Goal: Obtain resource: Download file/media

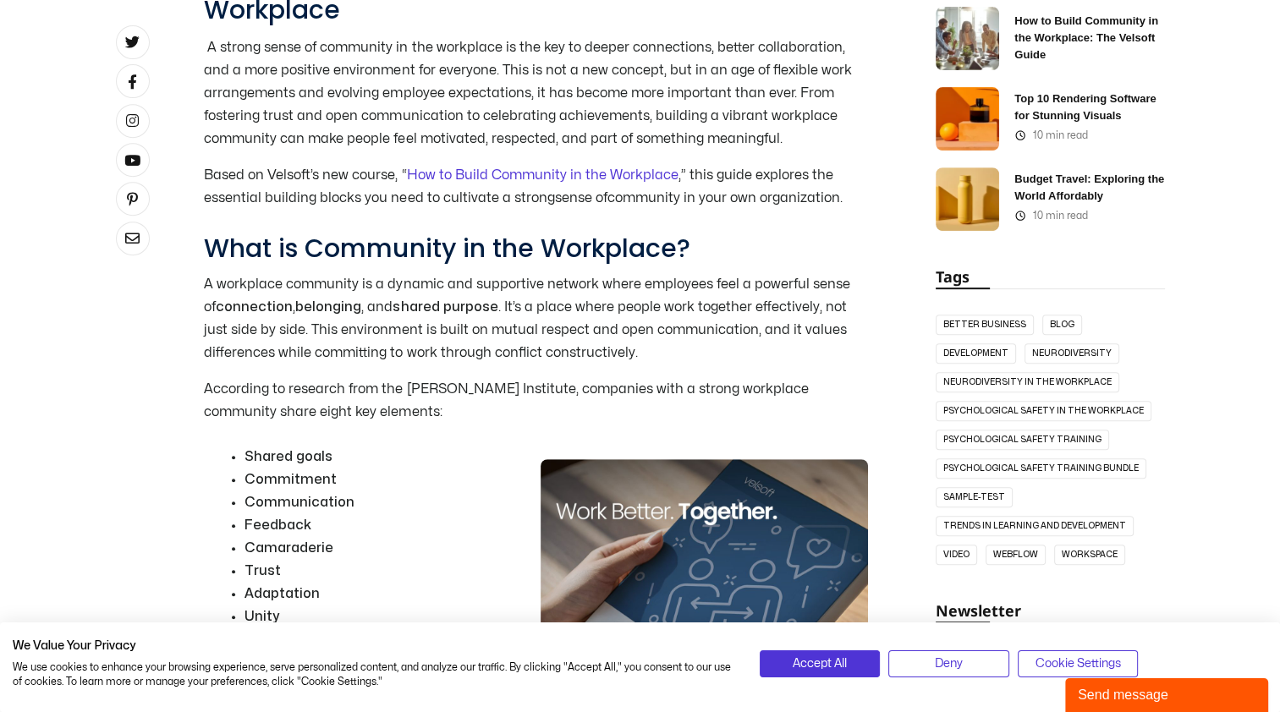
scroll to position [689, 0]
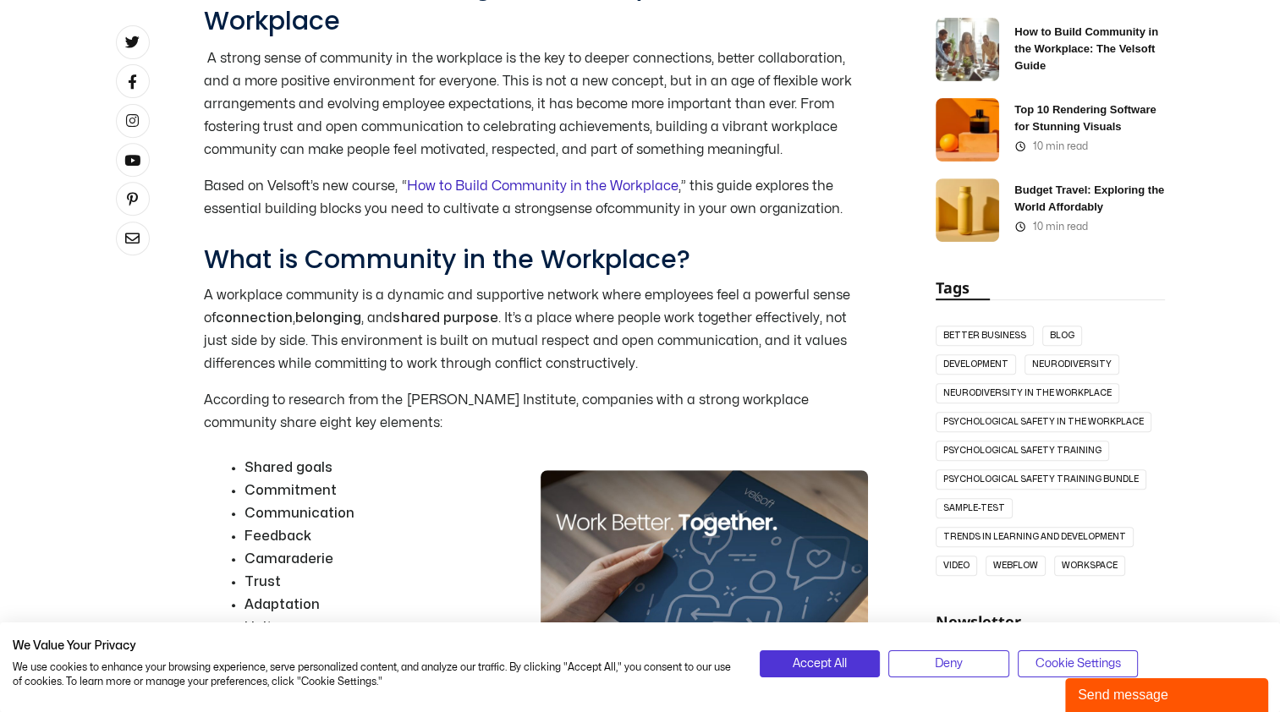
click at [529, 190] on link "How to Build Community in the Workplace" at bounding box center [541, 186] width 271 height 14
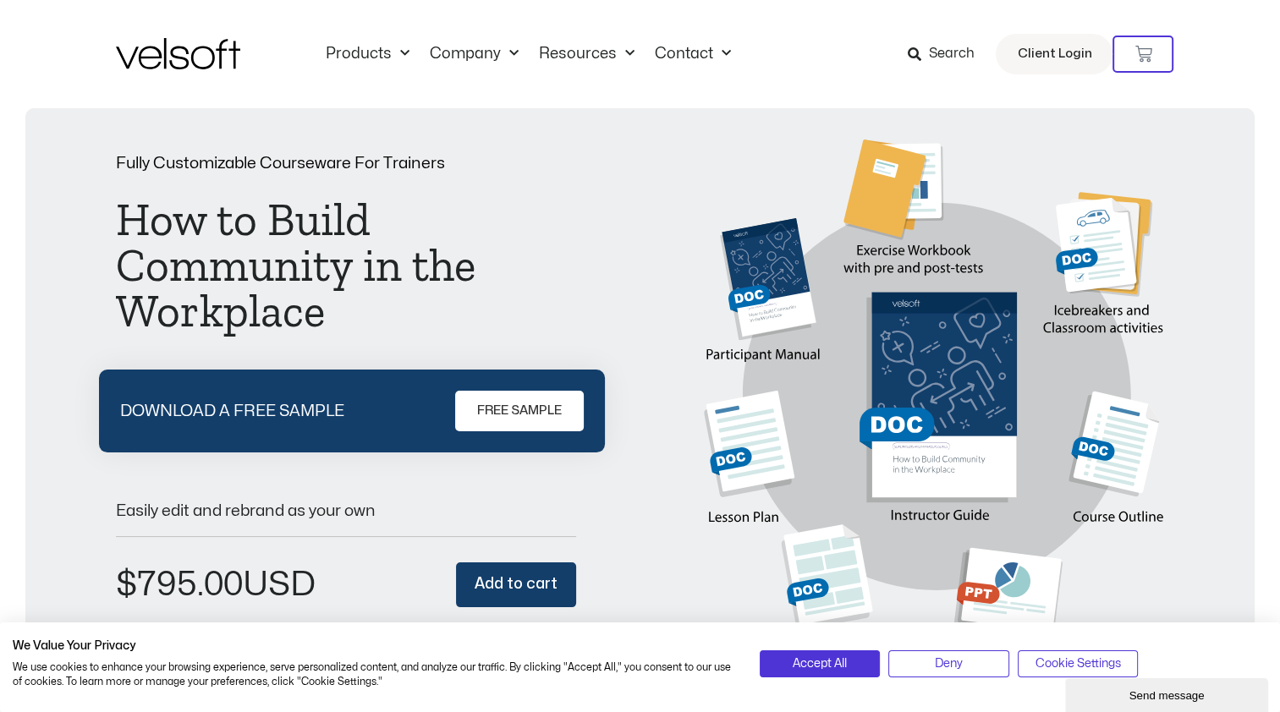
scroll to position [284, 0]
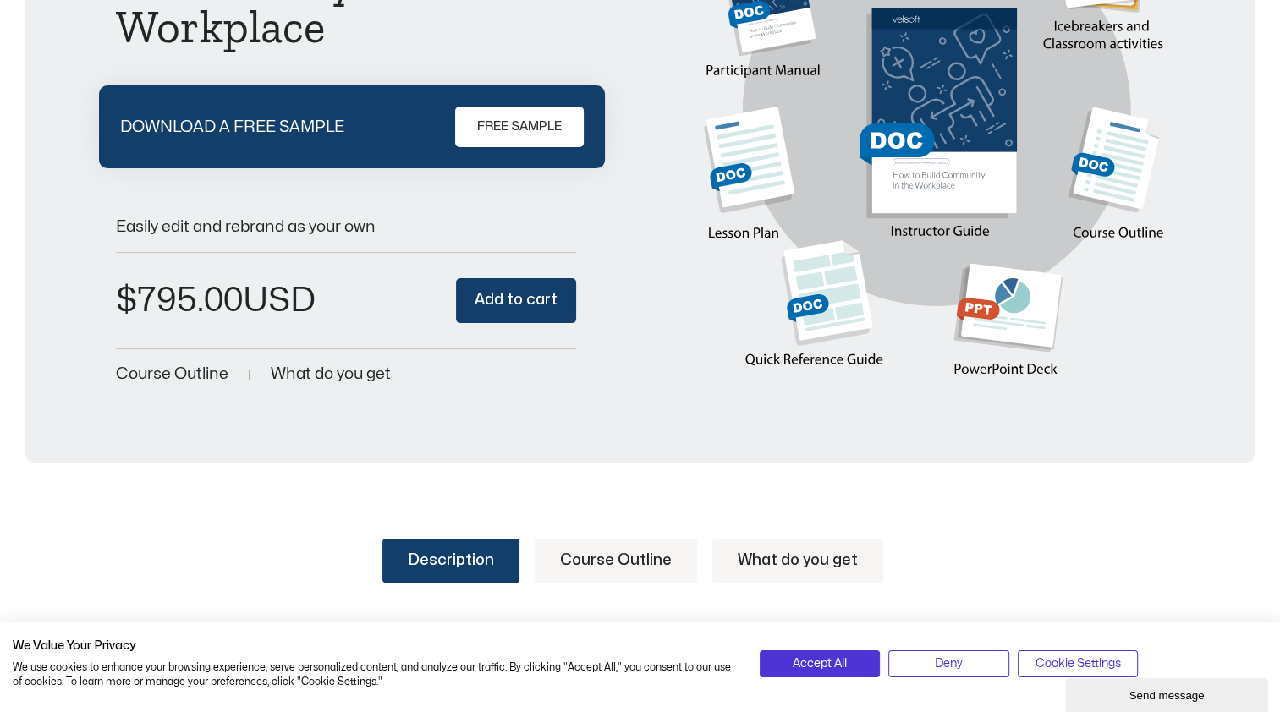
click at [518, 122] on span "FREE SAMPLE" at bounding box center [519, 127] width 85 height 20
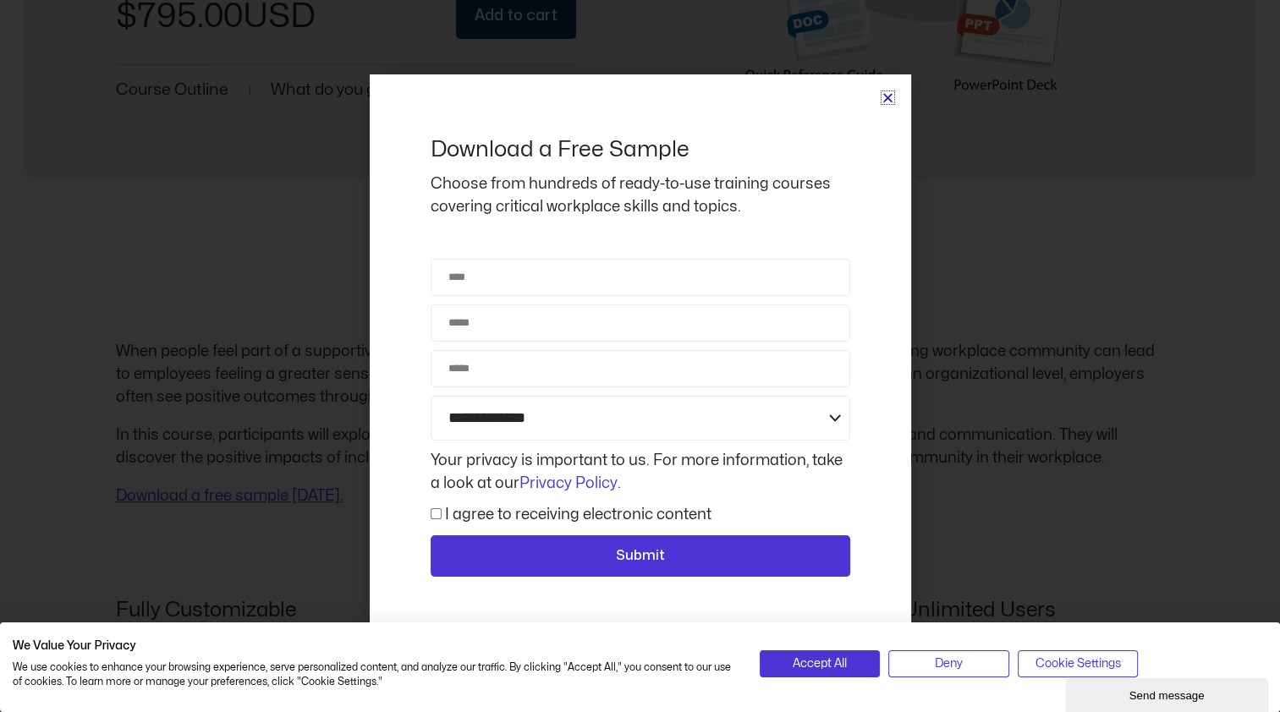
scroll to position [1596, 0]
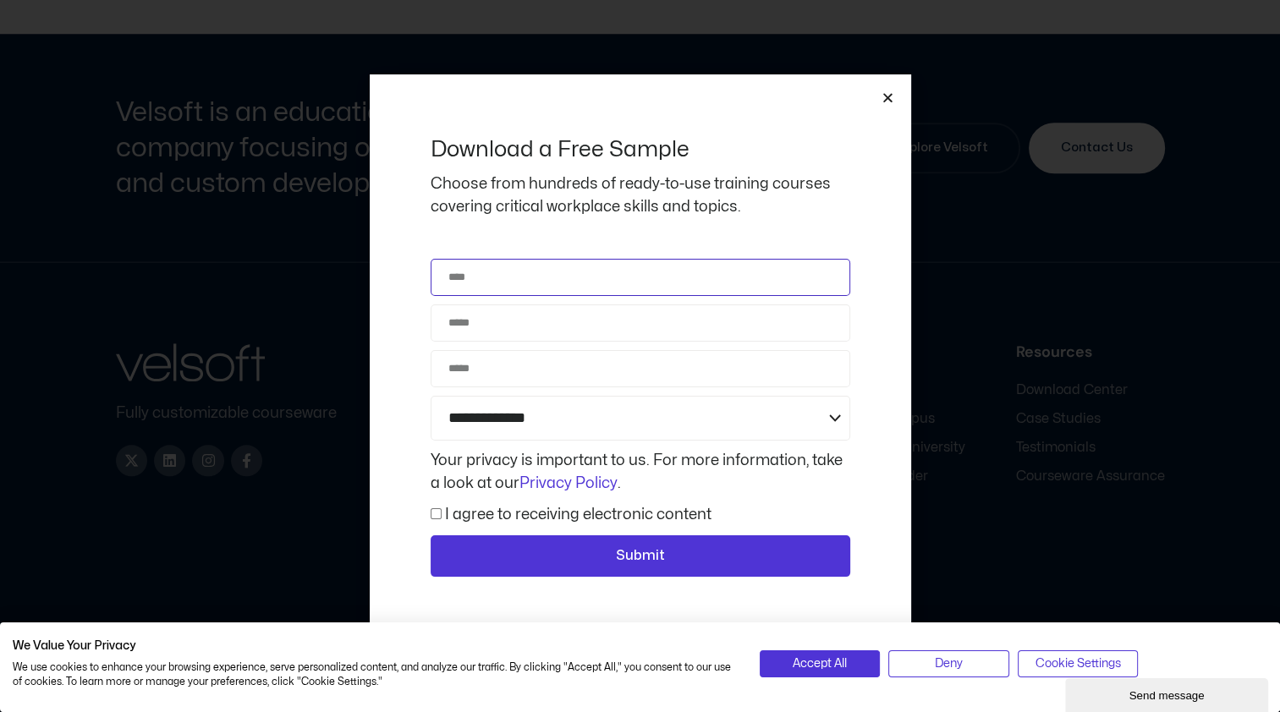
click at [487, 288] on input "Name" at bounding box center [639, 277] width 419 height 37
type input "******"
type input "**********"
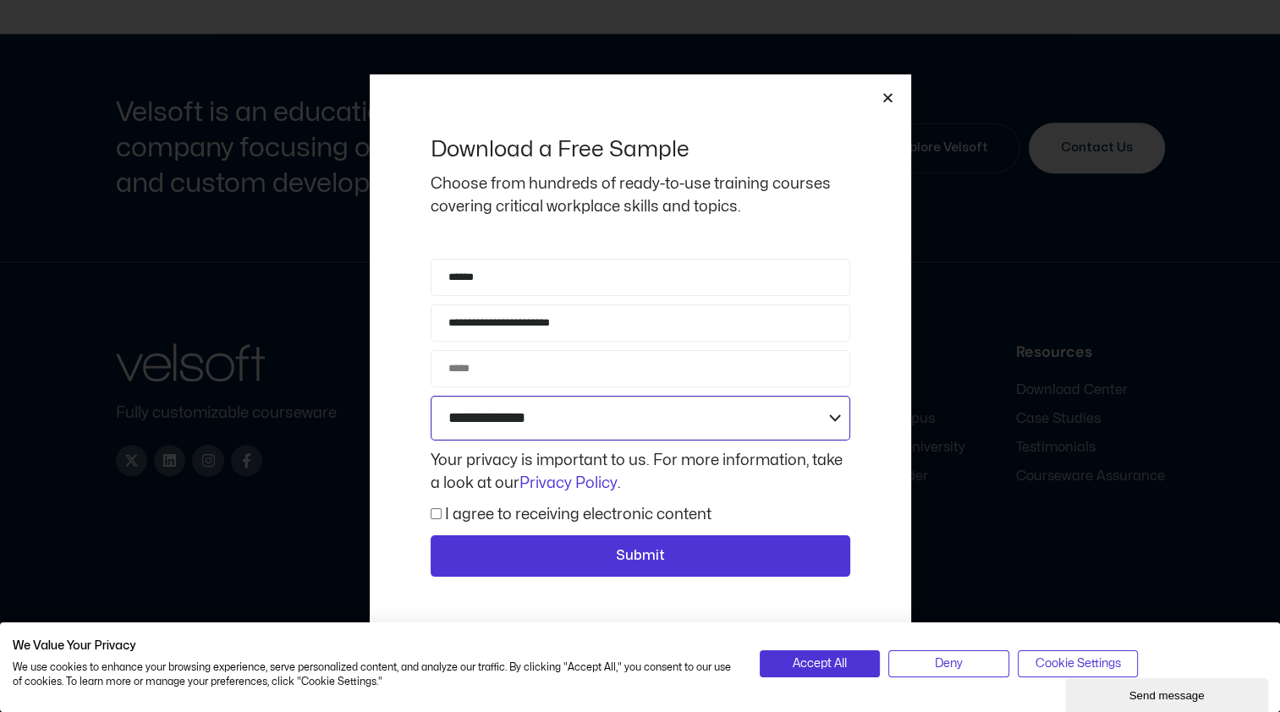
click at [831, 412] on select "**********" at bounding box center [639, 418] width 419 height 45
select select "**********"
click at [430, 396] on select "**********" at bounding box center [639, 418] width 419 height 45
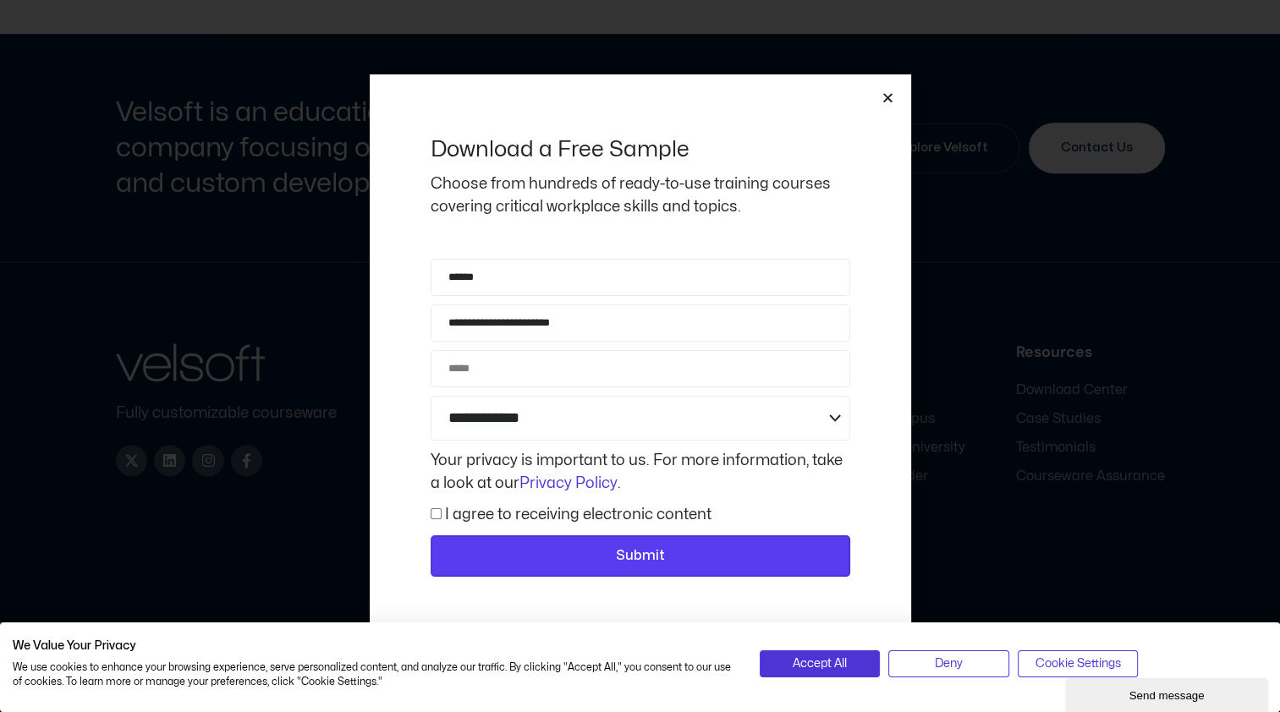
click at [622, 557] on span "Submit" at bounding box center [640, 556] width 49 height 22
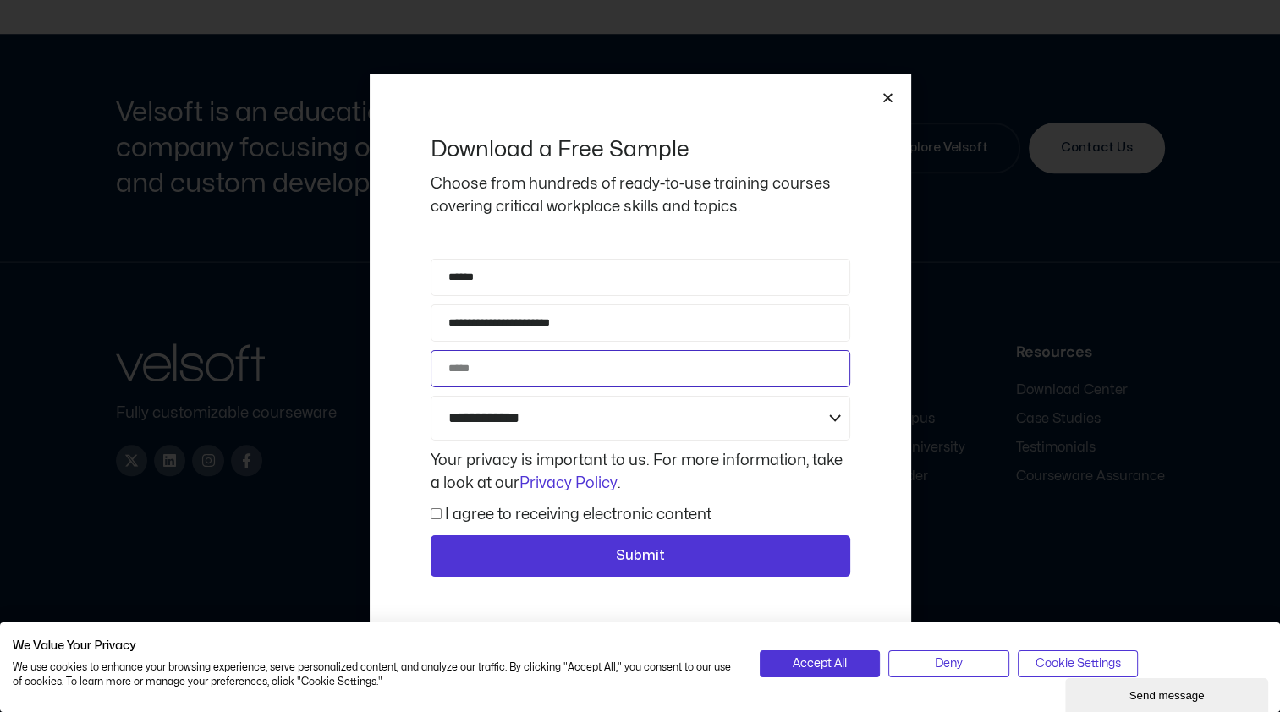
click at [482, 376] on input "Phone" at bounding box center [639, 368] width 419 height 37
click at [453, 367] on input "**********" at bounding box center [639, 368] width 419 height 37
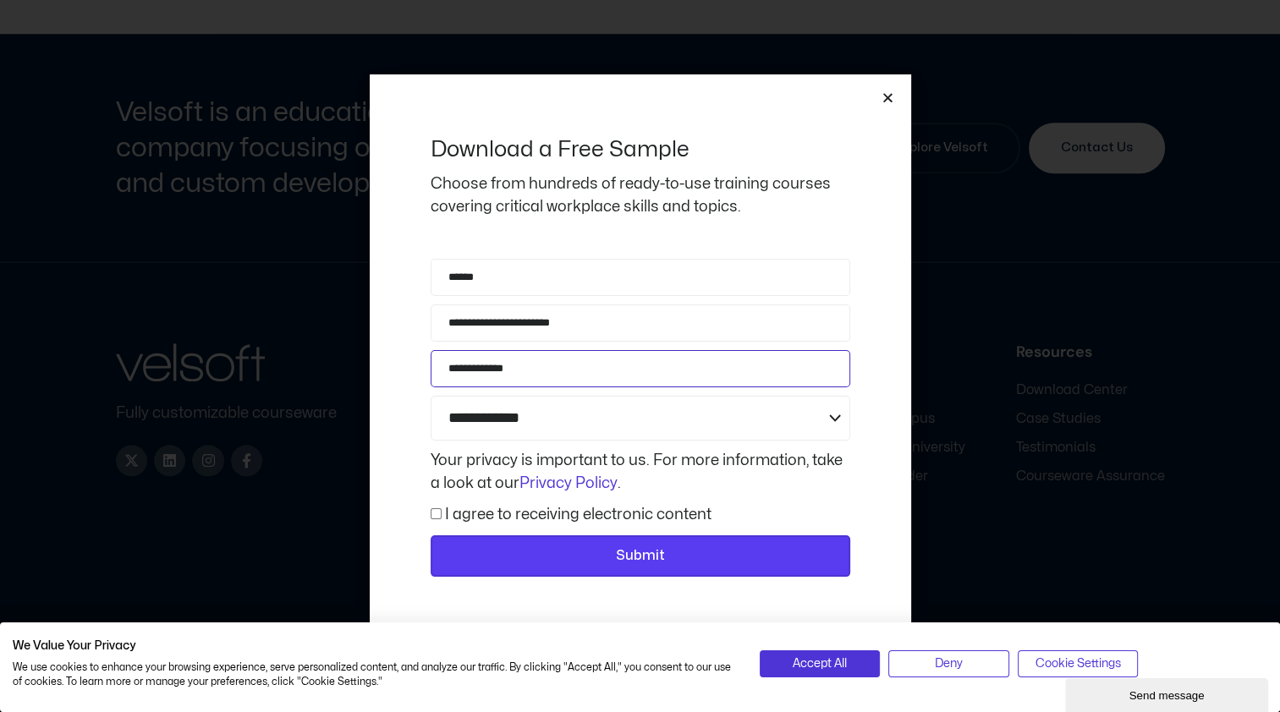
type input "**********"
click at [737, 565] on span "Submit" at bounding box center [640, 556] width 376 height 22
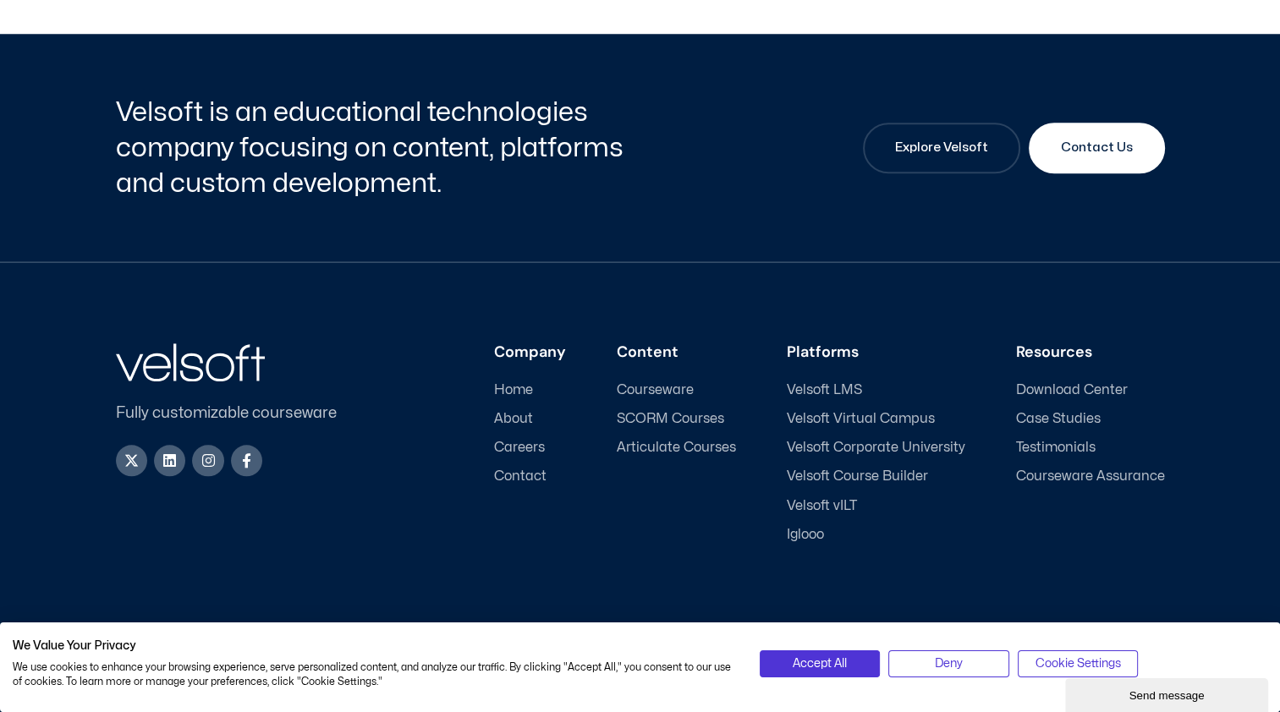
click at [535, 444] on span "Careers" at bounding box center [519, 448] width 51 height 16
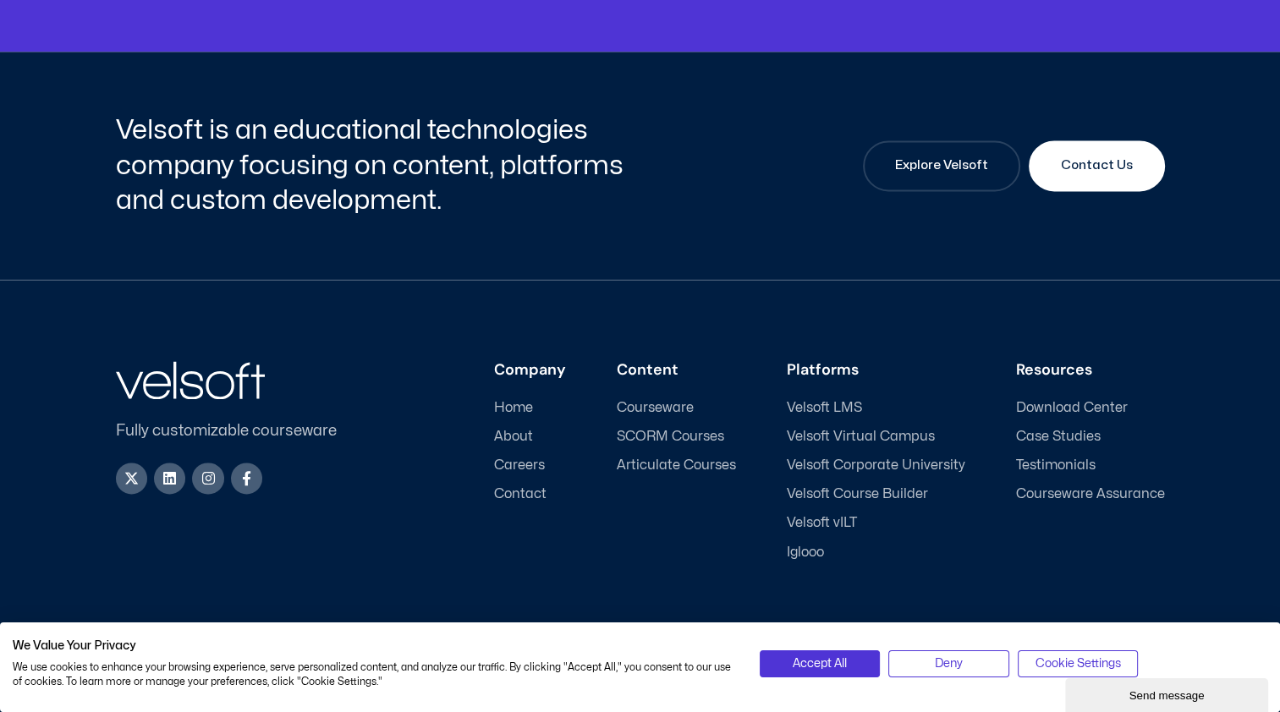
scroll to position [2334, 0]
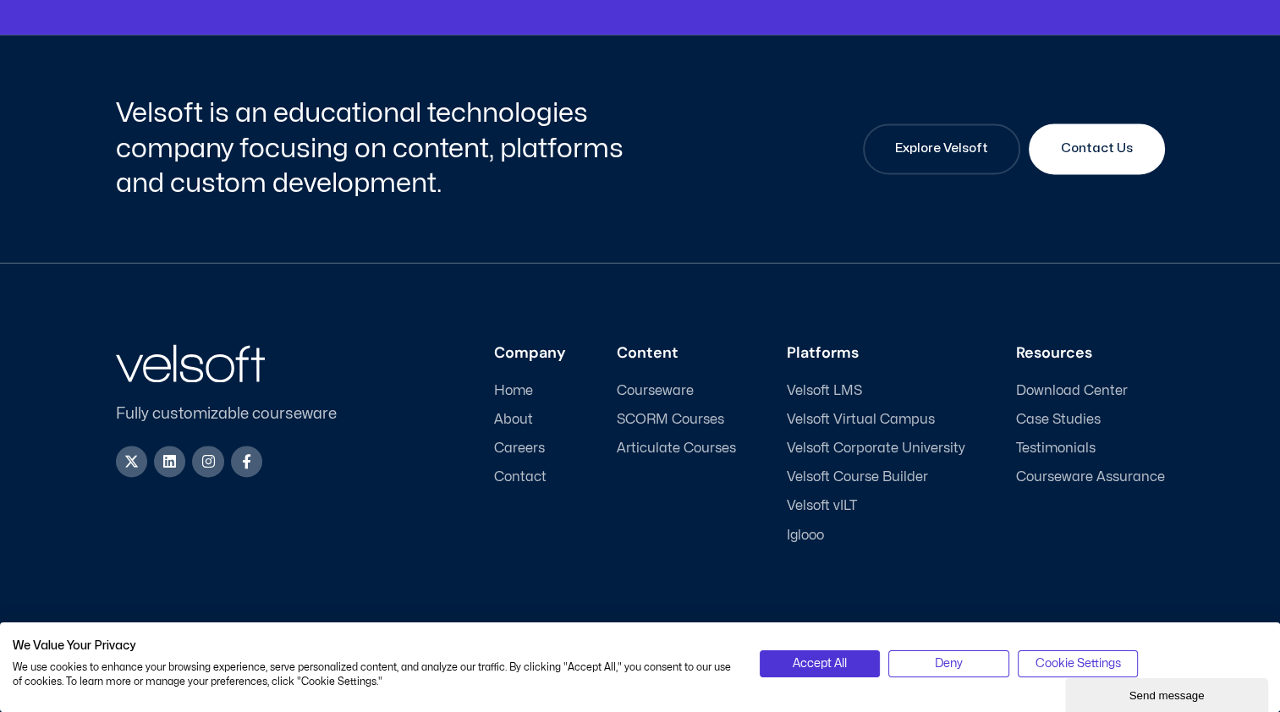
click at [865, 476] on span "Velsoft Course Builder" at bounding box center [857, 477] width 141 height 16
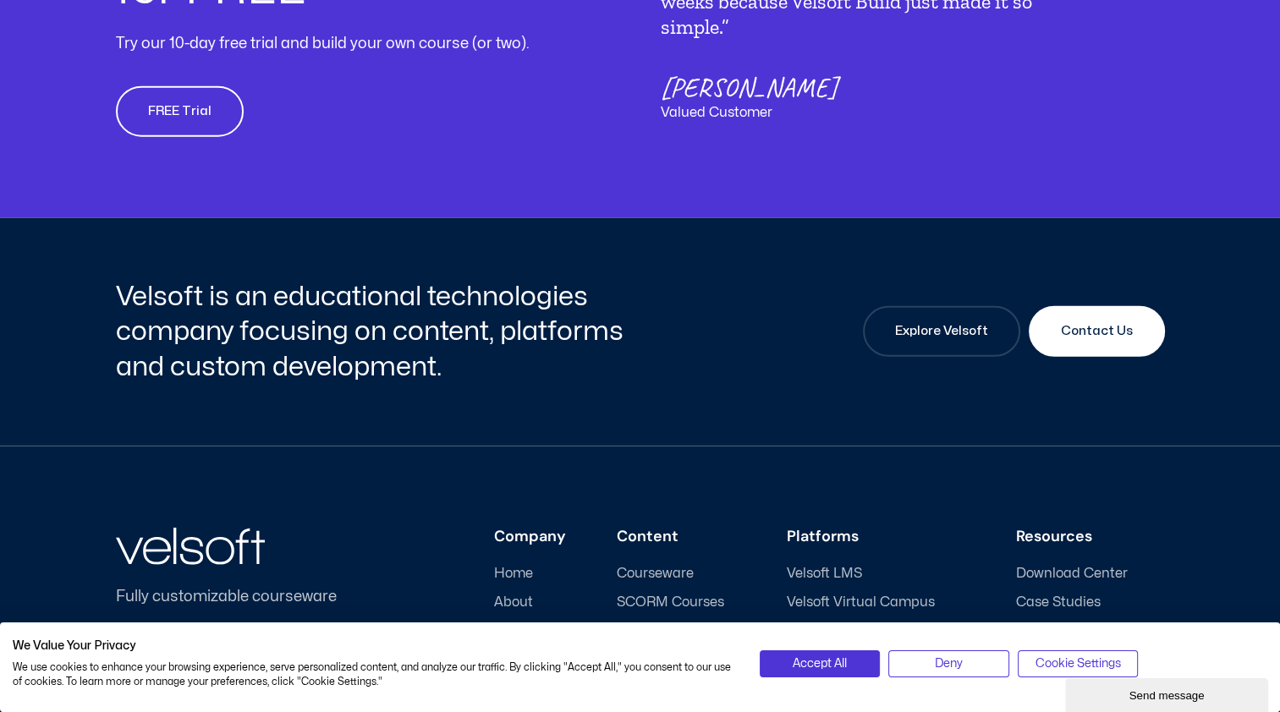
scroll to position [4274, 0]
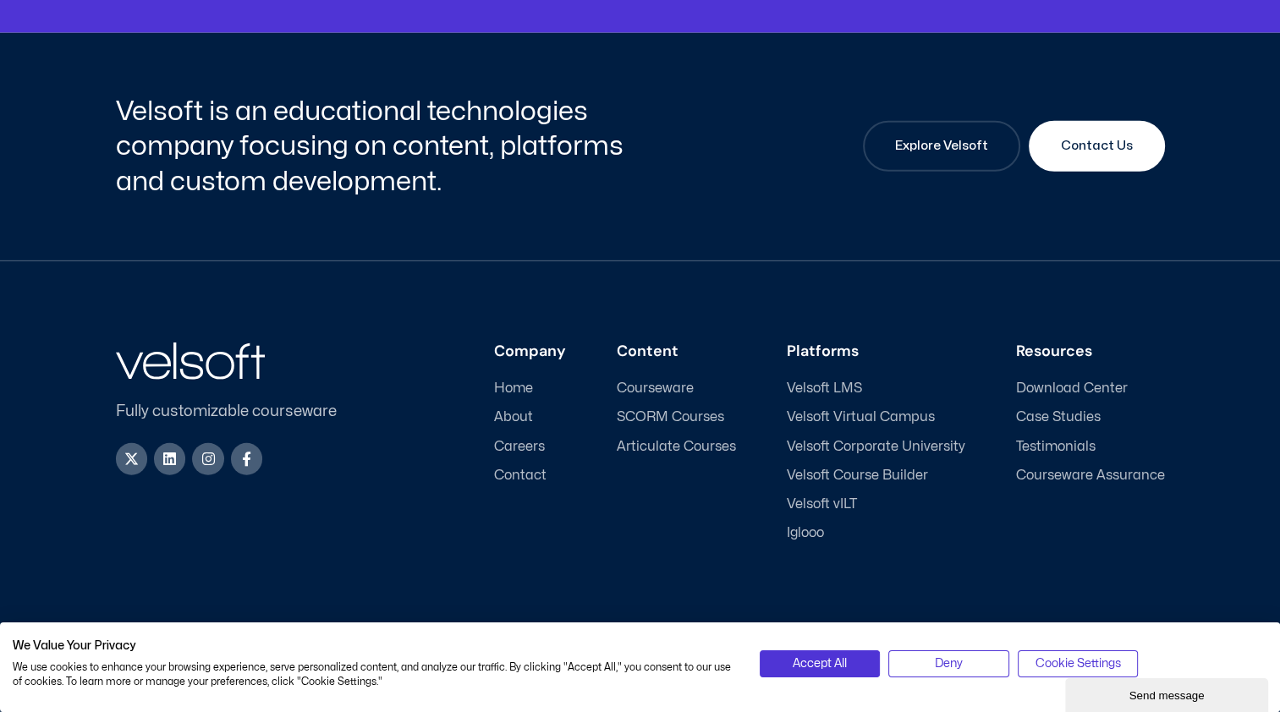
click at [1075, 390] on span "Download Center" at bounding box center [1072, 389] width 112 height 16
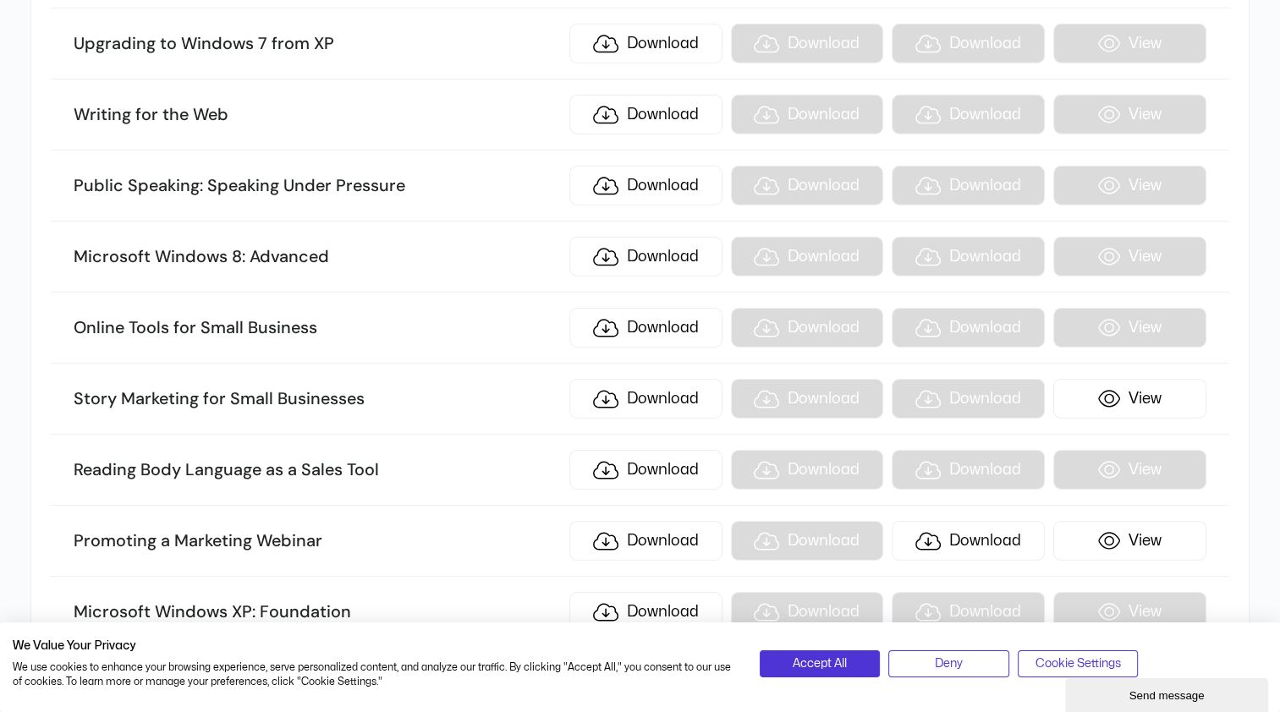
scroll to position [18037, 0]
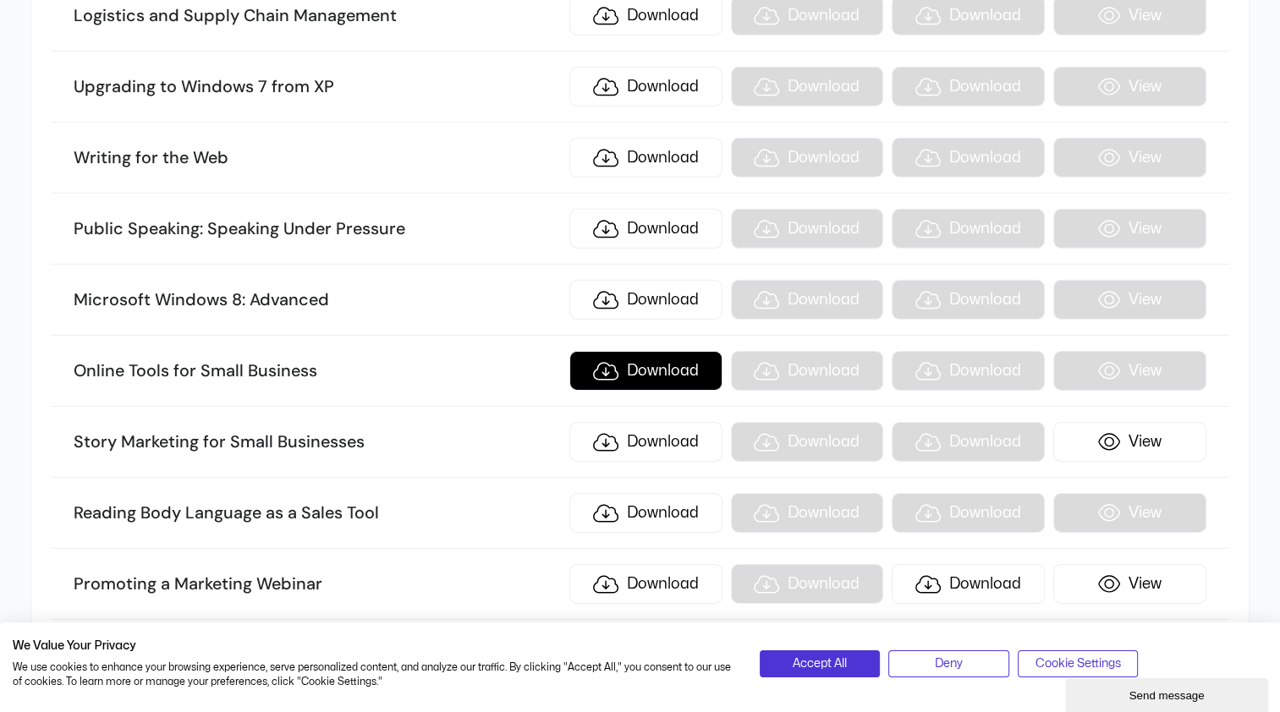
click at [677, 351] on link "Download" at bounding box center [645, 371] width 153 height 40
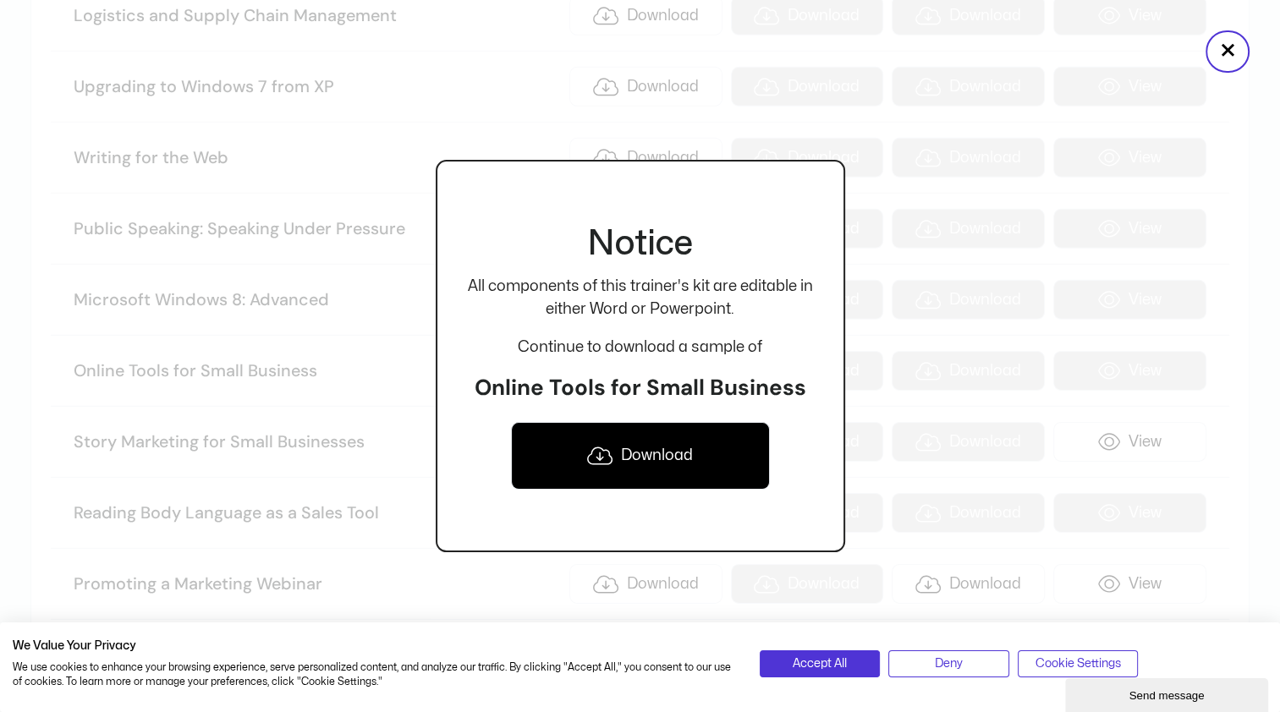
click at [652, 461] on link "Download" at bounding box center [640, 456] width 259 height 68
click at [820, 666] on span "Accept All" at bounding box center [819, 664] width 54 height 19
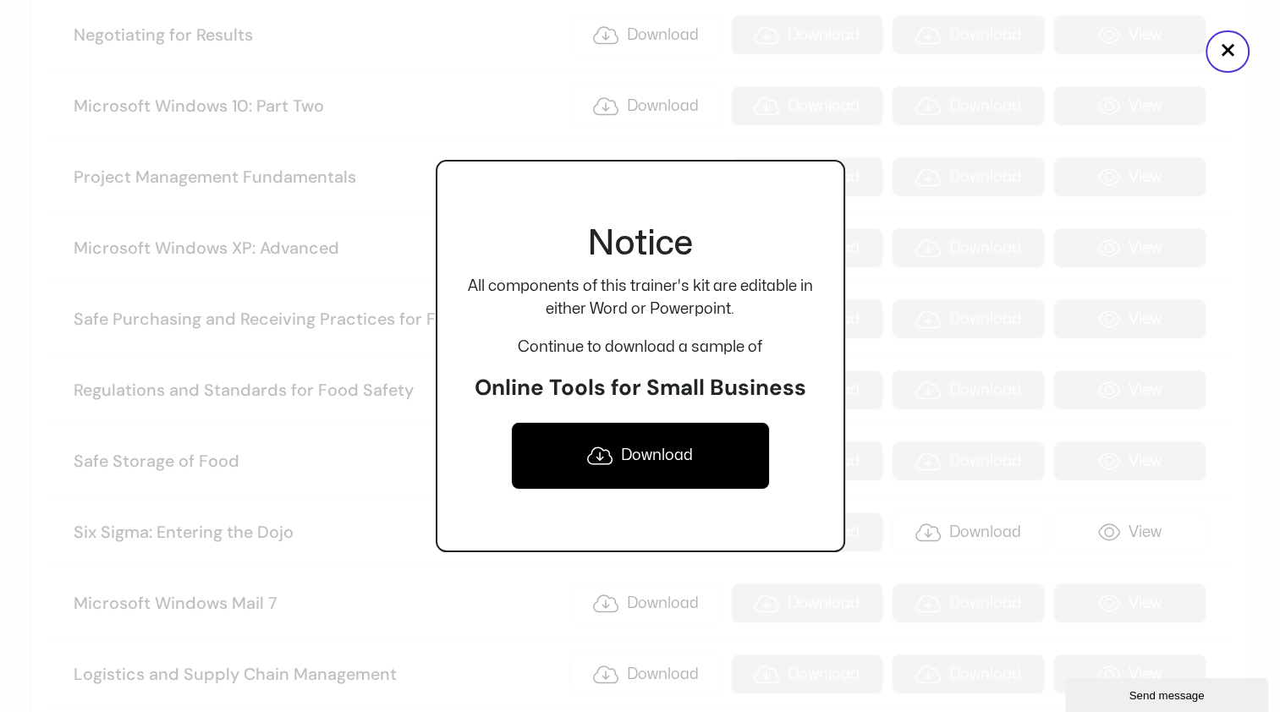
scroll to position [17228, 0]
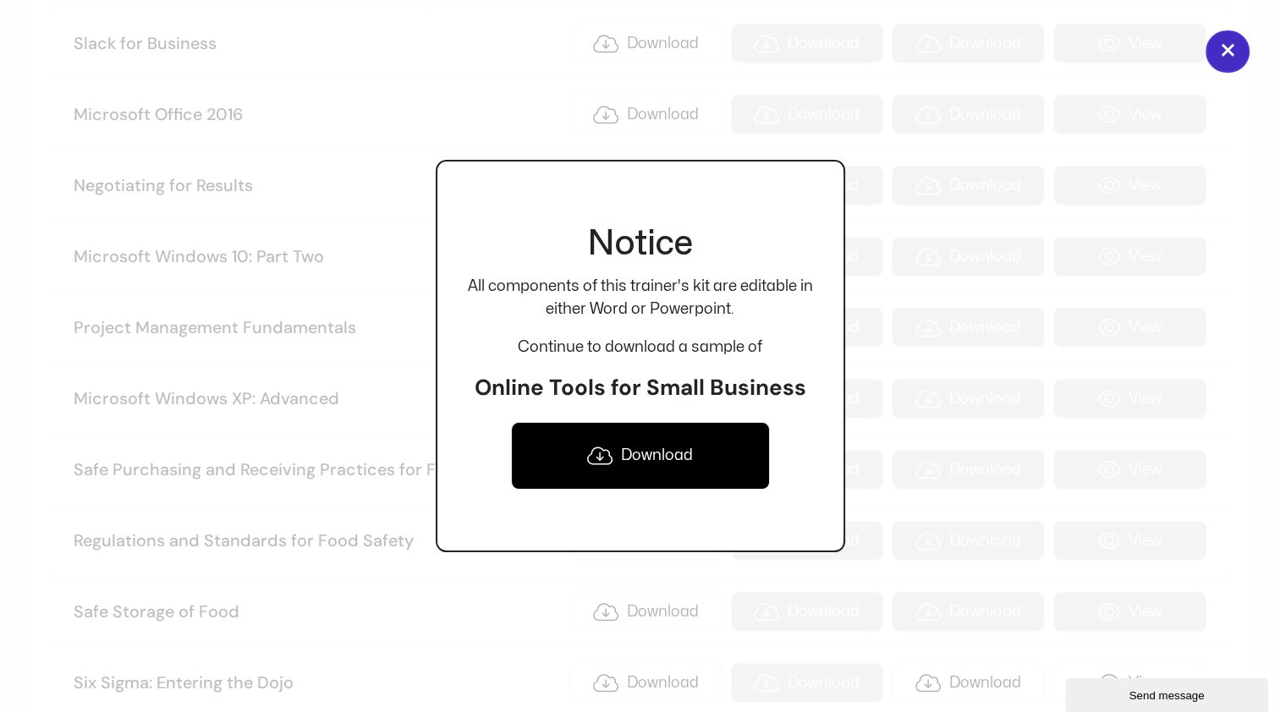
click at [1223, 56] on button "×" at bounding box center [1227, 51] width 44 height 42
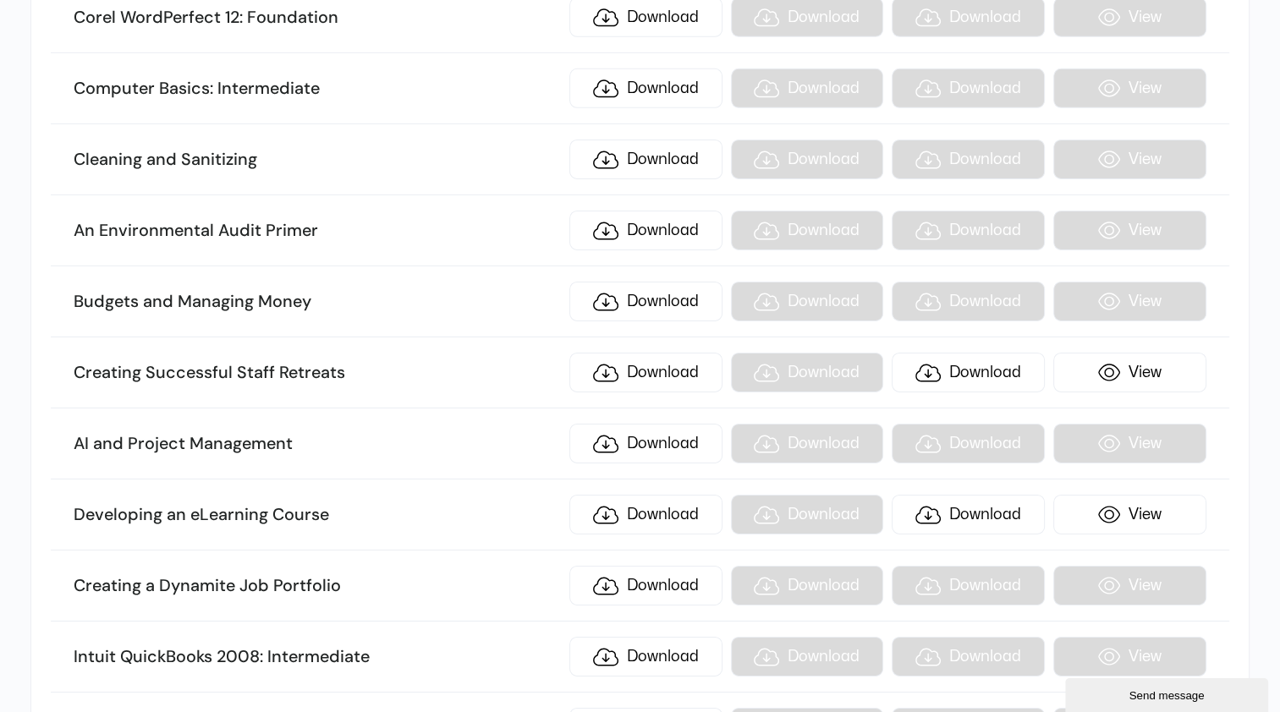
scroll to position [11790, 0]
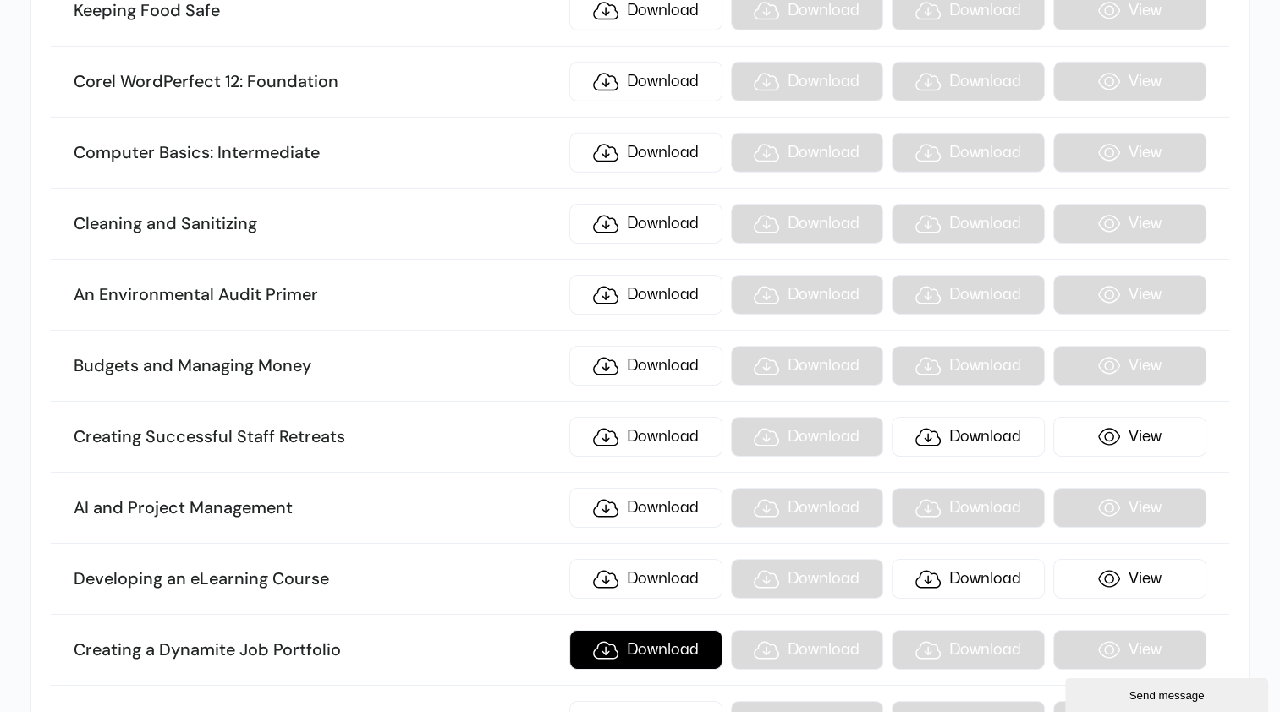
click at [660, 630] on link "Download" at bounding box center [645, 650] width 153 height 40
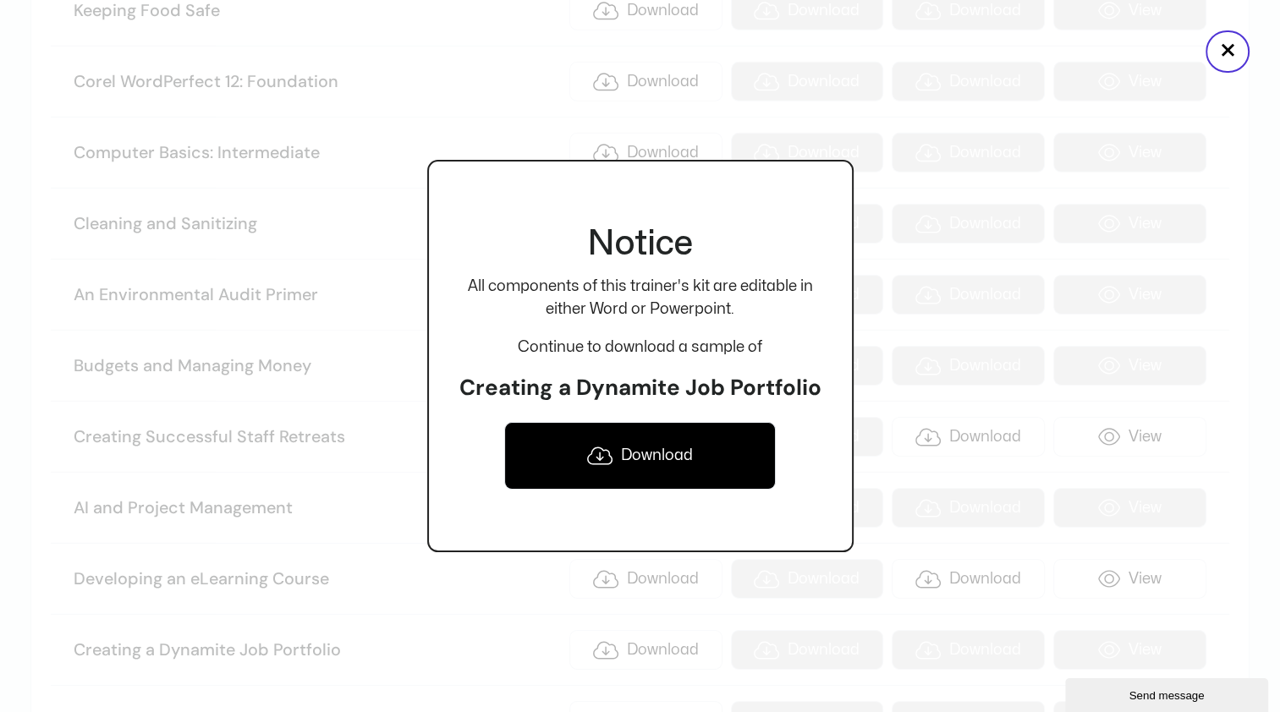
click at [664, 468] on link "Download" at bounding box center [639, 456] width 271 height 68
click at [1222, 48] on button "×" at bounding box center [1227, 51] width 44 height 42
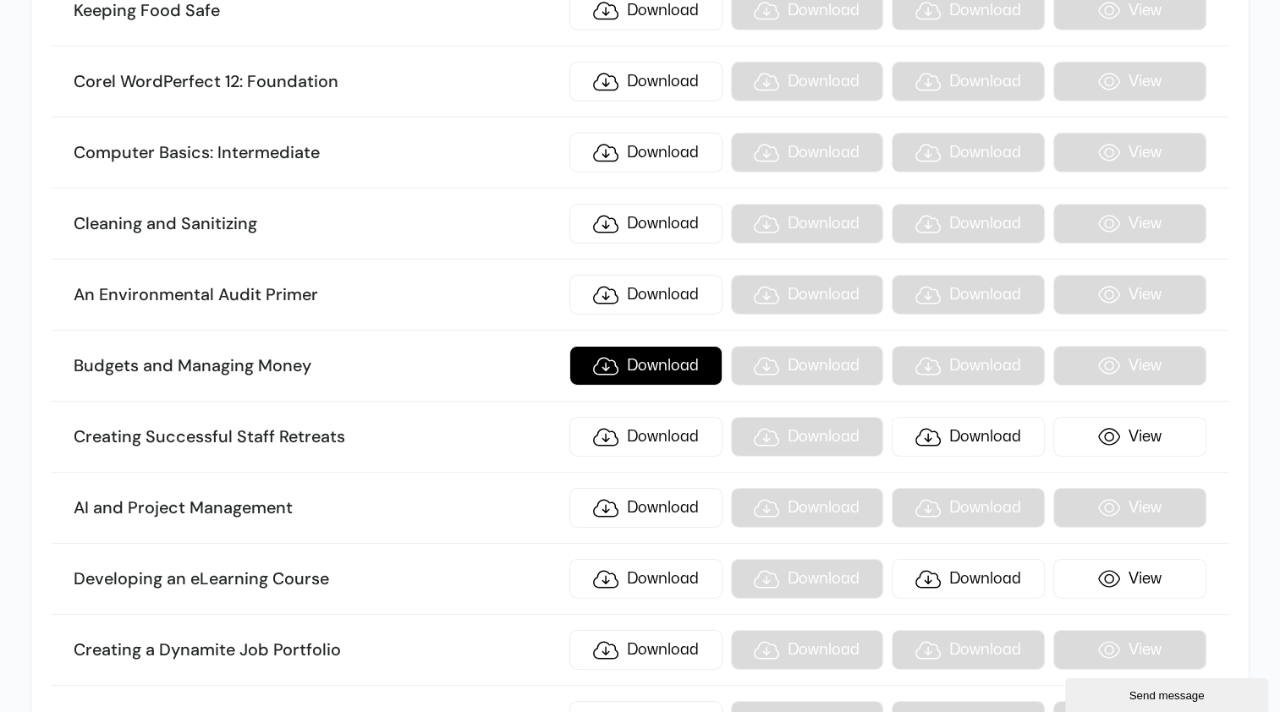
click at [666, 346] on link "Download" at bounding box center [645, 366] width 153 height 40
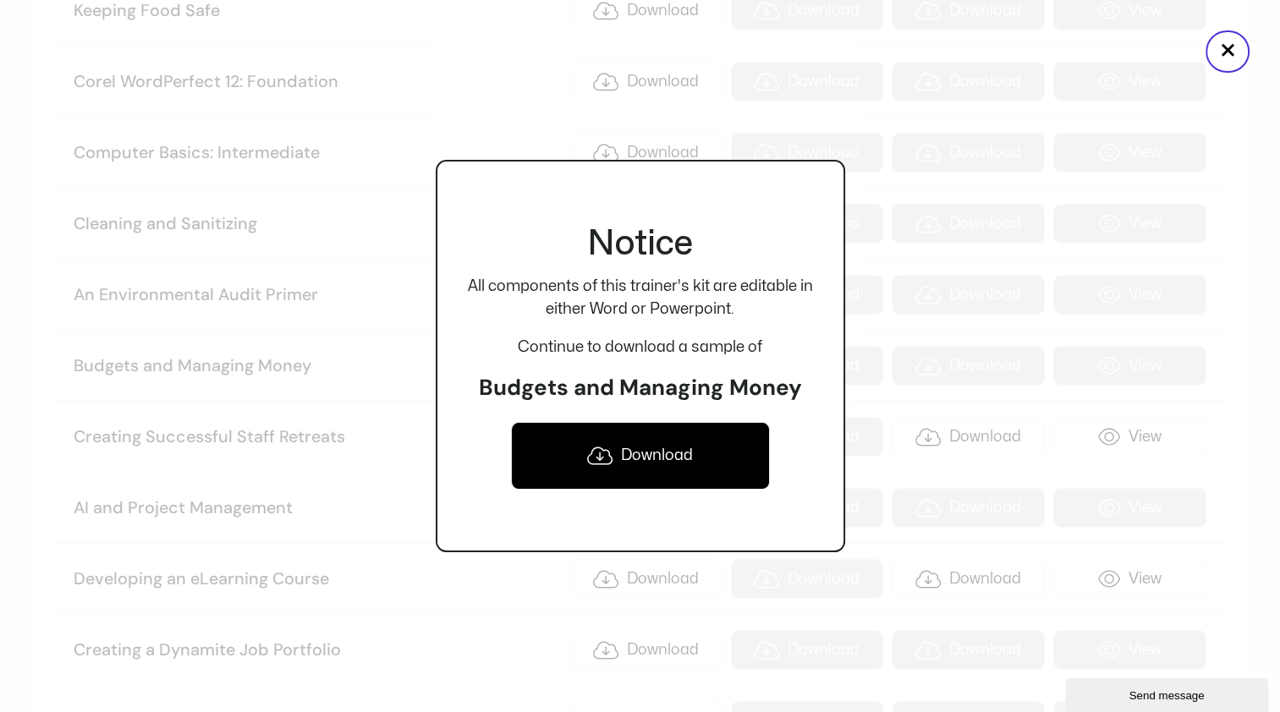
click at [680, 454] on link "Download" at bounding box center [640, 456] width 259 height 68
click at [1234, 55] on button "×" at bounding box center [1227, 51] width 44 height 42
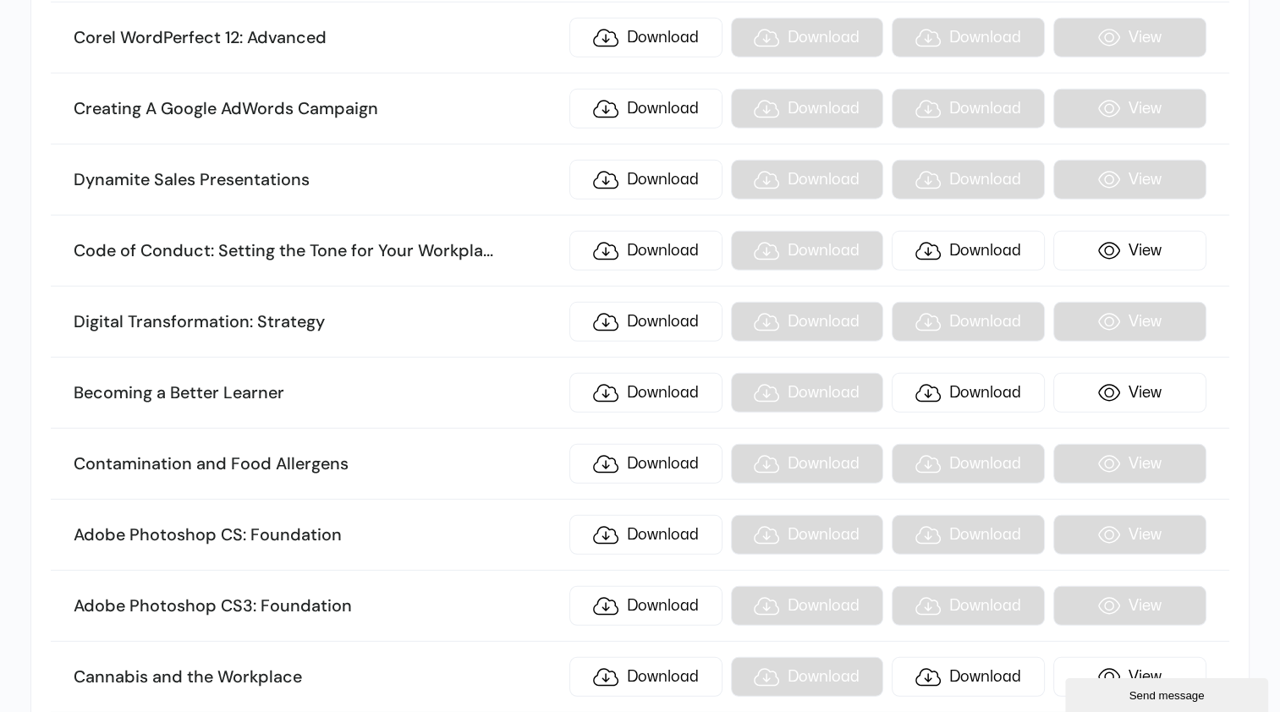
scroll to position [11045, 0]
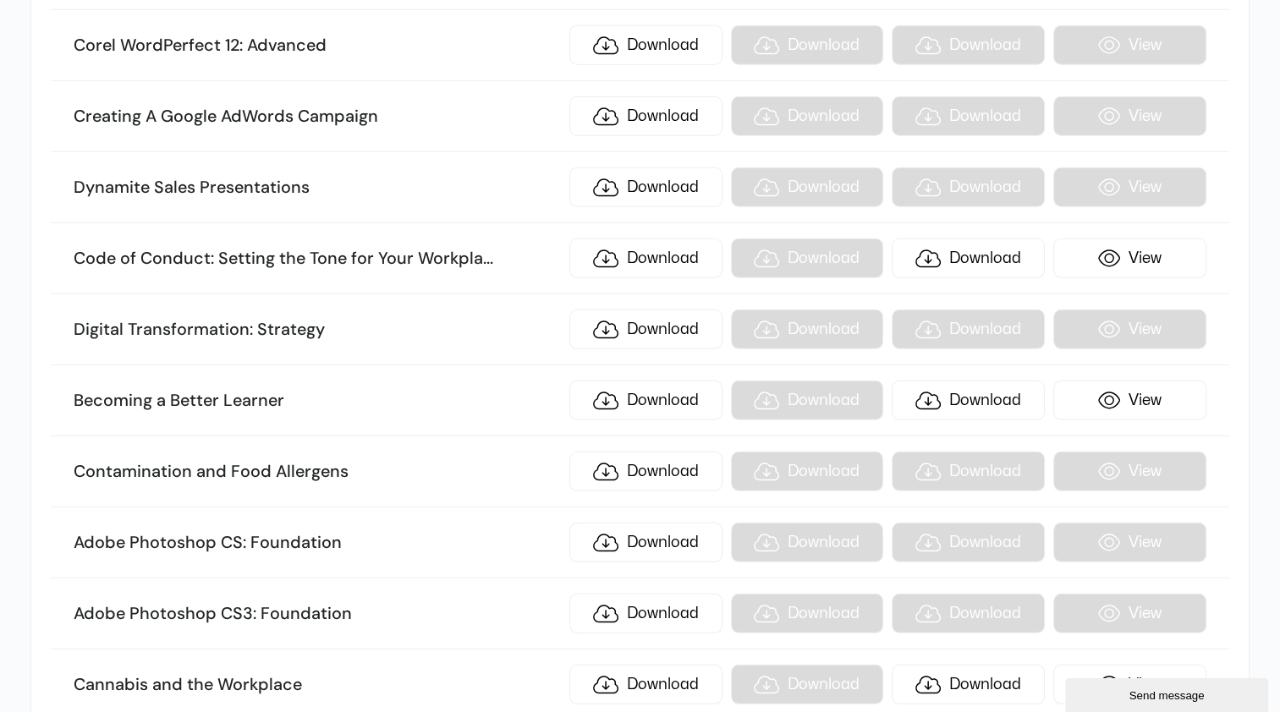
click at [253, 390] on h3 "Becoming a Better Learner" at bounding box center [317, 401] width 486 height 22
click at [663, 381] on link "Download" at bounding box center [645, 401] width 153 height 40
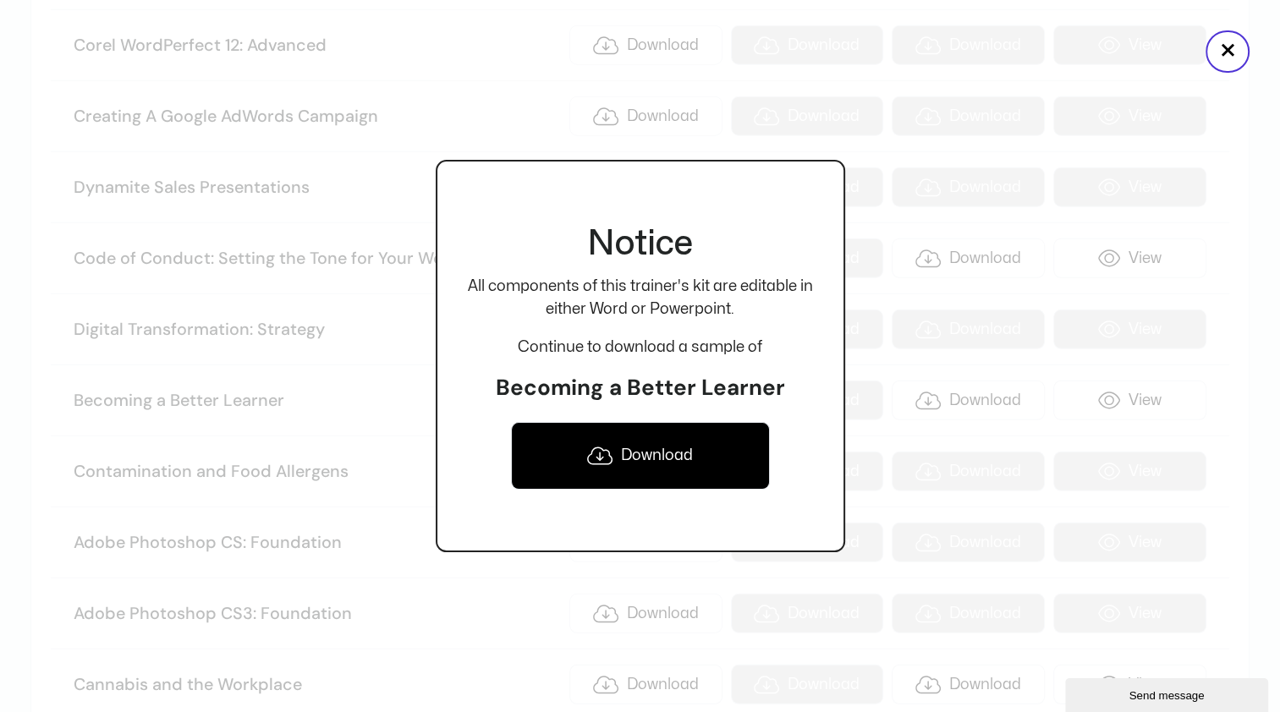
click at [681, 468] on link "Download" at bounding box center [640, 456] width 259 height 68
click at [1239, 49] on button "×" at bounding box center [1227, 51] width 44 height 42
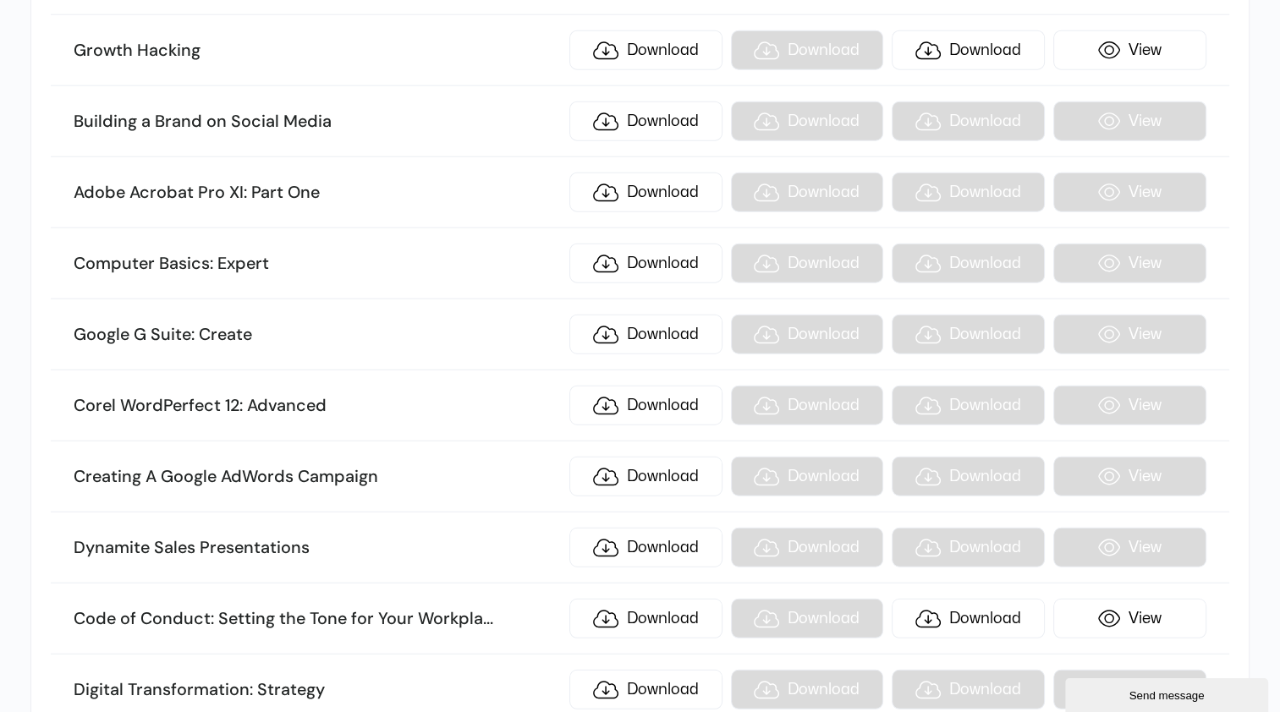
scroll to position [10651, 0]
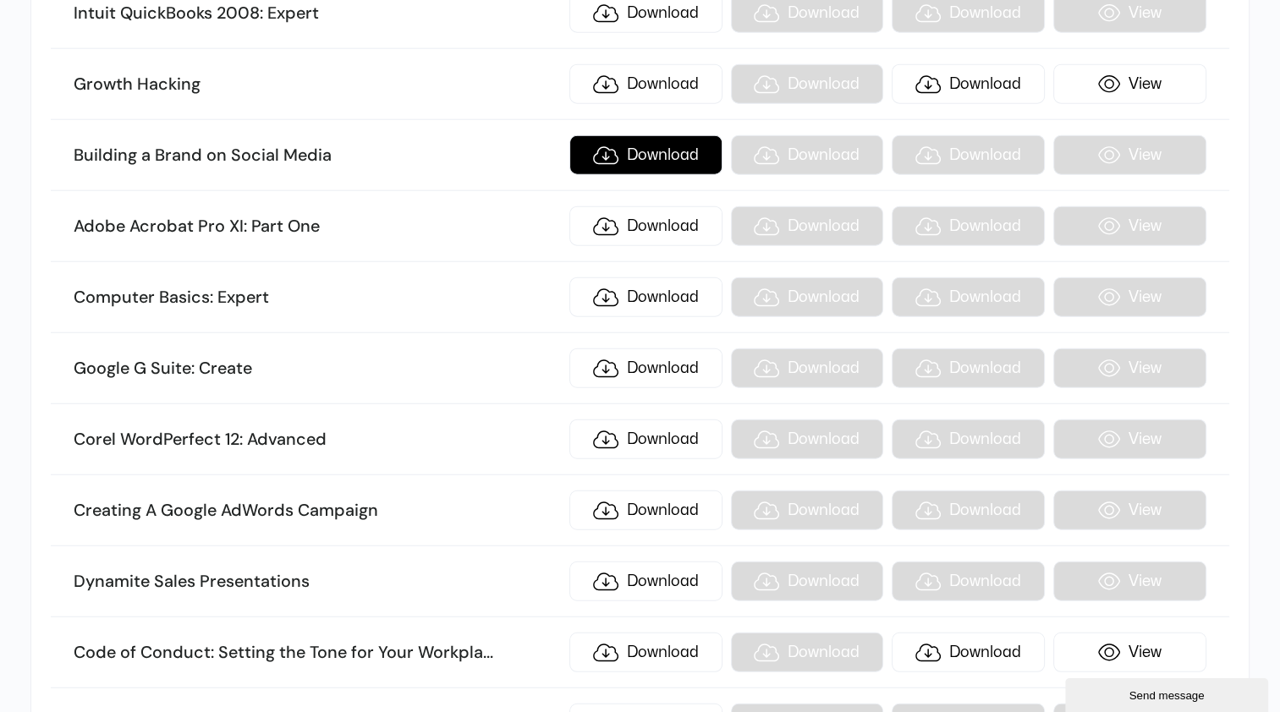
click at [667, 135] on link "Download" at bounding box center [645, 155] width 153 height 40
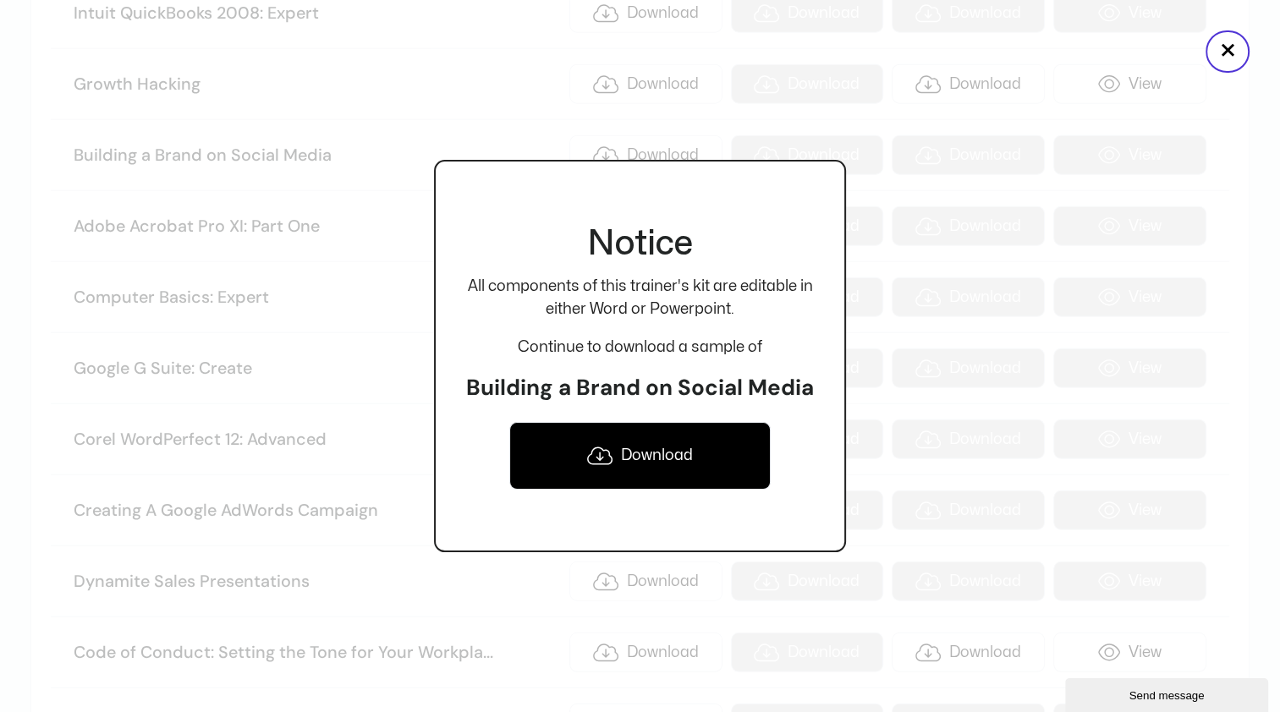
click at [670, 455] on link "Download" at bounding box center [639, 456] width 260 height 68
click at [1234, 60] on button "×" at bounding box center [1227, 51] width 44 height 42
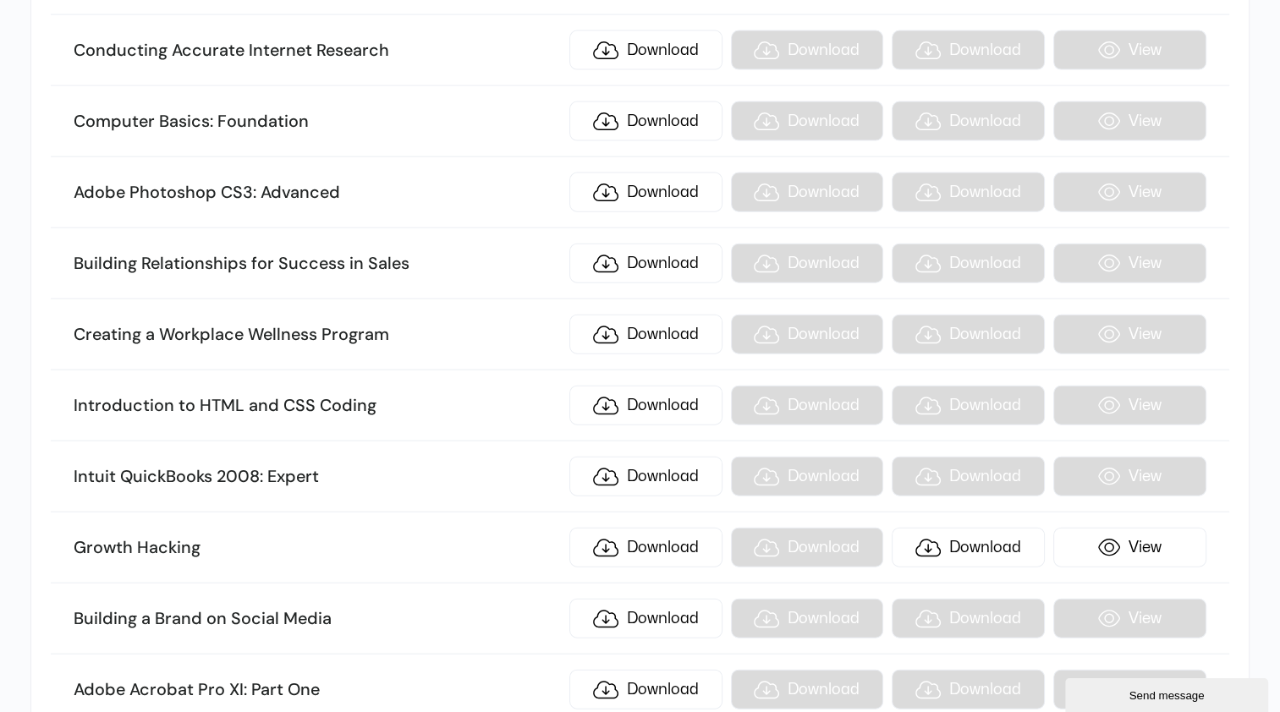
scroll to position [10166, 0]
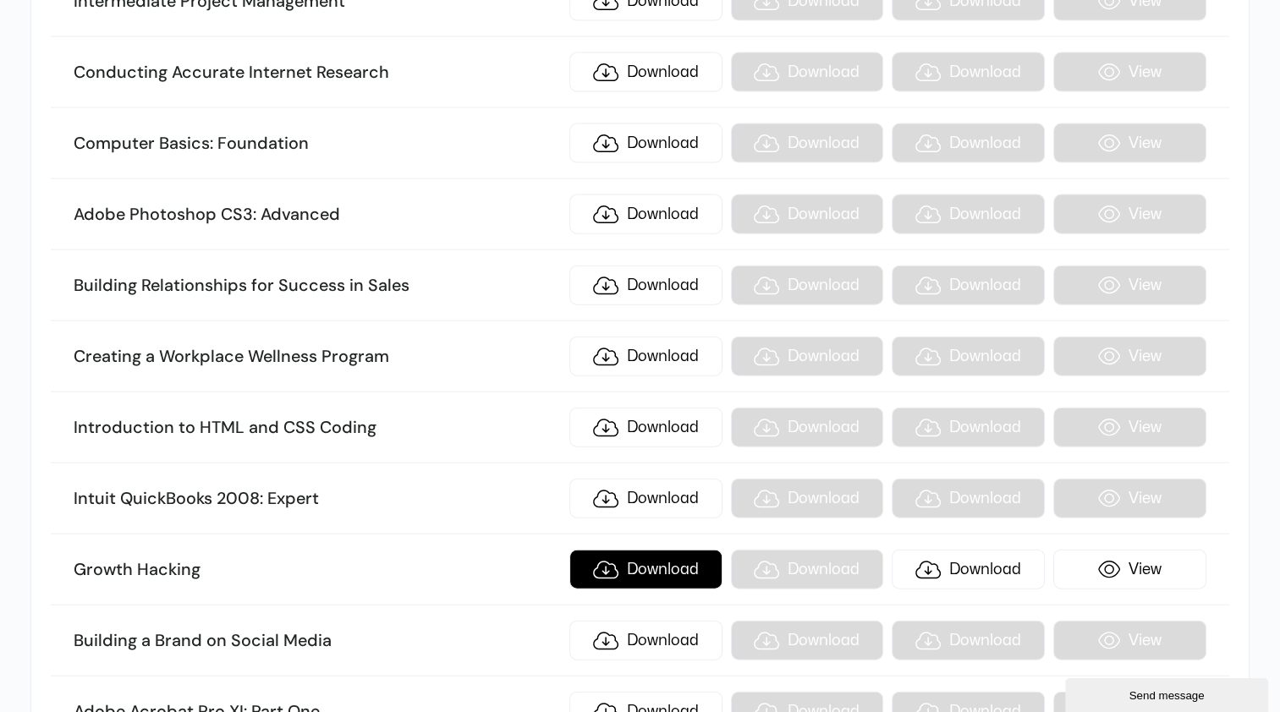
click at [678, 550] on link "Download" at bounding box center [645, 570] width 153 height 40
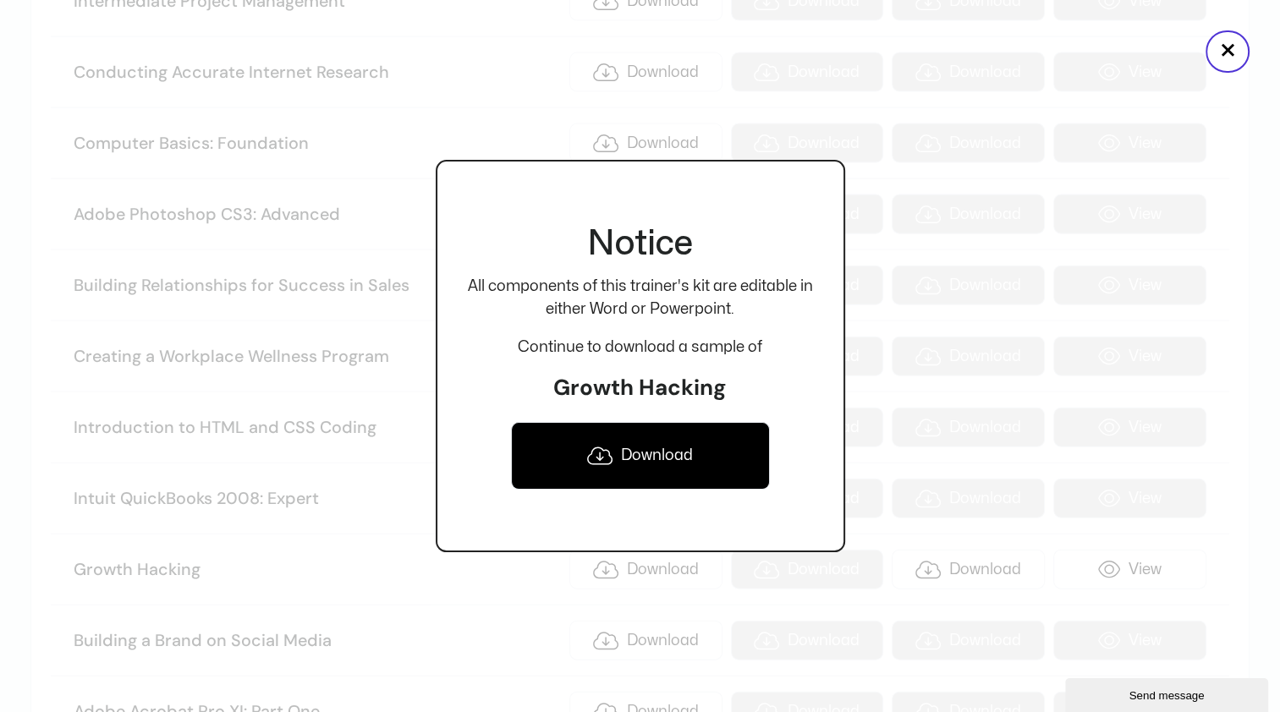
click at [672, 448] on link "Download" at bounding box center [640, 456] width 259 height 68
click at [1236, 52] on button "×" at bounding box center [1227, 51] width 44 height 42
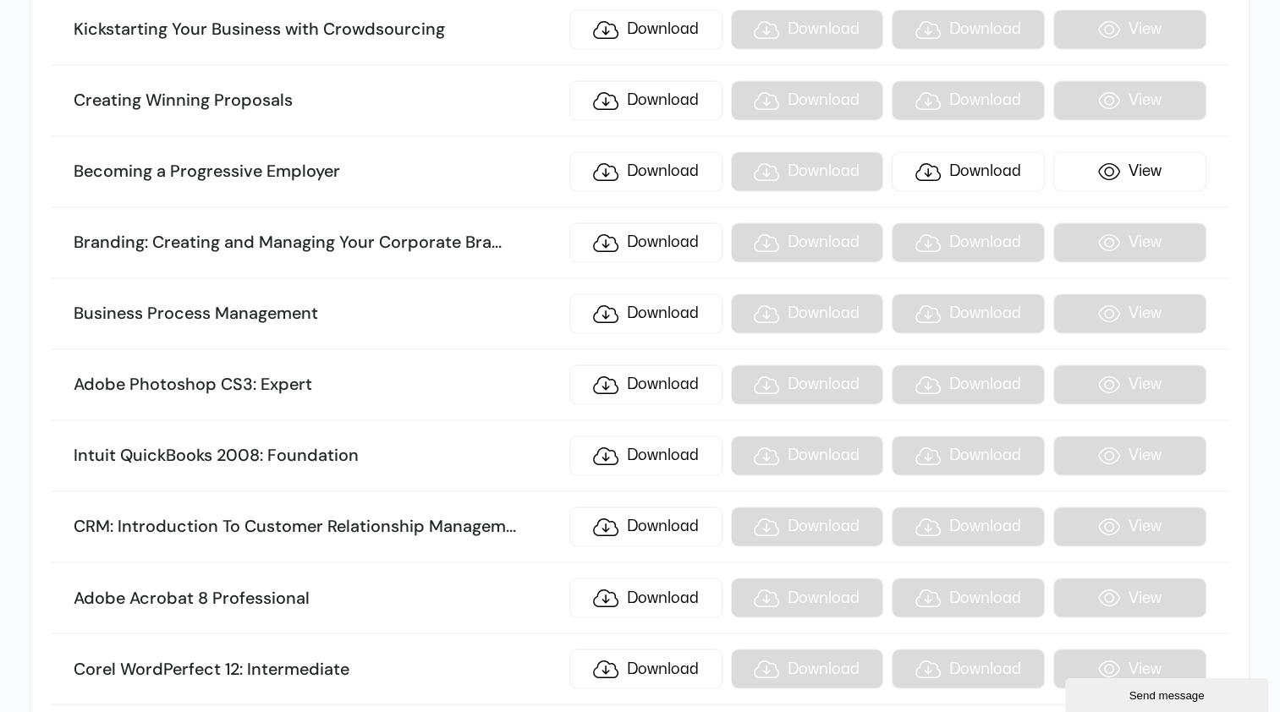
scroll to position [8958, 0]
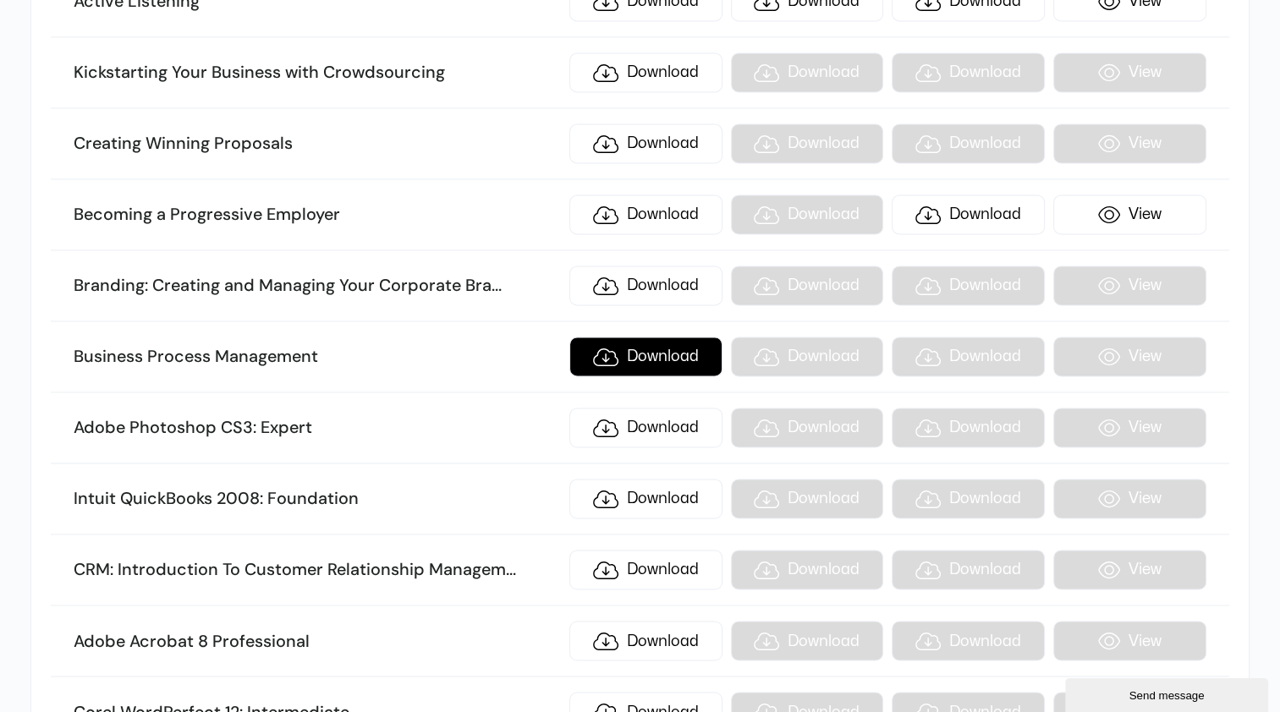
click at [687, 337] on link "Download" at bounding box center [645, 357] width 153 height 40
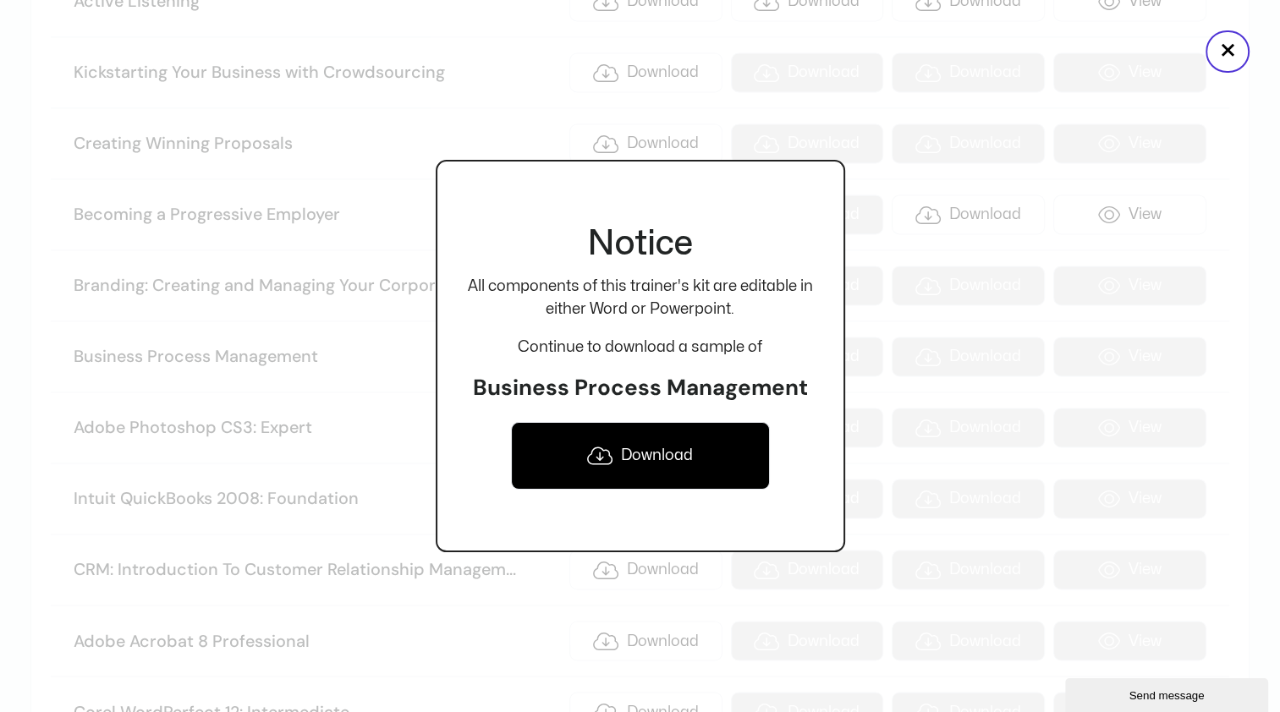
click at [659, 447] on link "Download" at bounding box center [640, 456] width 259 height 68
click at [1228, 52] on button "×" at bounding box center [1227, 51] width 44 height 42
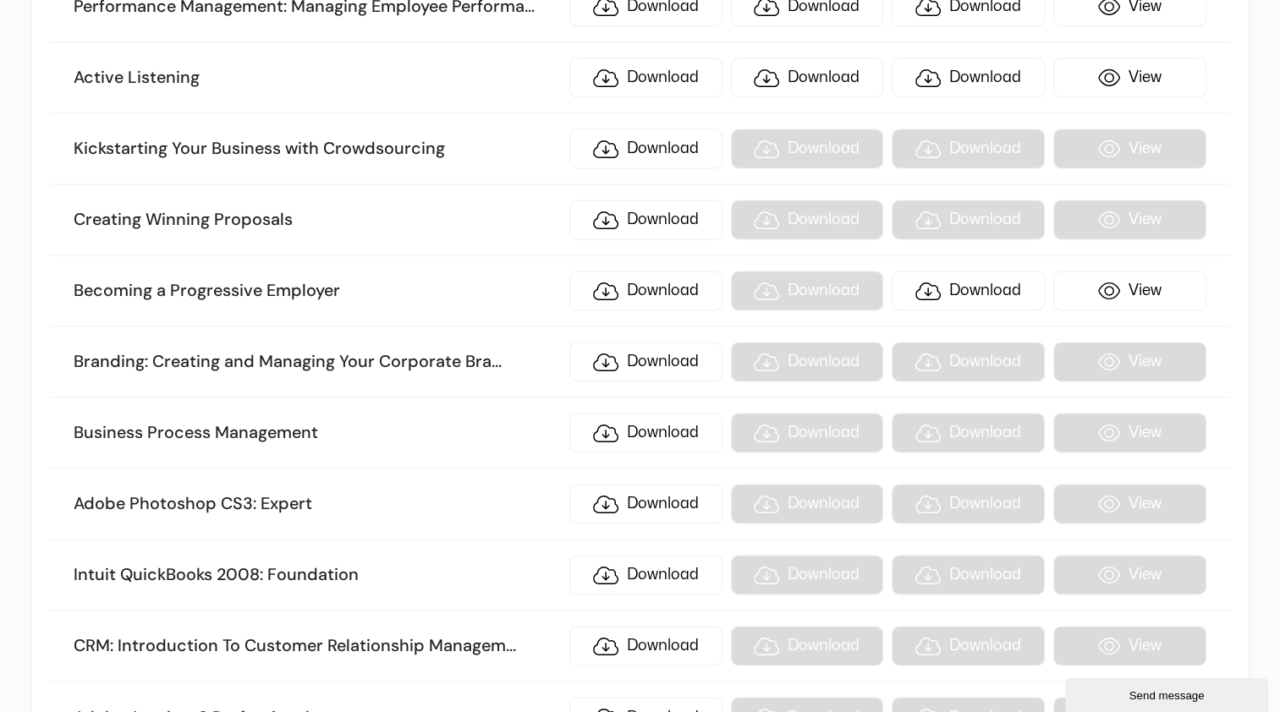
scroll to position [8839, 0]
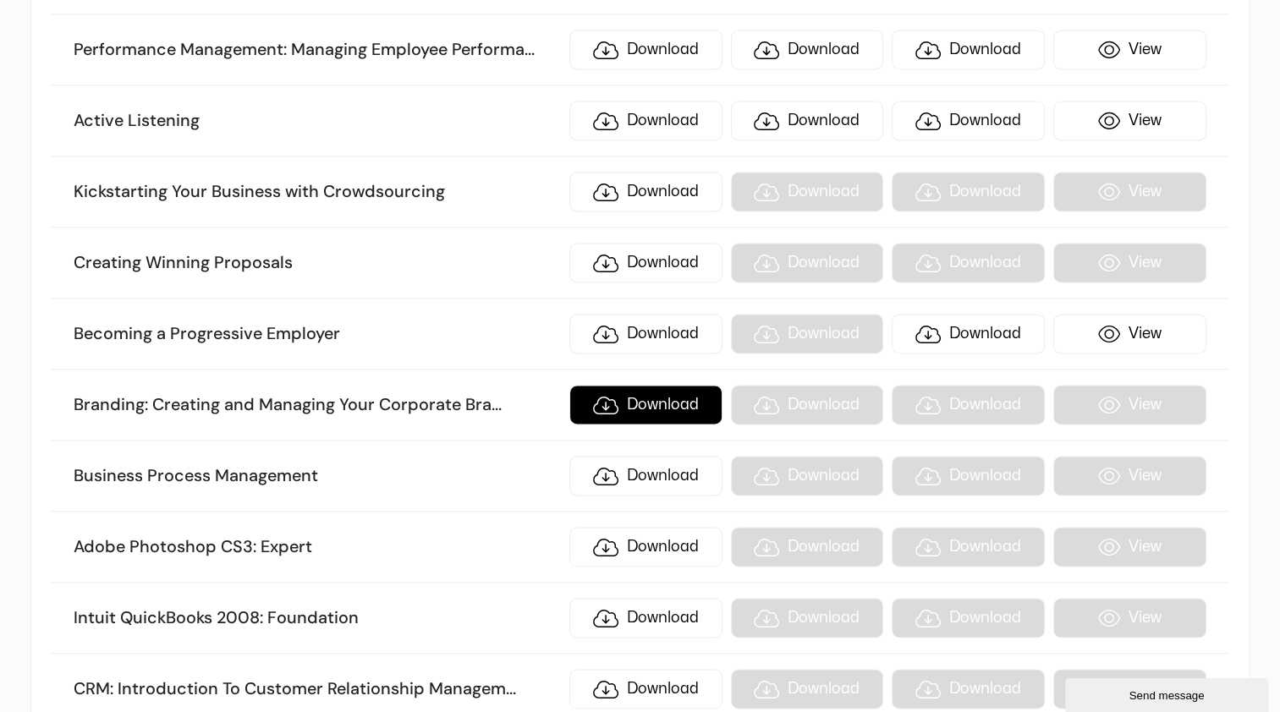
click at [651, 385] on link "Download" at bounding box center [645, 405] width 153 height 40
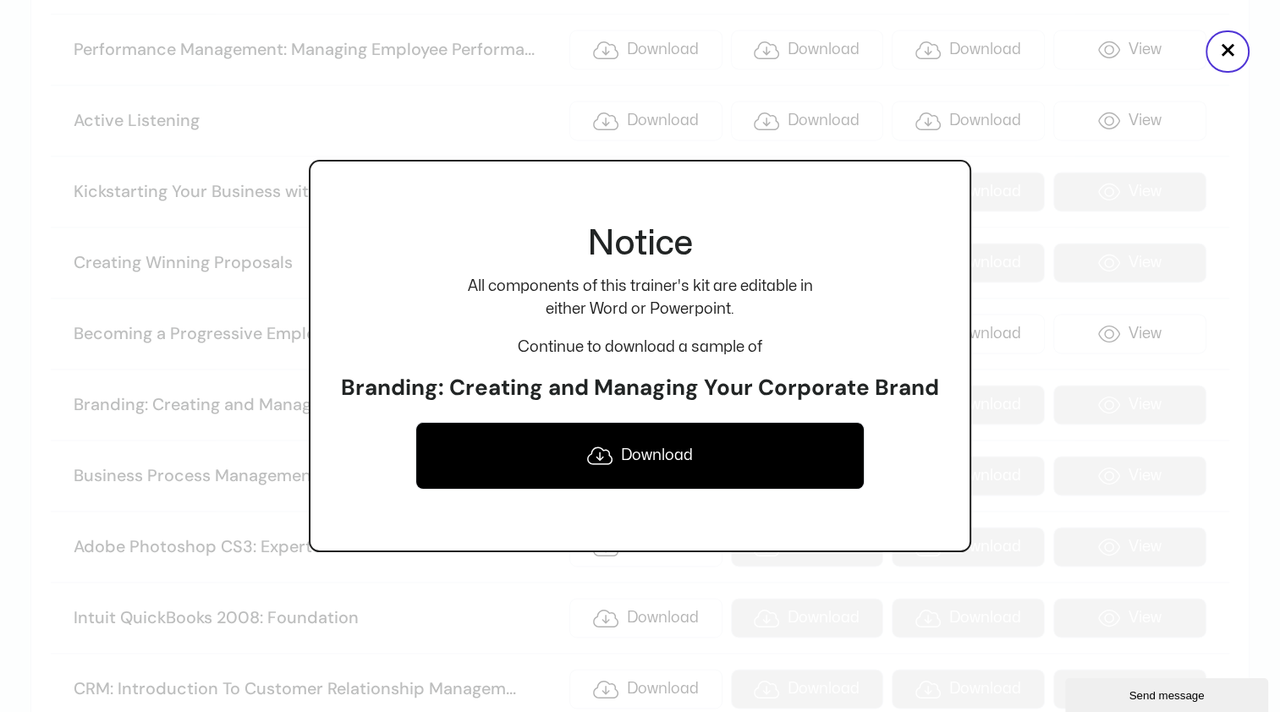
click at [652, 462] on link "Download" at bounding box center [639, 456] width 448 height 68
click at [1226, 55] on button "×" at bounding box center [1227, 51] width 44 height 42
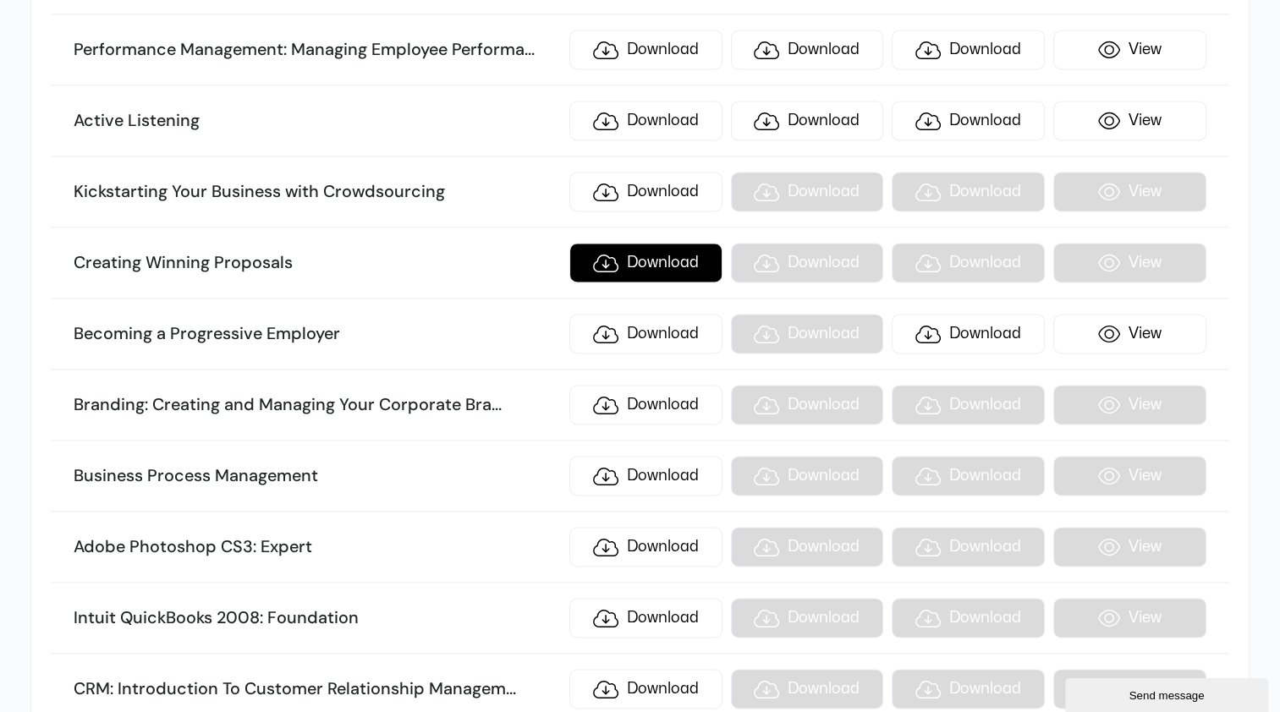
click at [660, 243] on link "Download" at bounding box center [645, 263] width 153 height 40
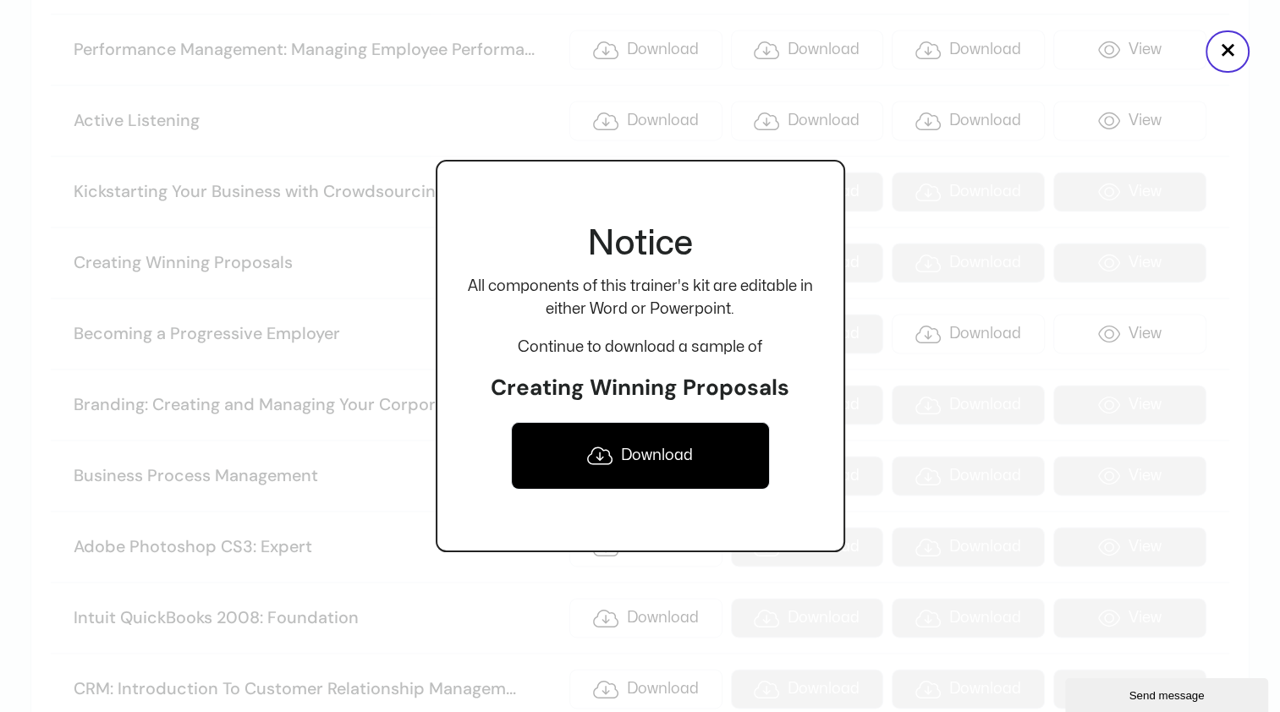
click at [646, 458] on link "Download" at bounding box center [640, 456] width 259 height 68
click at [1232, 58] on button "×" at bounding box center [1227, 51] width 44 height 42
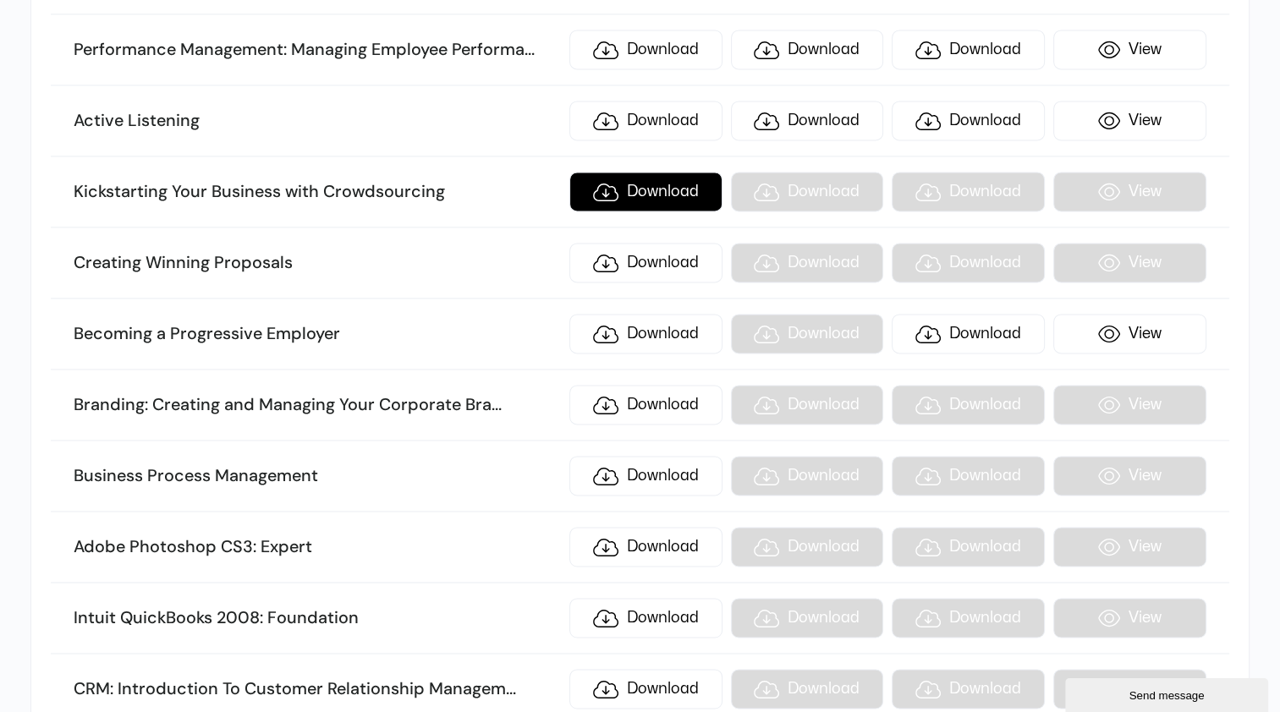
click at [666, 172] on link "Download" at bounding box center [645, 192] width 153 height 40
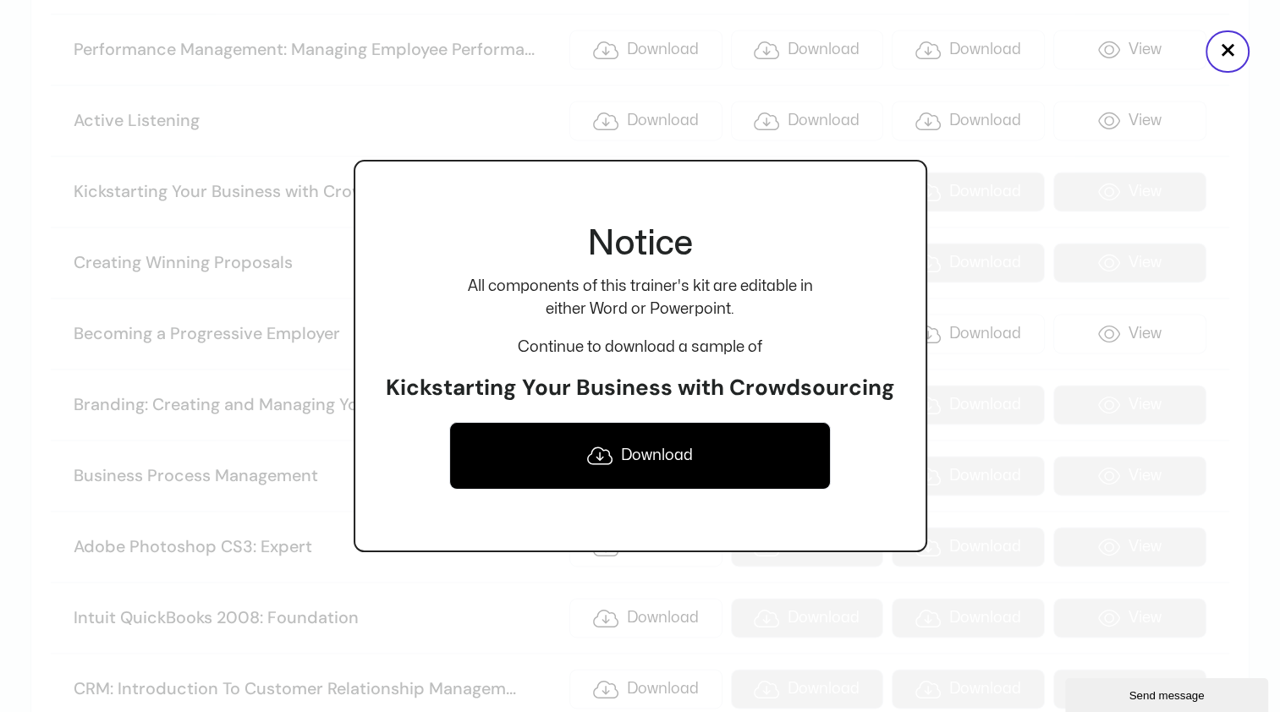
click at [672, 479] on link "Download" at bounding box center [640, 456] width 382 height 68
click at [1221, 53] on button "×" at bounding box center [1227, 51] width 44 height 42
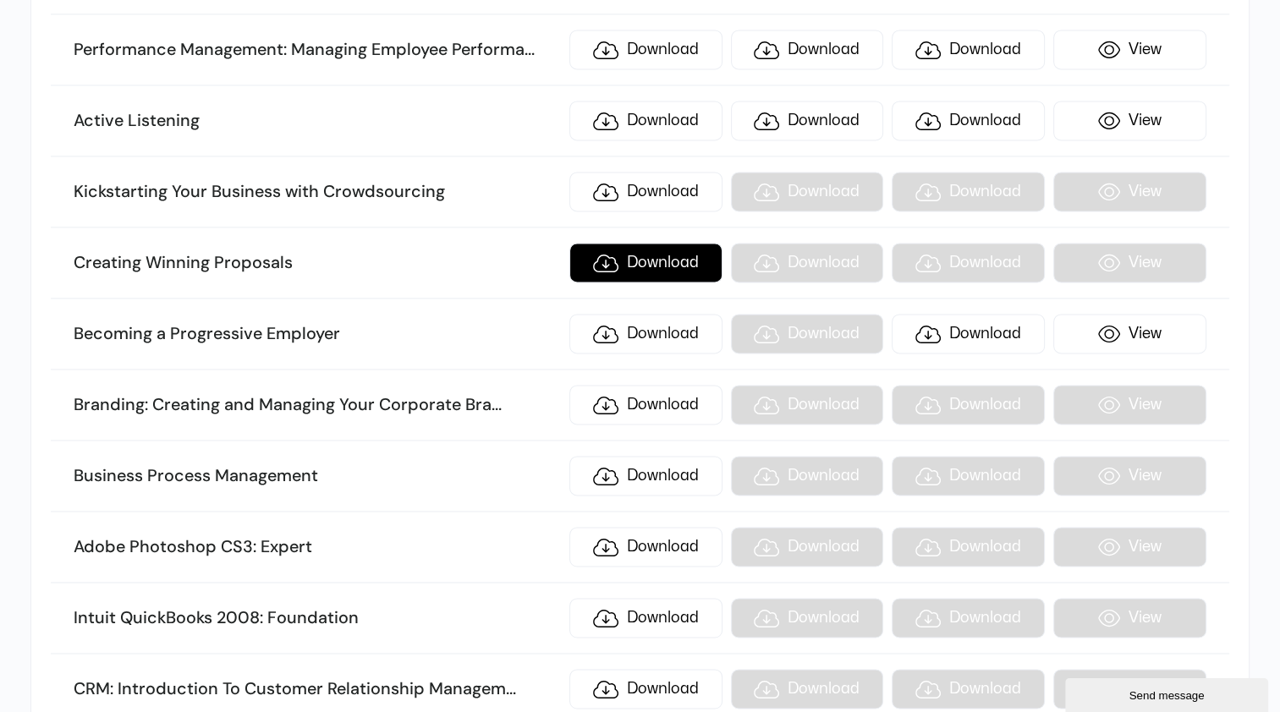
click at [678, 243] on link "Download" at bounding box center [645, 263] width 153 height 40
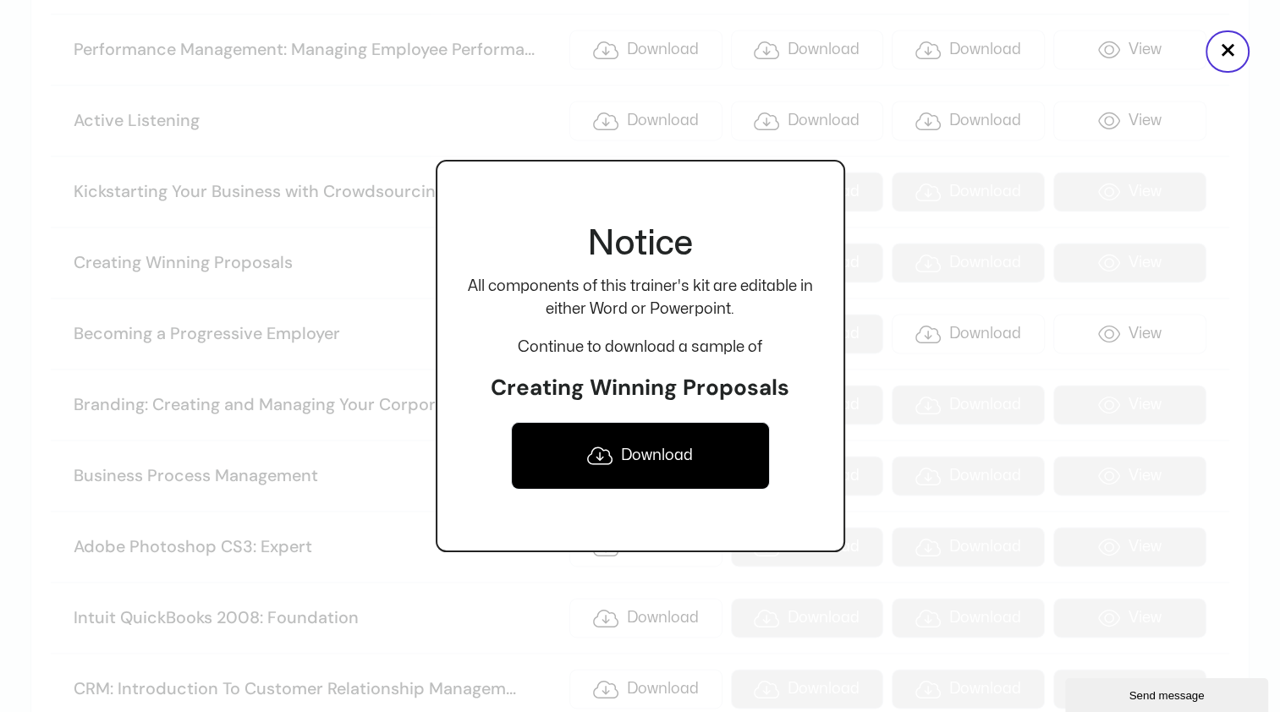
click at [673, 452] on link "Download" at bounding box center [640, 456] width 259 height 68
click at [1221, 52] on button "×" at bounding box center [1227, 51] width 44 height 42
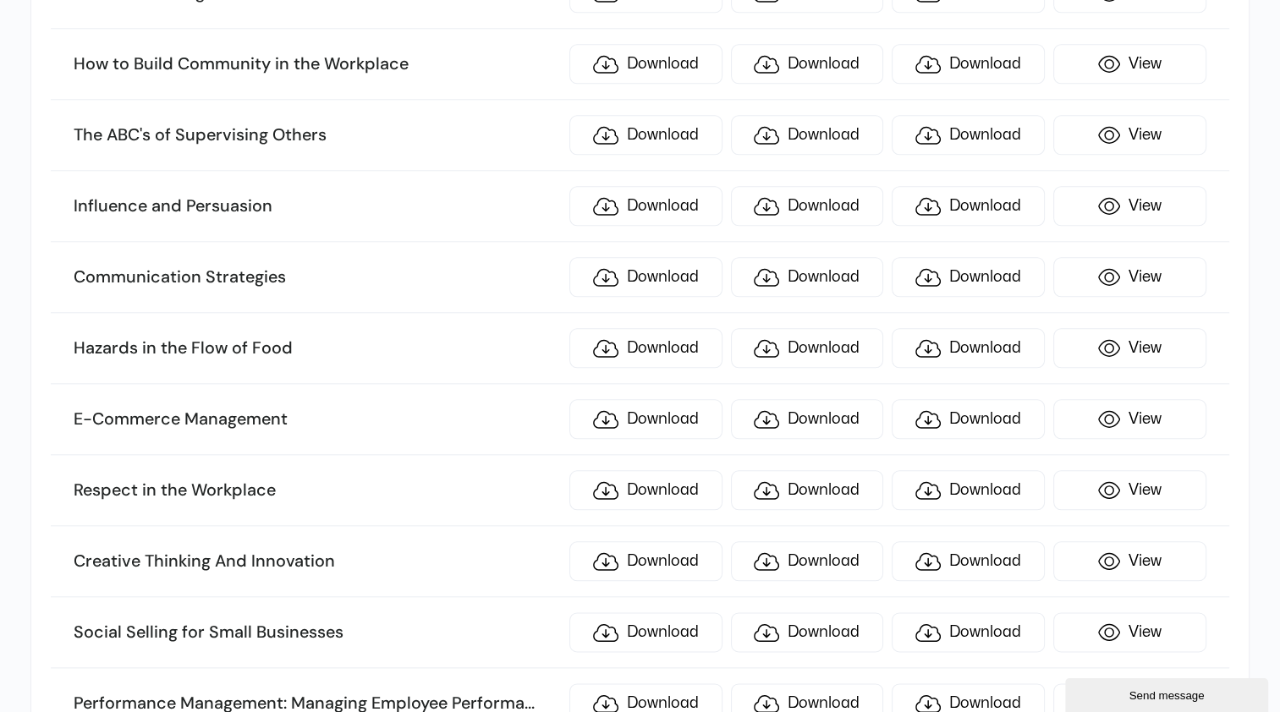
scroll to position [8163, 0]
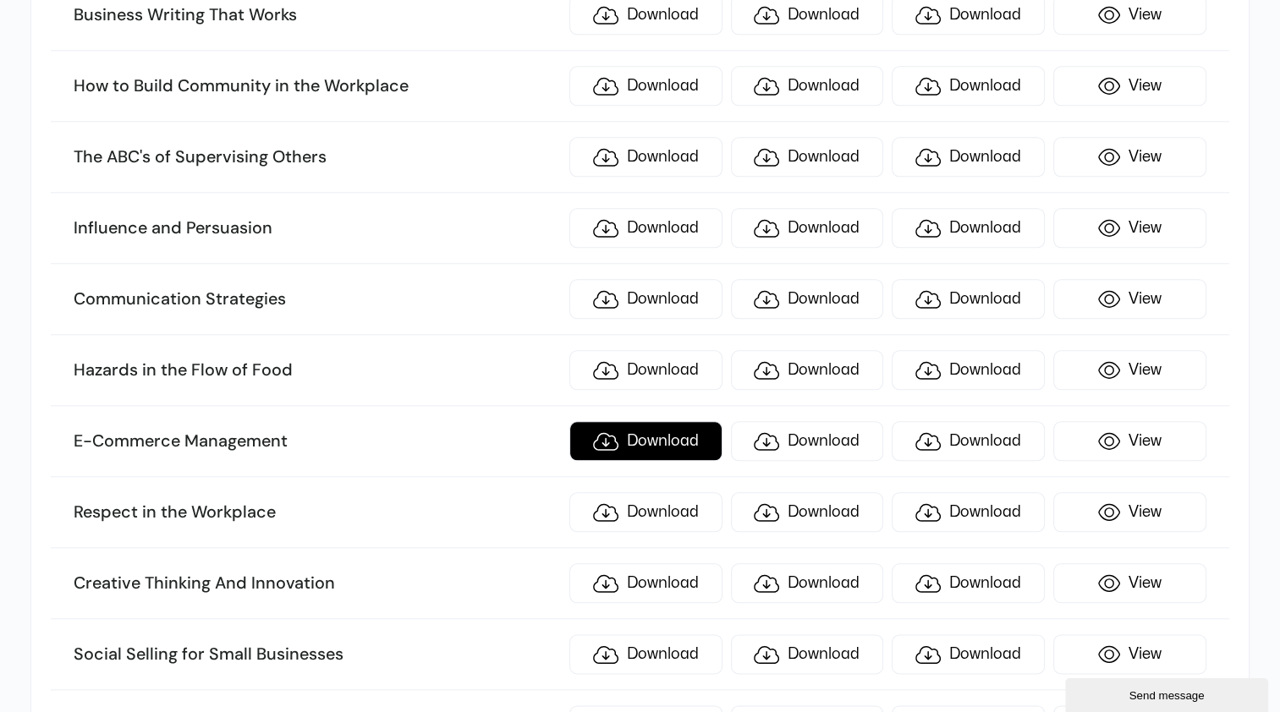
click at [656, 421] on link "Download" at bounding box center [645, 441] width 153 height 40
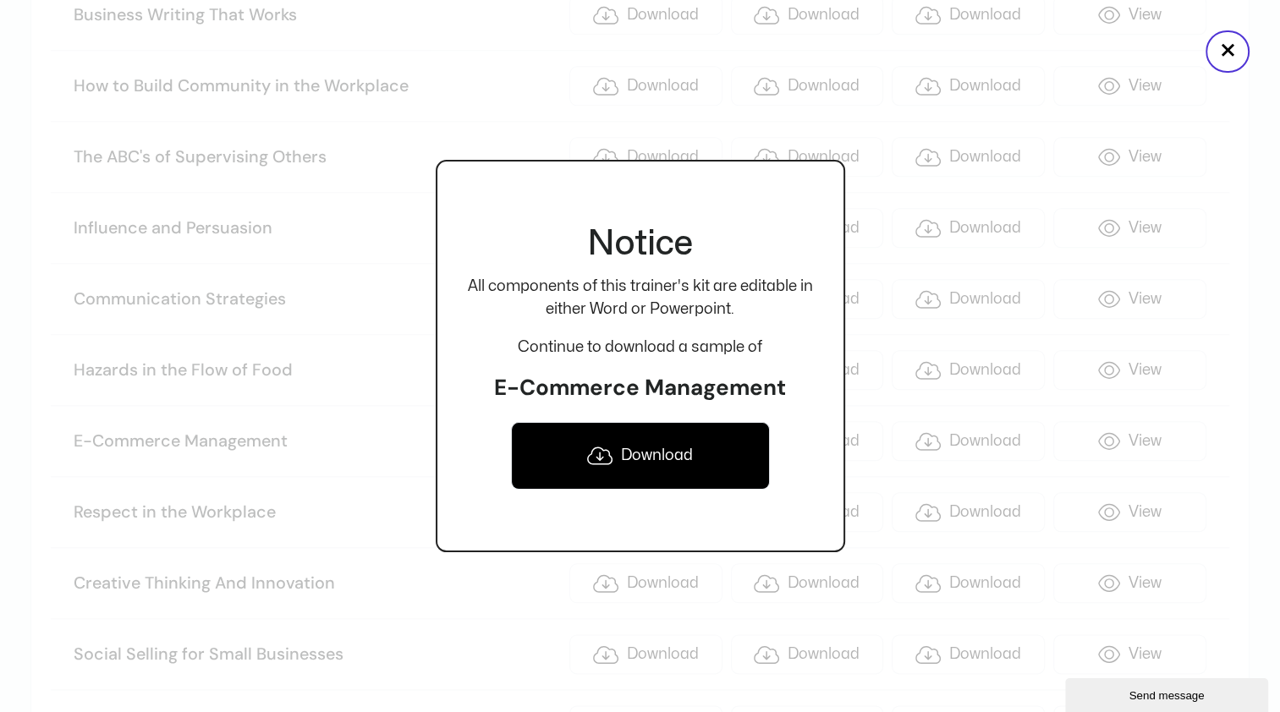
click at [655, 447] on link "Download" at bounding box center [640, 456] width 259 height 68
click at [1225, 63] on button "×" at bounding box center [1227, 51] width 44 height 42
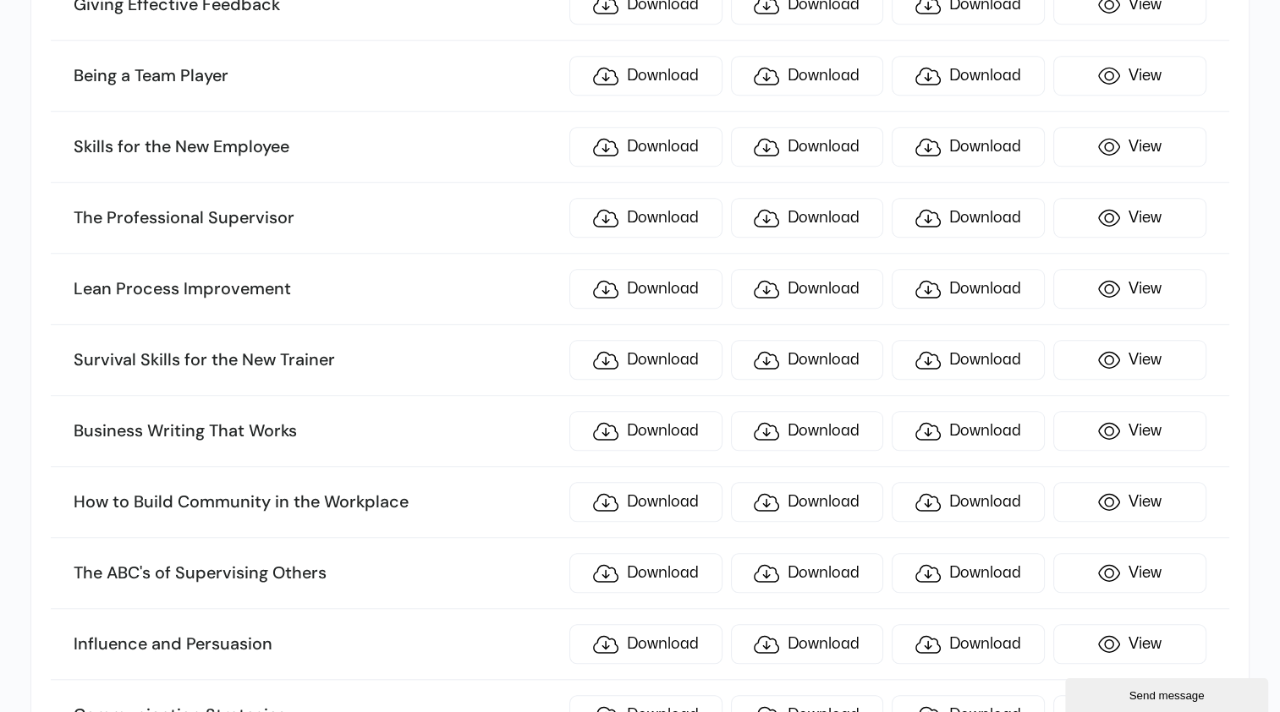
scroll to position [7745, 0]
click at [640, 484] on link "Download" at bounding box center [645, 504] width 153 height 40
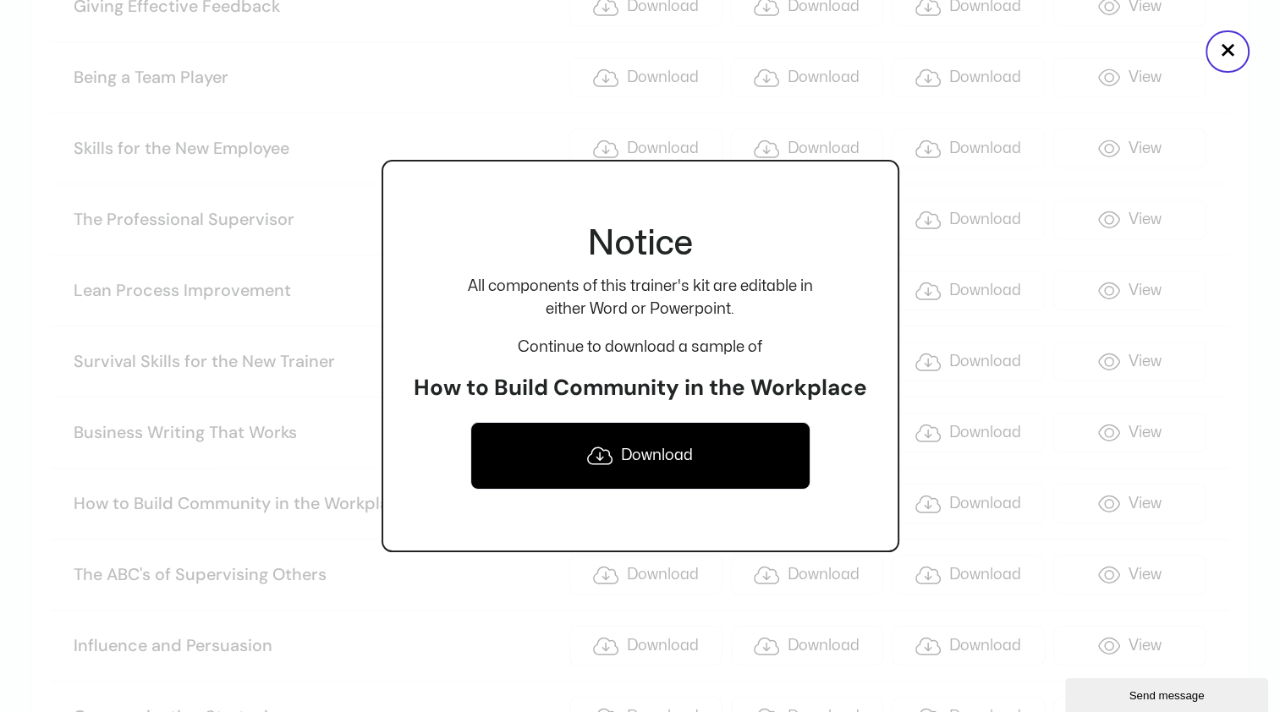
click at [646, 460] on link "Download" at bounding box center [640, 456] width 340 height 68
click at [1235, 56] on button "×" at bounding box center [1227, 51] width 44 height 42
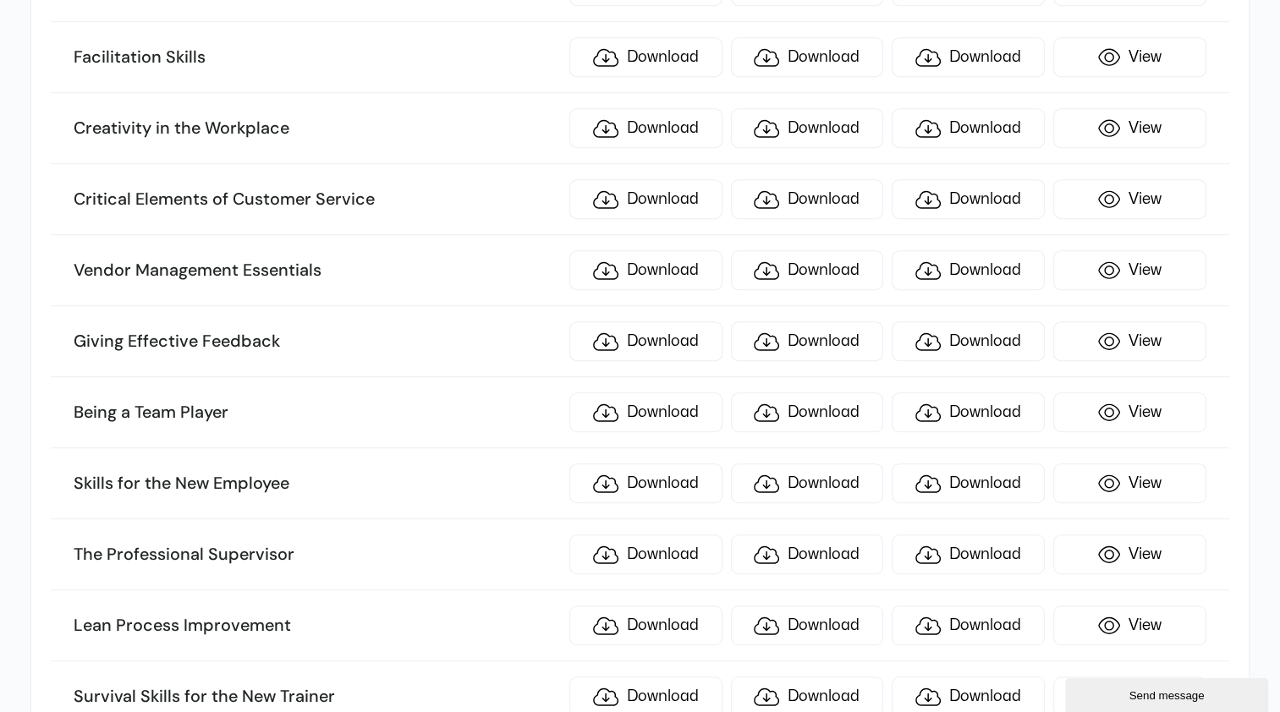
scroll to position [7395, 0]
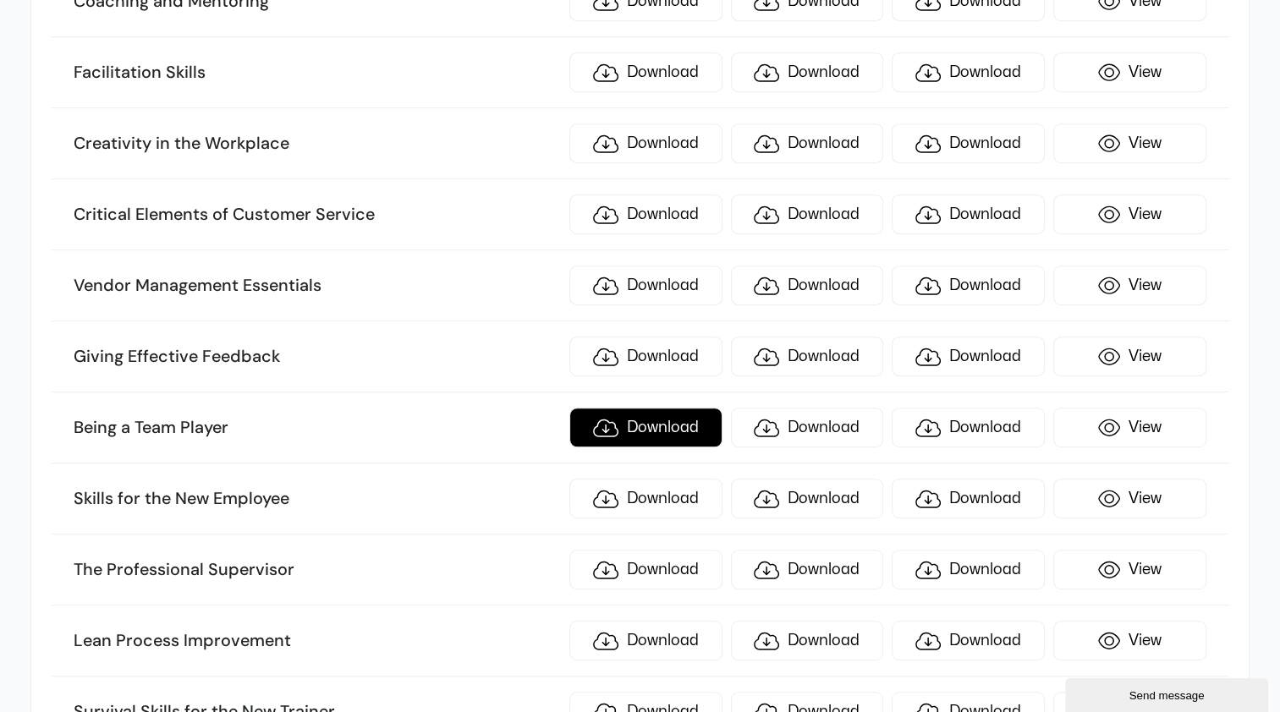
click at [686, 408] on link "Download" at bounding box center [645, 428] width 153 height 40
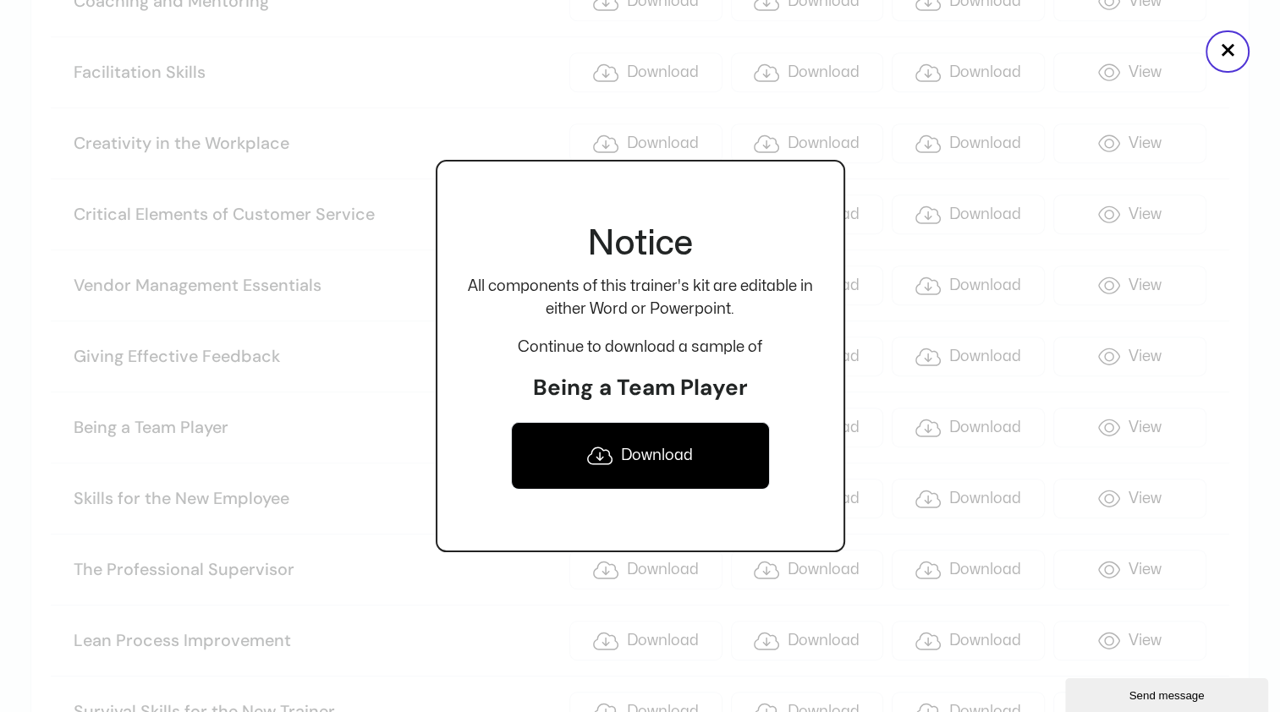
click at [661, 455] on link "Download" at bounding box center [640, 456] width 259 height 68
click at [1235, 52] on button "×" at bounding box center [1227, 51] width 44 height 42
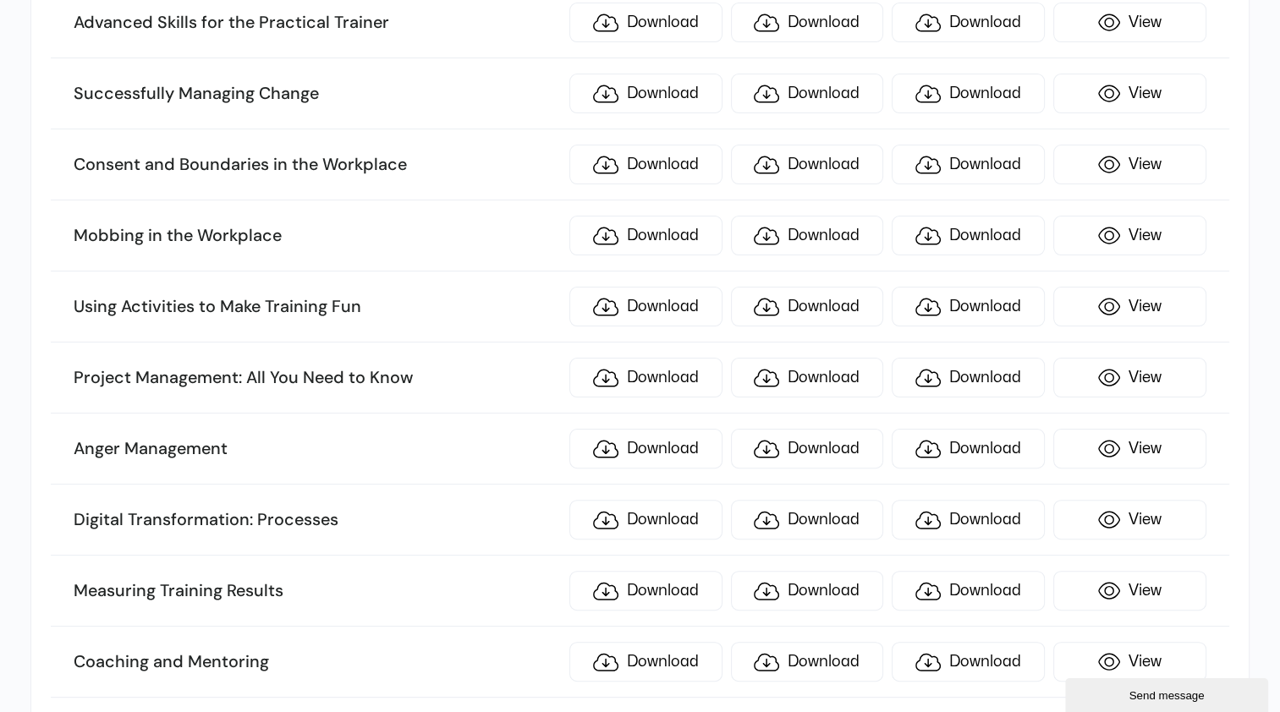
scroll to position [6719, 0]
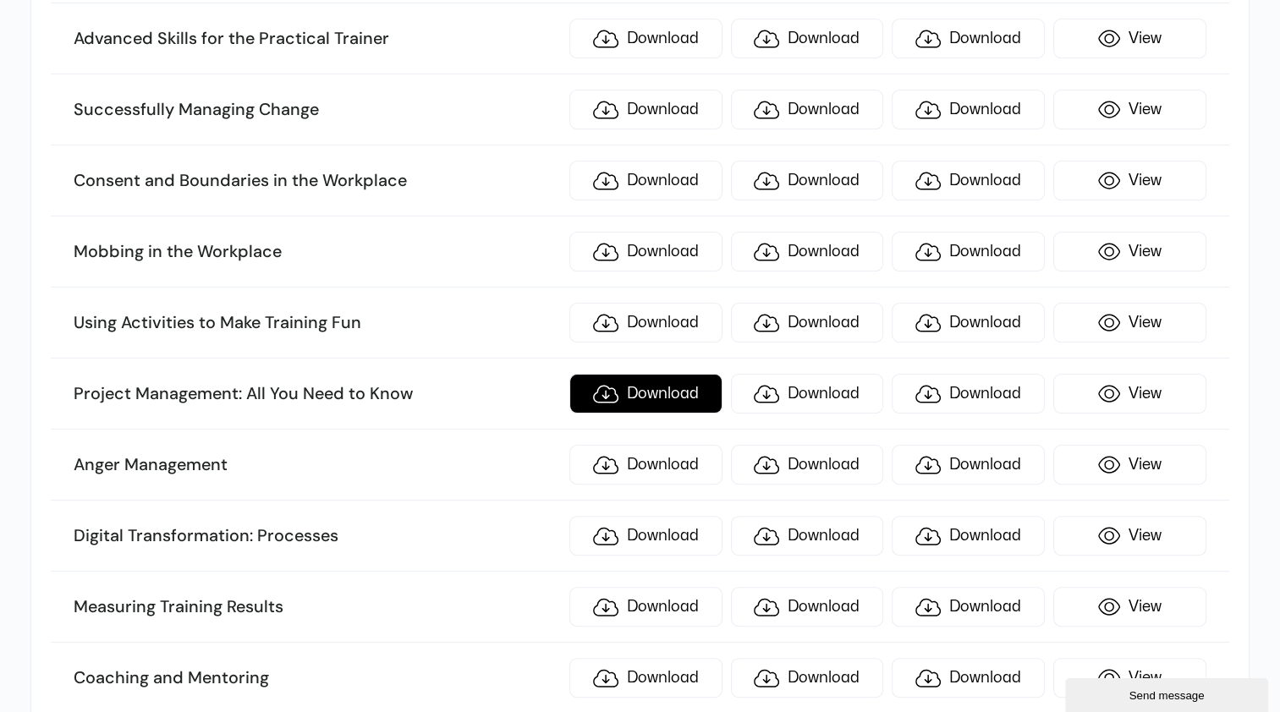
click at [639, 374] on link "Download" at bounding box center [645, 394] width 153 height 40
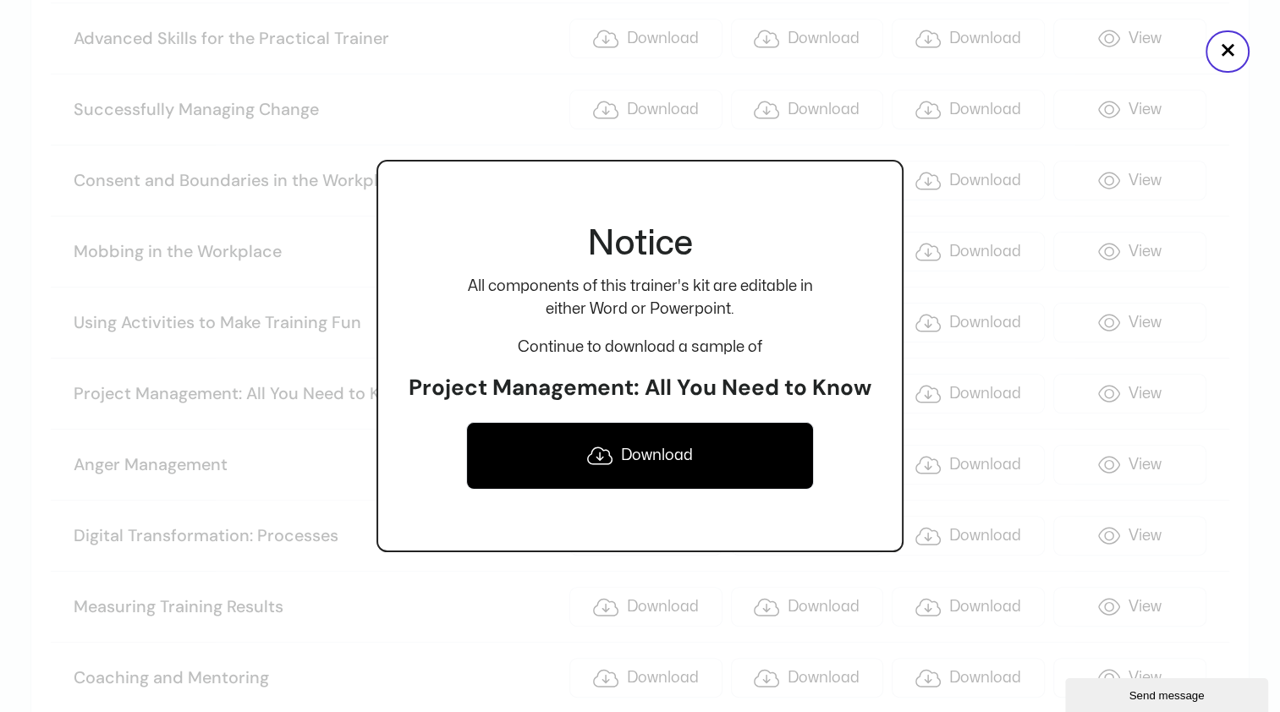
click at [677, 472] on link "Download" at bounding box center [639, 456] width 347 height 68
click at [1233, 55] on button "×" at bounding box center [1227, 51] width 44 height 42
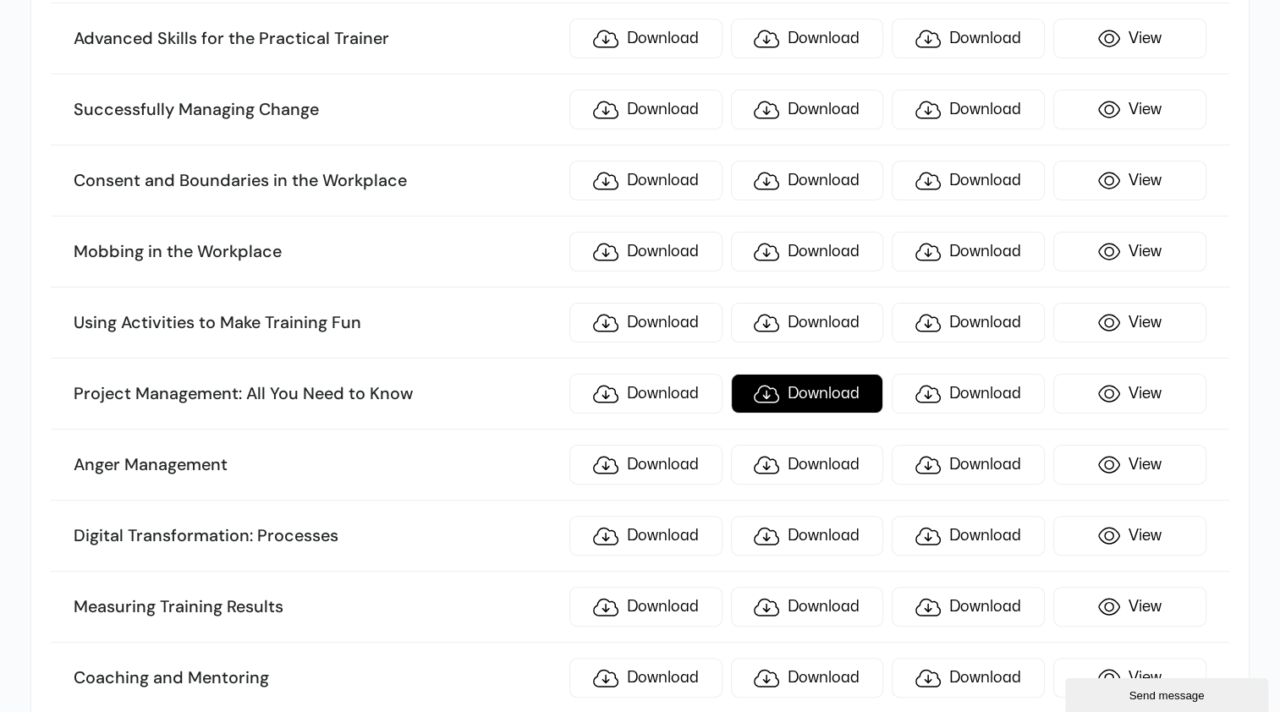
click at [825, 374] on link "Download" at bounding box center [807, 394] width 153 height 40
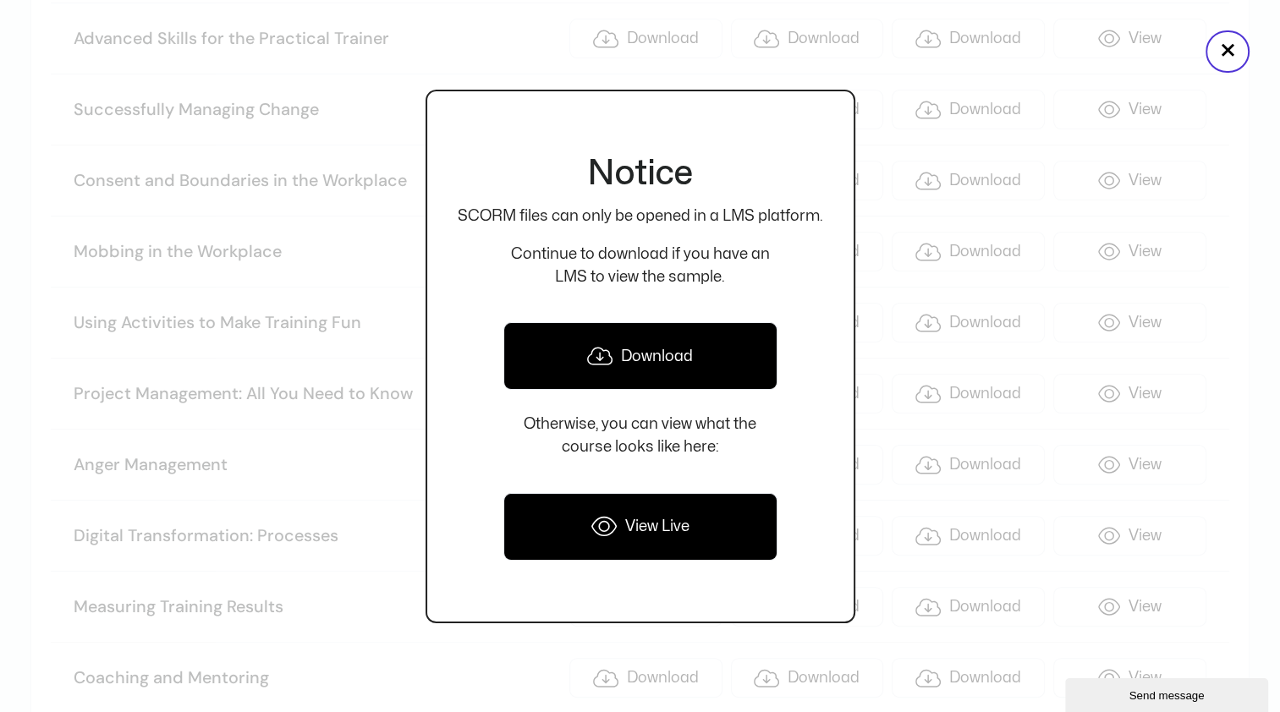
click at [679, 354] on link "Download" at bounding box center [640, 356] width 274 height 68
click at [1224, 54] on button "×" at bounding box center [1227, 51] width 44 height 42
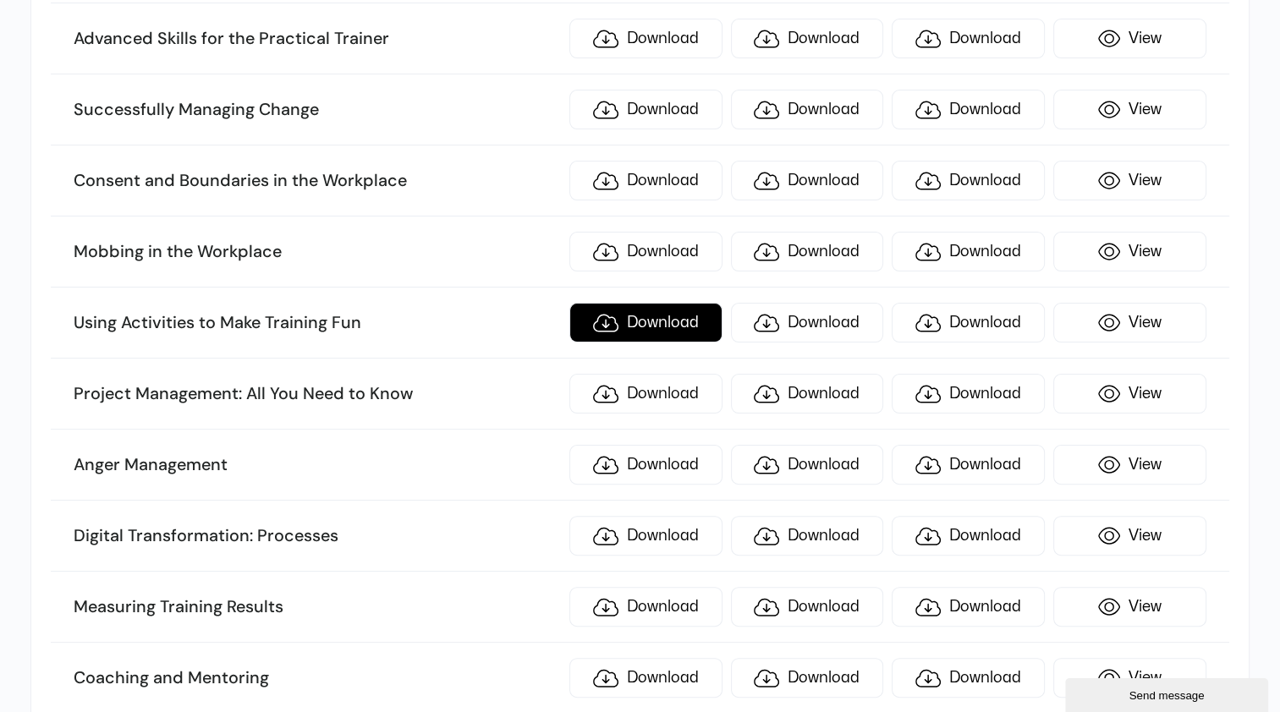
click at [696, 303] on link "Download" at bounding box center [645, 323] width 153 height 40
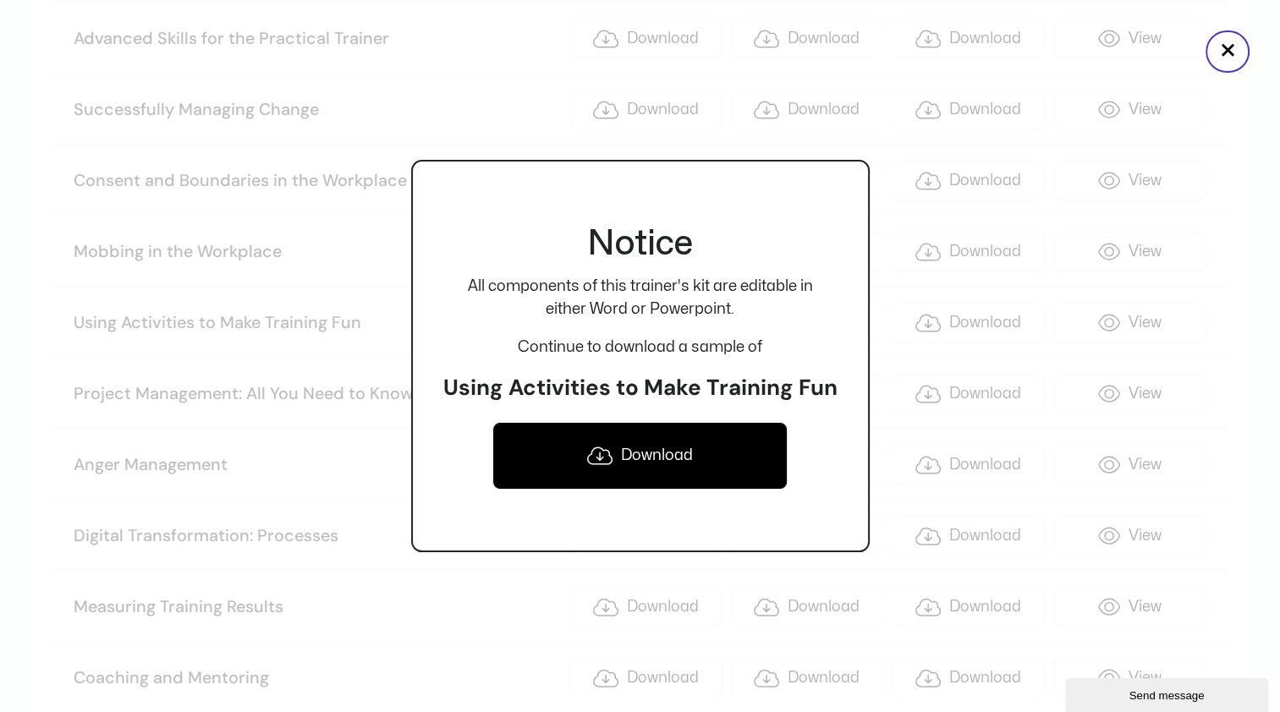
click at [698, 455] on link "Download" at bounding box center [640, 456] width 296 height 68
click at [1234, 56] on button "×" at bounding box center [1227, 51] width 44 height 42
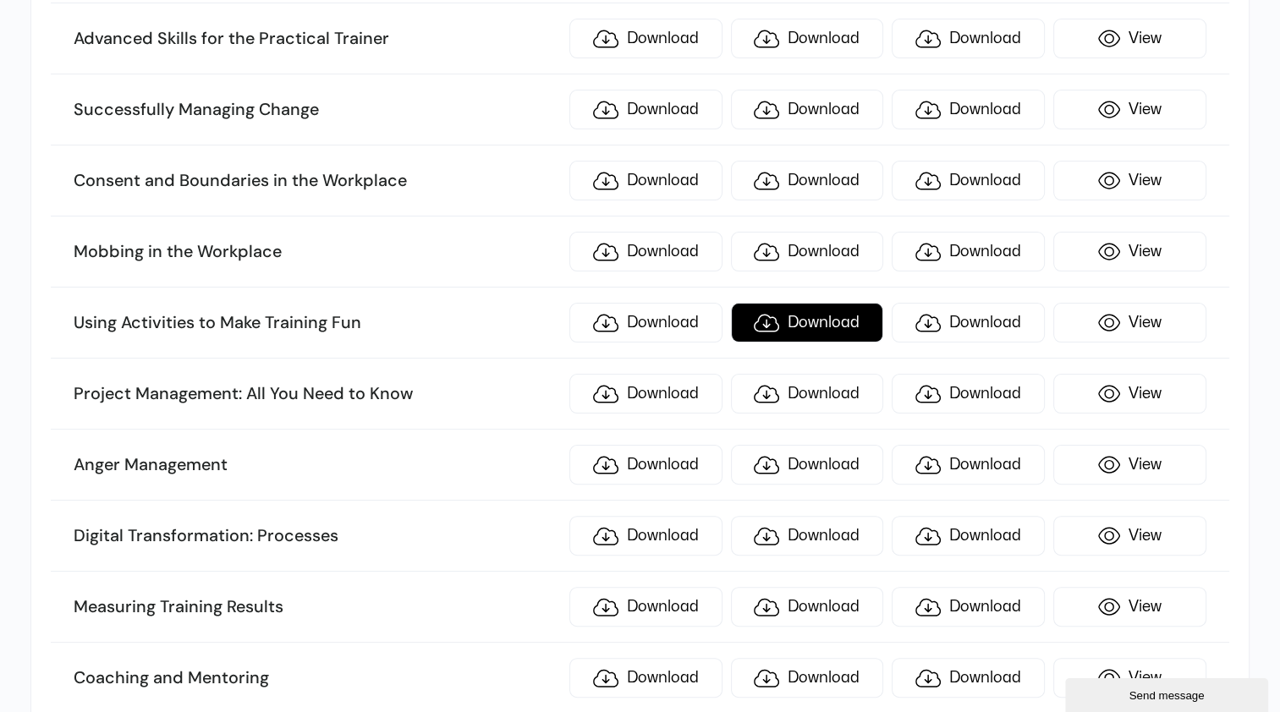
click at [825, 303] on link "Download" at bounding box center [807, 323] width 153 height 40
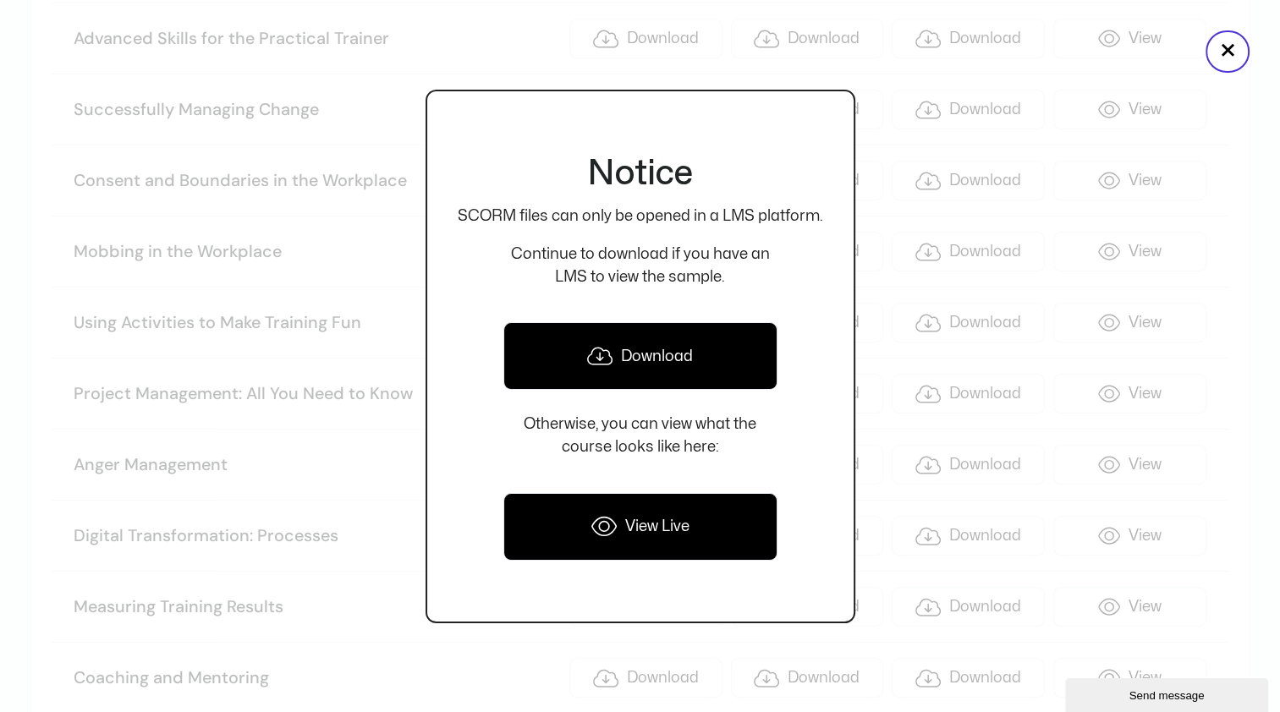
click at [662, 360] on link "Download" at bounding box center [640, 356] width 274 height 68
click at [1231, 49] on button "×" at bounding box center [1227, 51] width 44 height 42
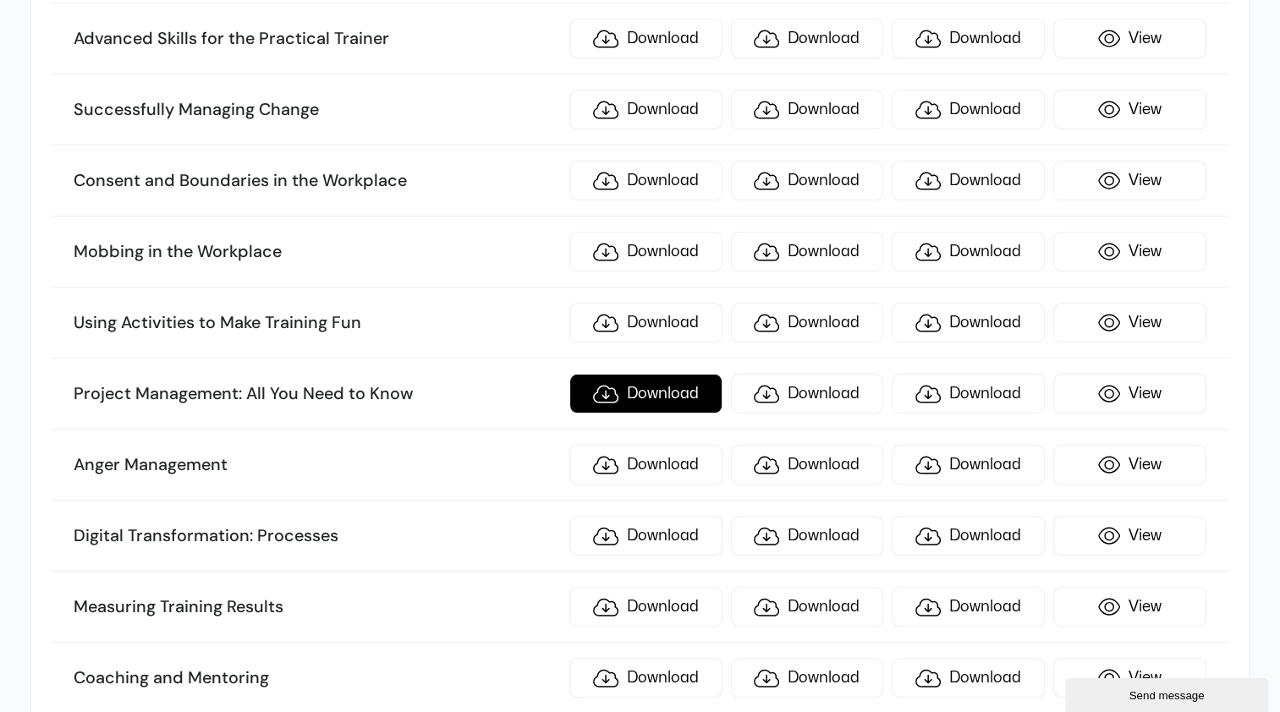
click at [672, 374] on link "Download" at bounding box center [645, 394] width 153 height 40
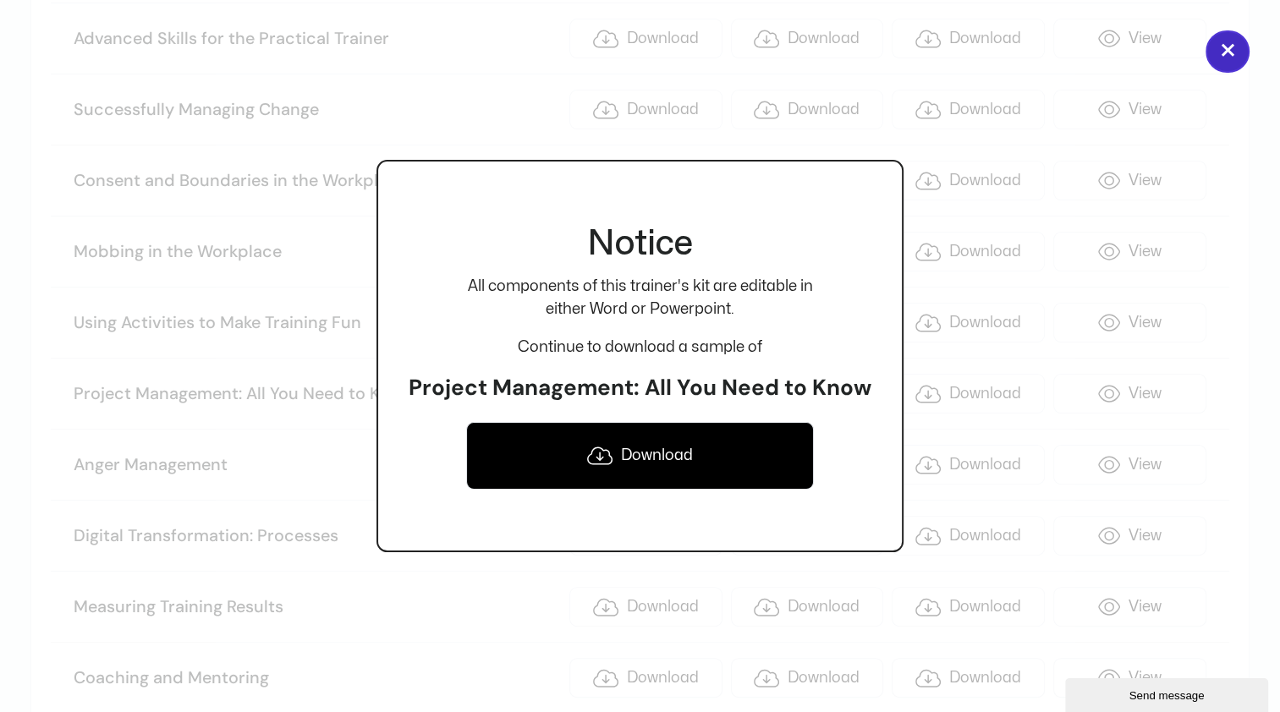
click at [1235, 42] on button "×" at bounding box center [1227, 51] width 44 height 42
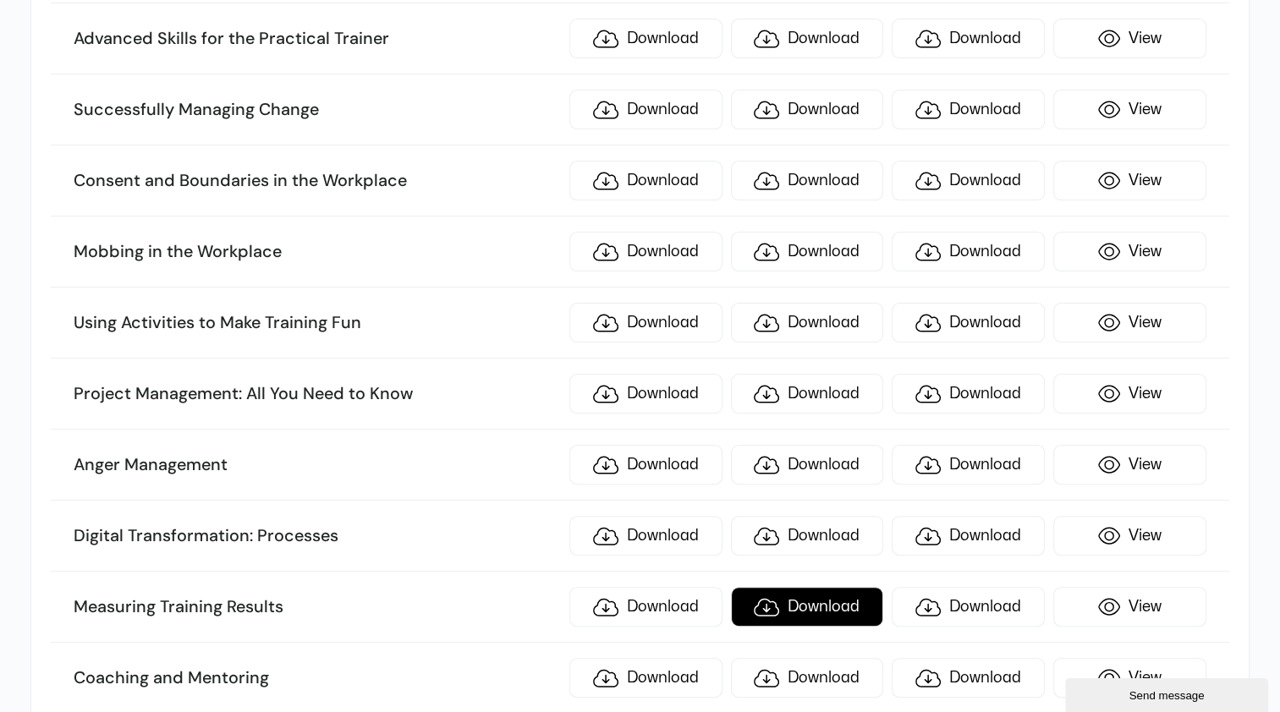
click at [820, 587] on link "Download" at bounding box center [807, 607] width 153 height 40
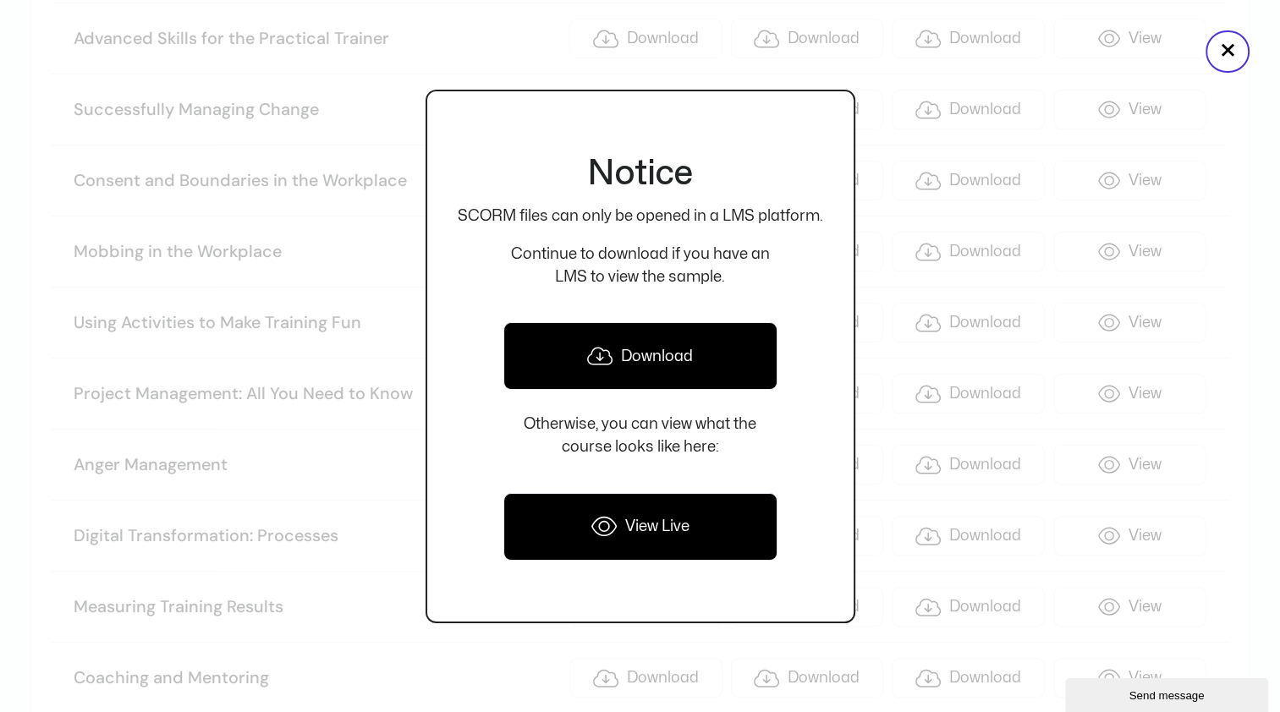
click at [687, 375] on link "Download" at bounding box center [640, 356] width 274 height 68
click at [1225, 58] on button "×" at bounding box center [1227, 51] width 44 height 42
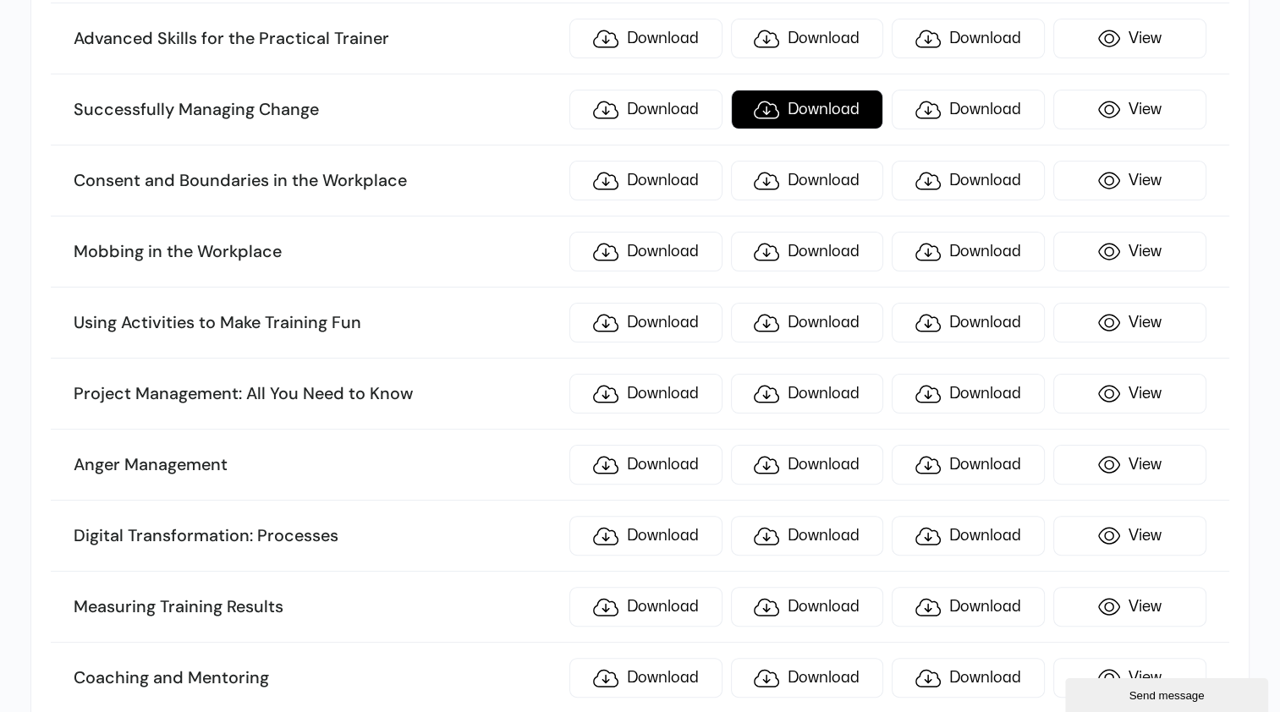
click at [831, 90] on link "Download" at bounding box center [807, 110] width 153 height 40
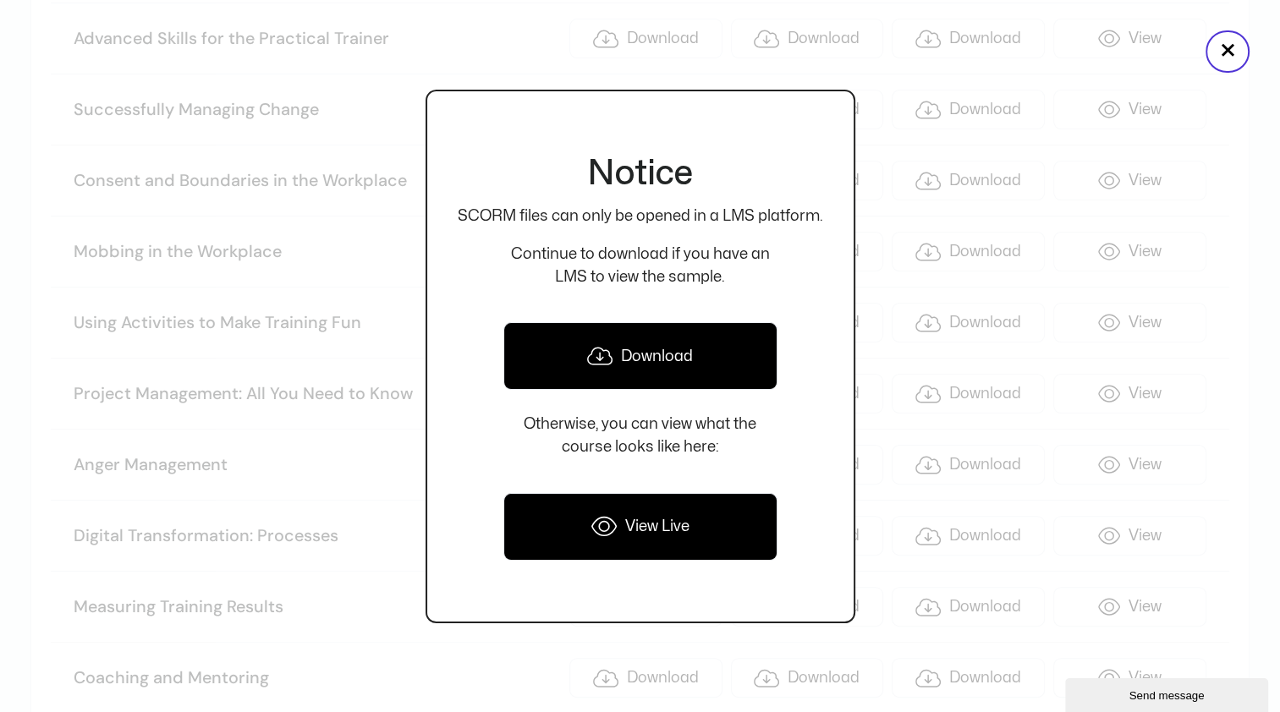
click at [677, 351] on link "Download" at bounding box center [640, 356] width 274 height 68
click at [1234, 55] on button "×" at bounding box center [1227, 51] width 44 height 42
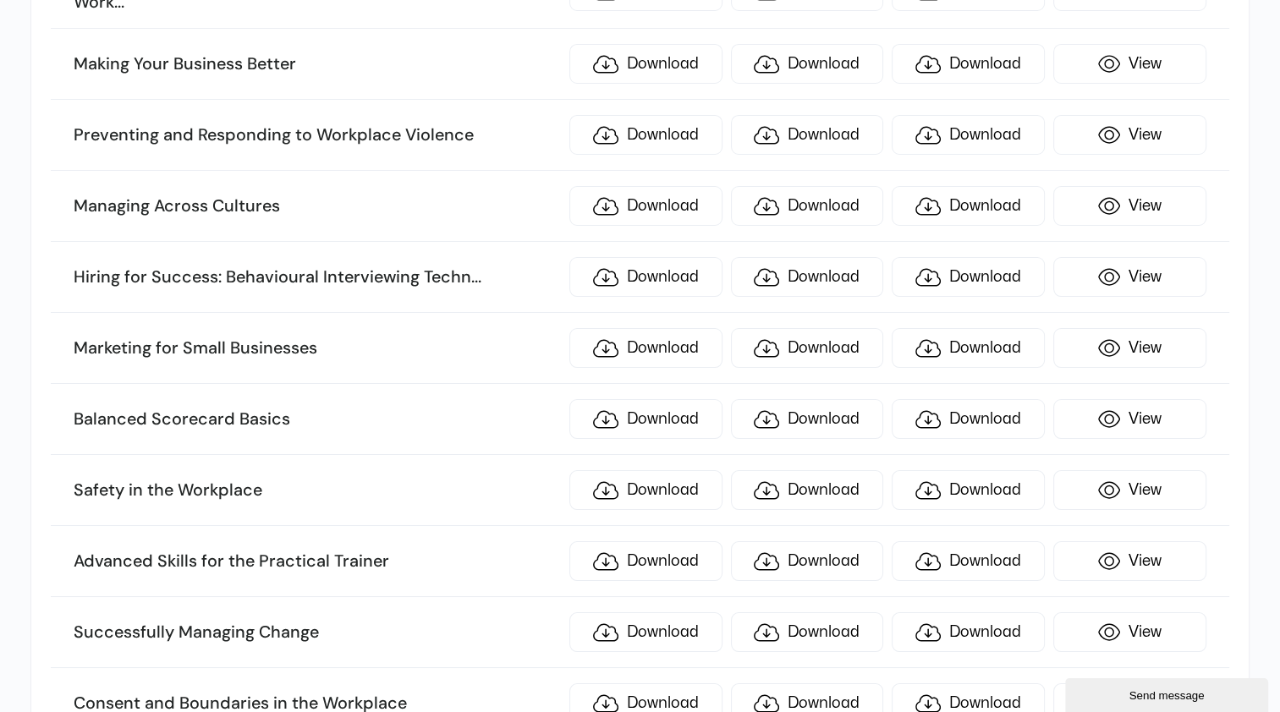
scroll to position [6188, 0]
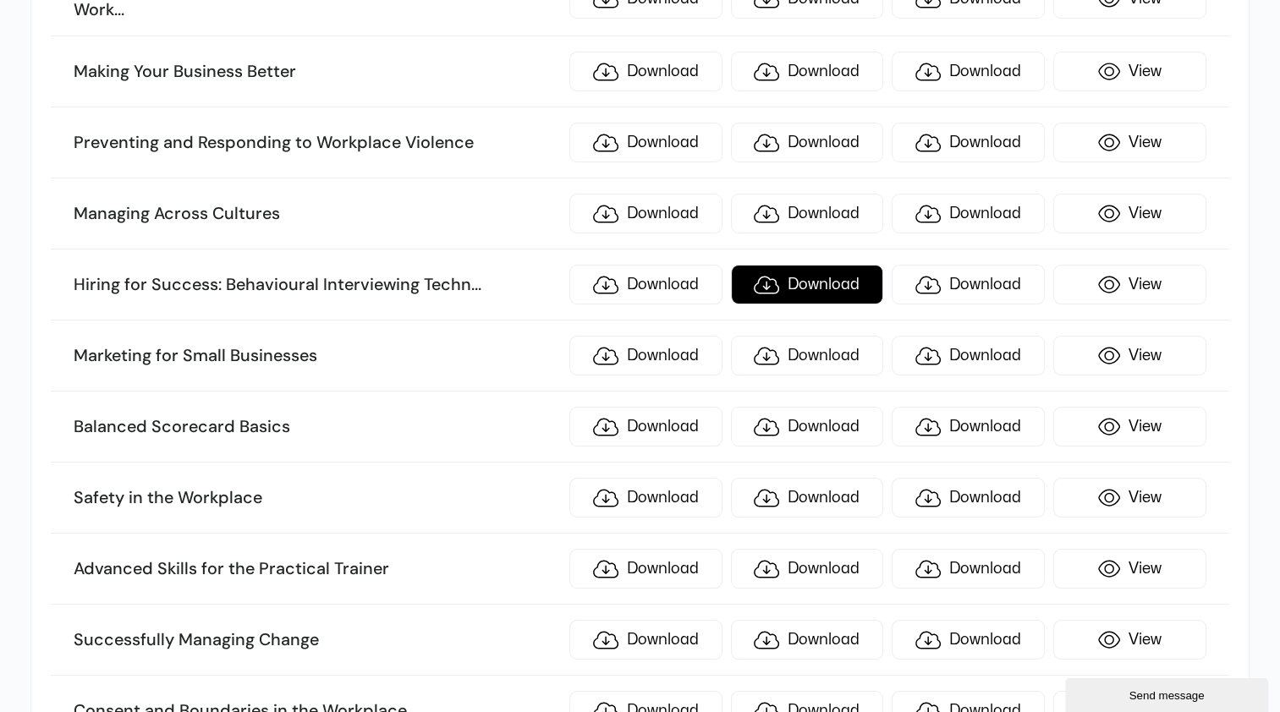
click at [832, 265] on link "Download" at bounding box center [807, 285] width 153 height 40
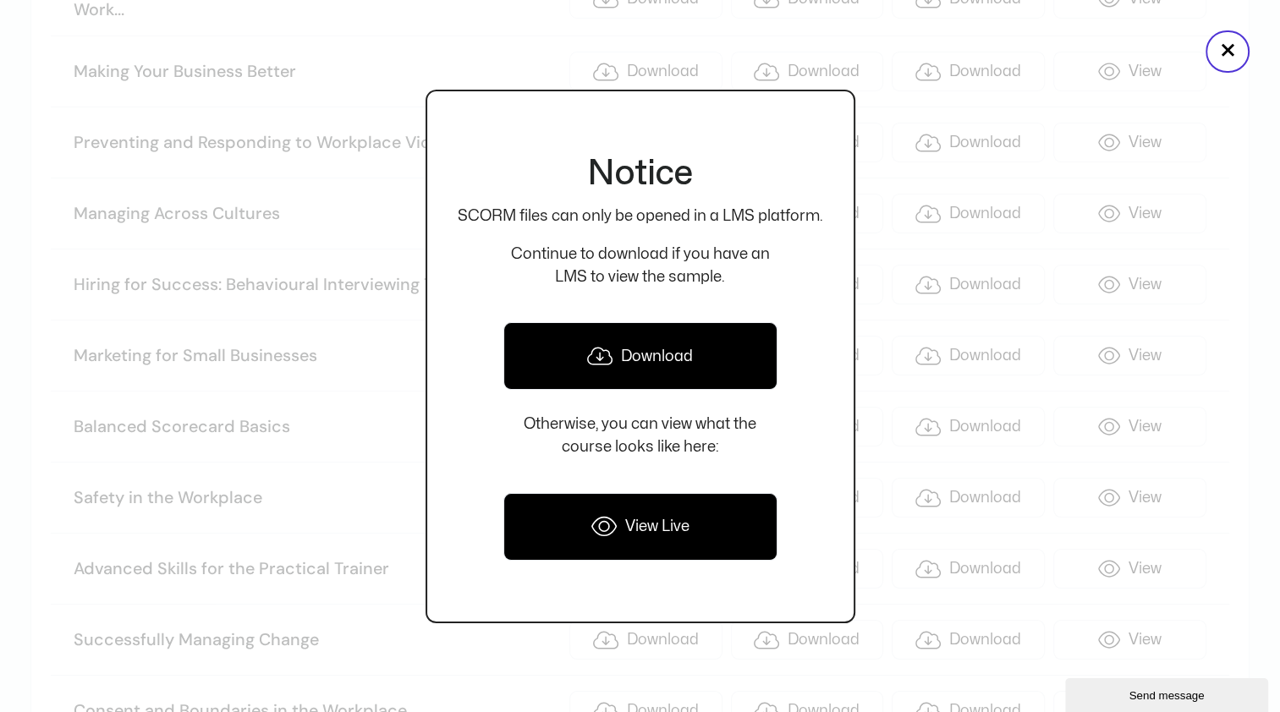
click at [709, 366] on link "Download" at bounding box center [640, 356] width 274 height 68
click at [1226, 52] on button "×" at bounding box center [1227, 51] width 44 height 42
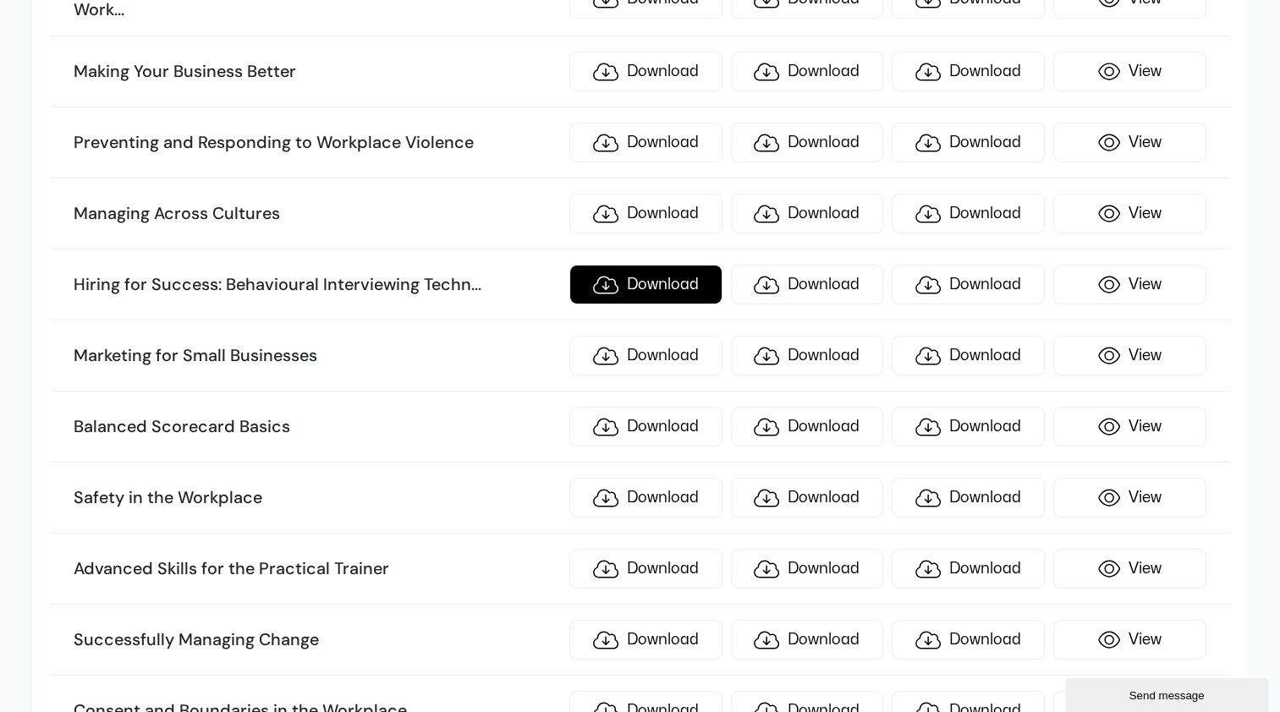
click at [677, 265] on link "Download" at bounding box center [645, 285] width 153 height 40
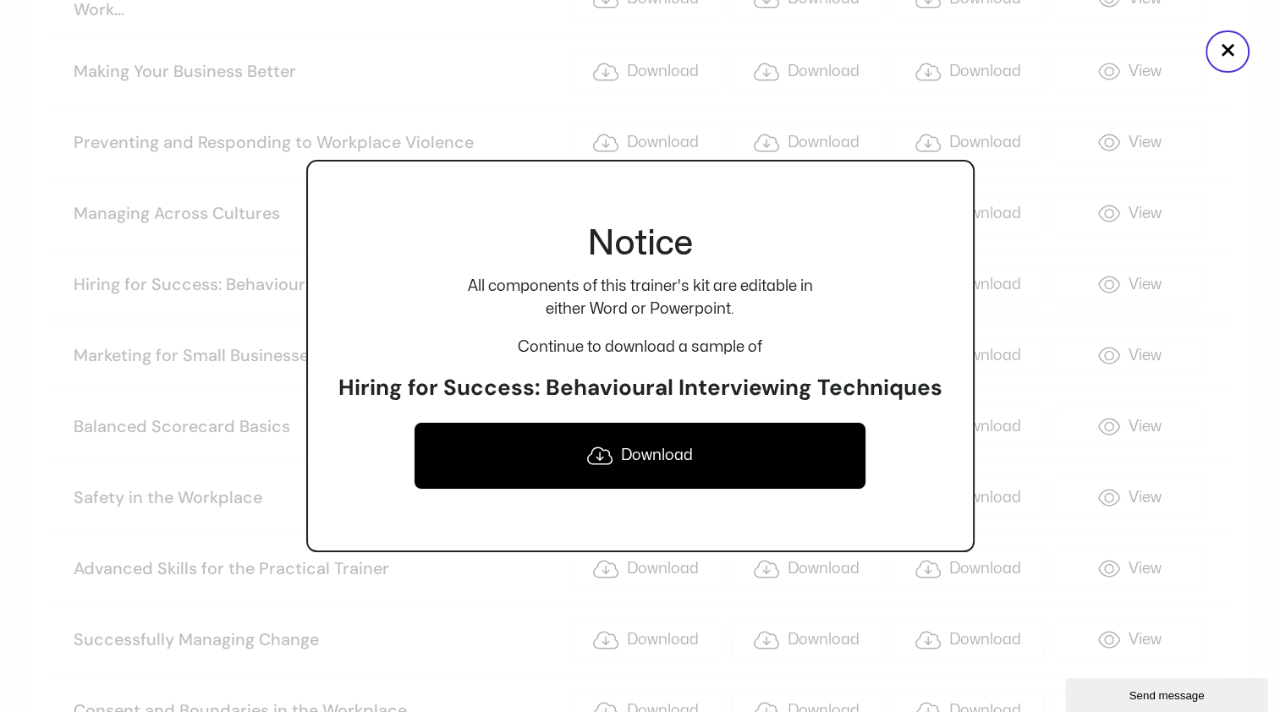
click at [659, 449] on link "Download" at bounding box center [640, 456] width 453 height 68
click at [1231, 55] on button "×" at bounding box center [1227, 51] width 44 height 42
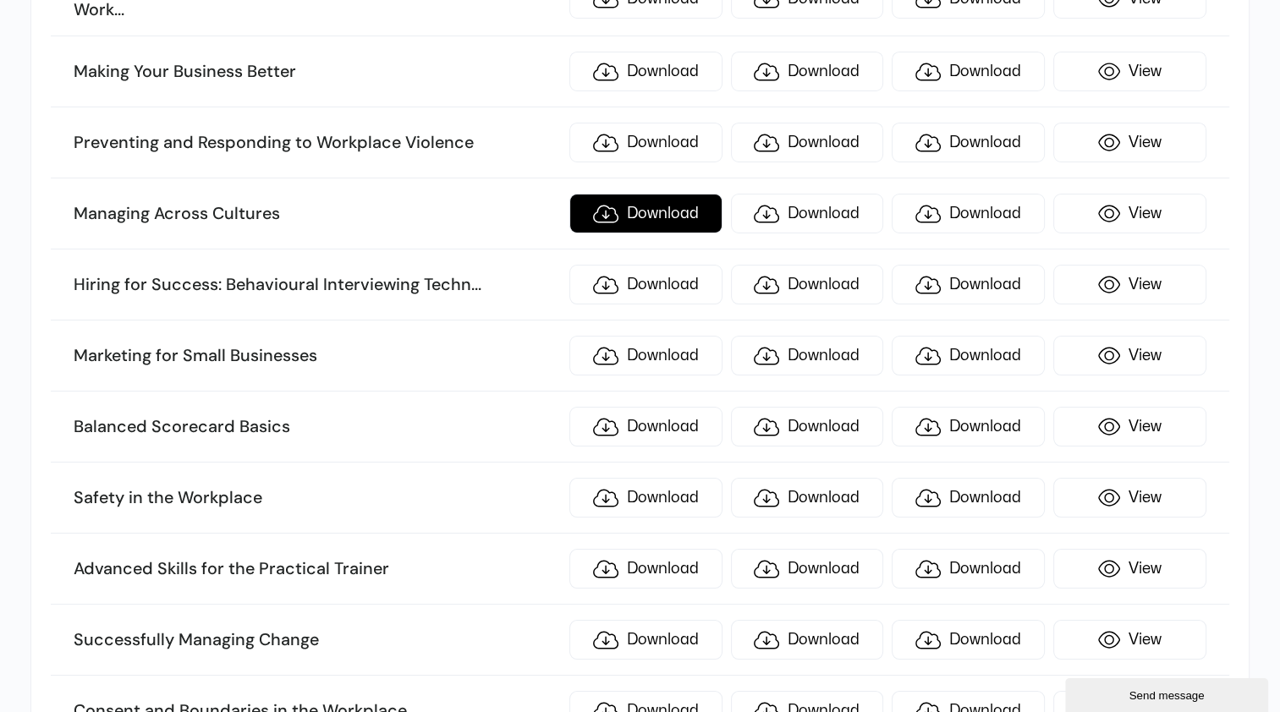
click at [646, 194] on link "Download" at bounding box center [645, 214] width 153 height 40
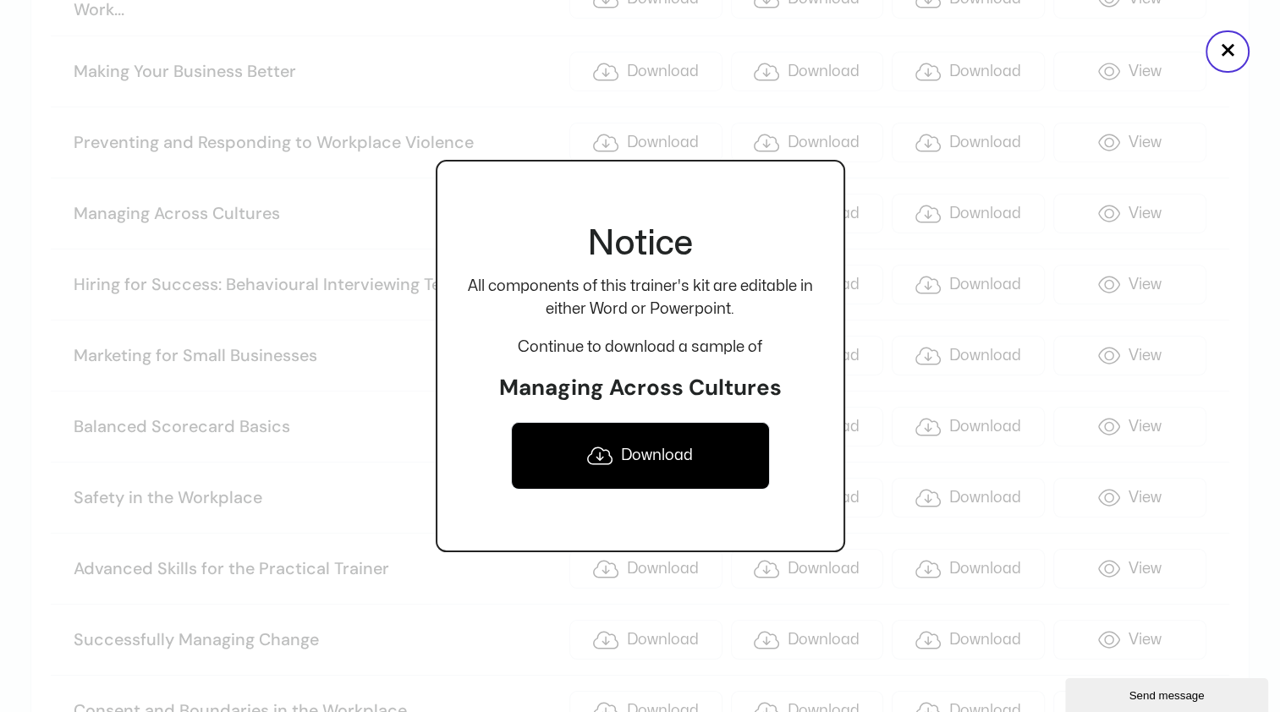
click at [653, 454] on link "Download" at bounding box center [640, 456] width 259 height 68
click at [1225, 44] on button "×" at bounding box center [1227, 51] width 44 height 42
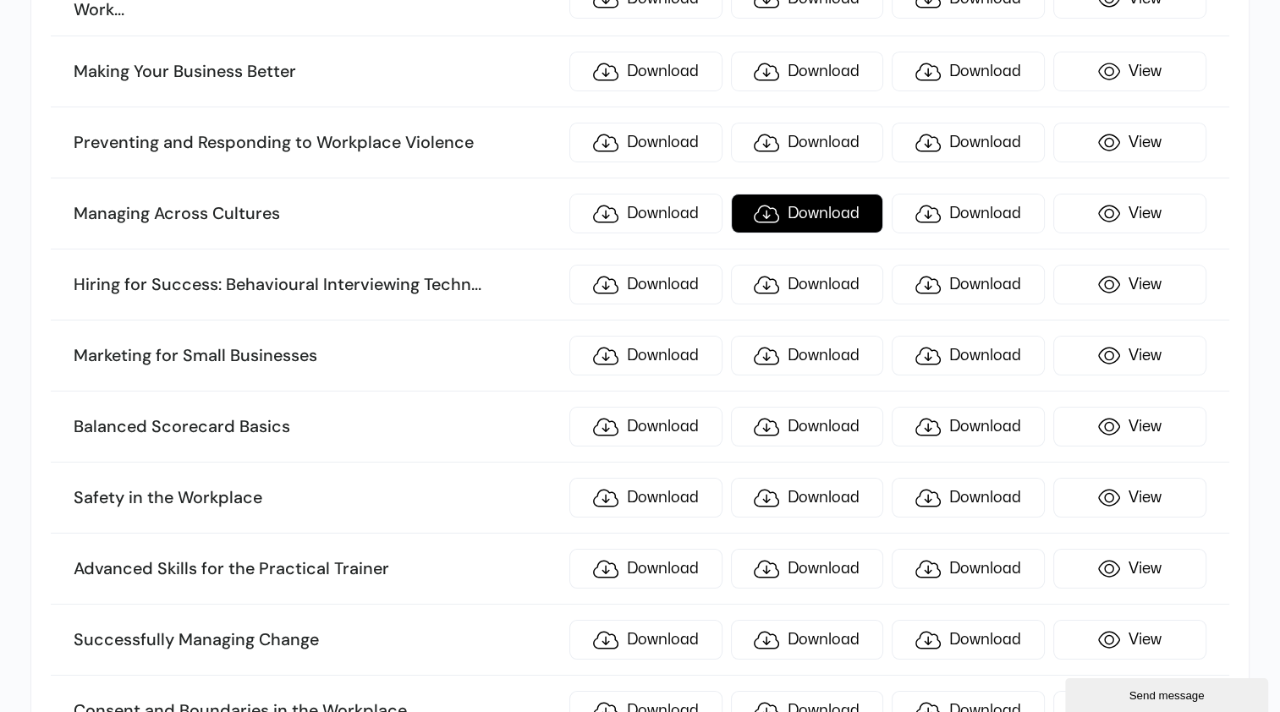
click at [812, 194] on link "Download" at bounding box center [807, 214] width 153 height 40
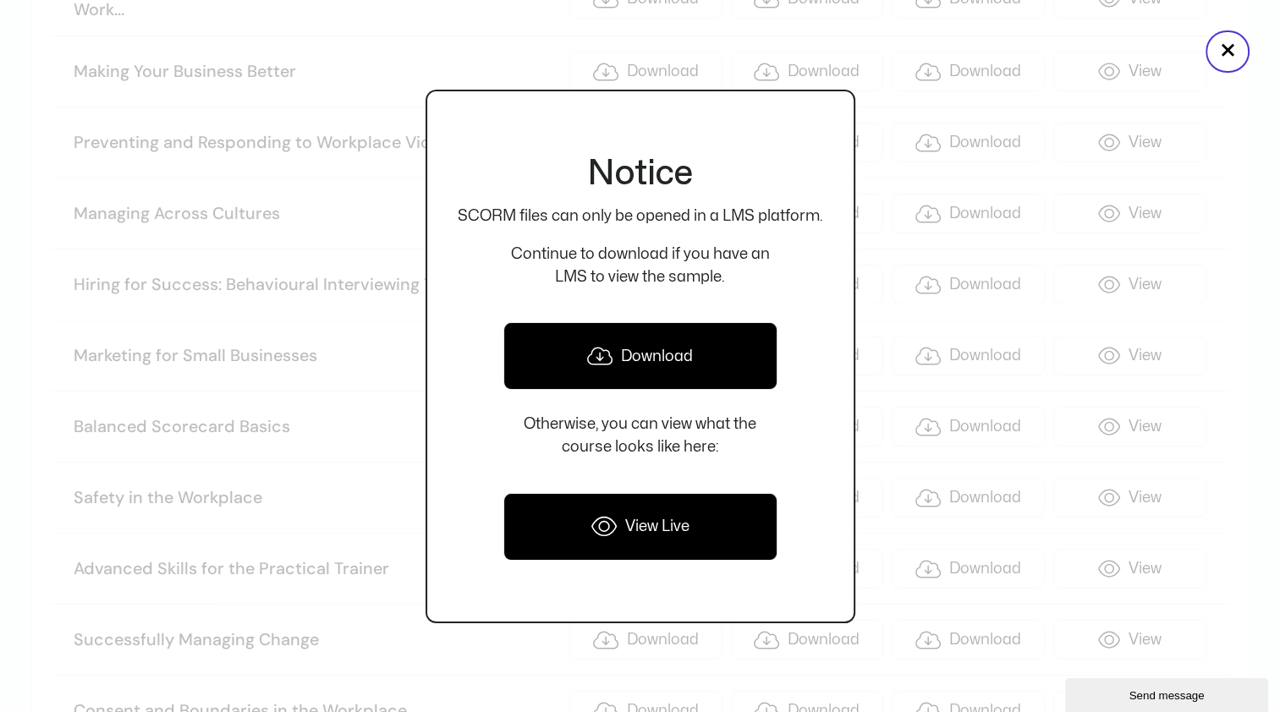
click at [675, 354] on link "Download" at bounding box center [640, 356] width 274 height 68
click at [1225, 55] on button "×" at bounding box center [1227, 51] width 44 height 42
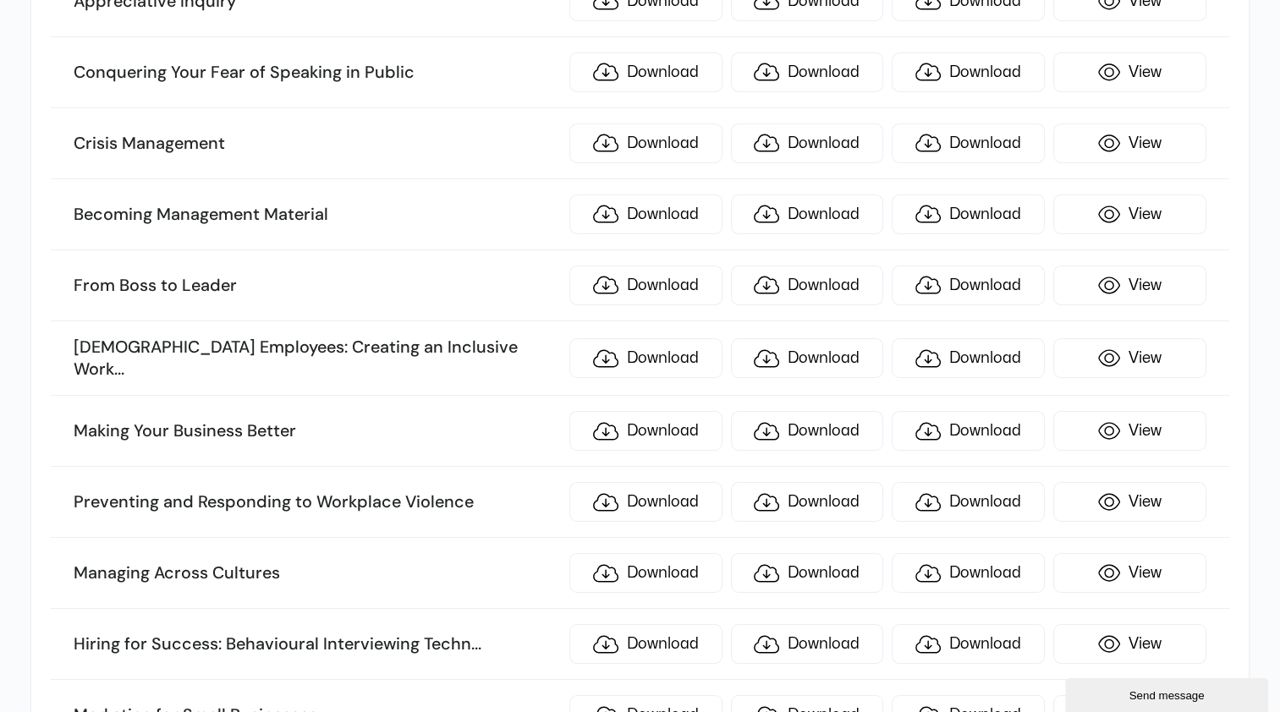
scroll to position [5828, 0]
click at [649, 412] on link "Download" at bounding box center [645, 432] width 153 height 40
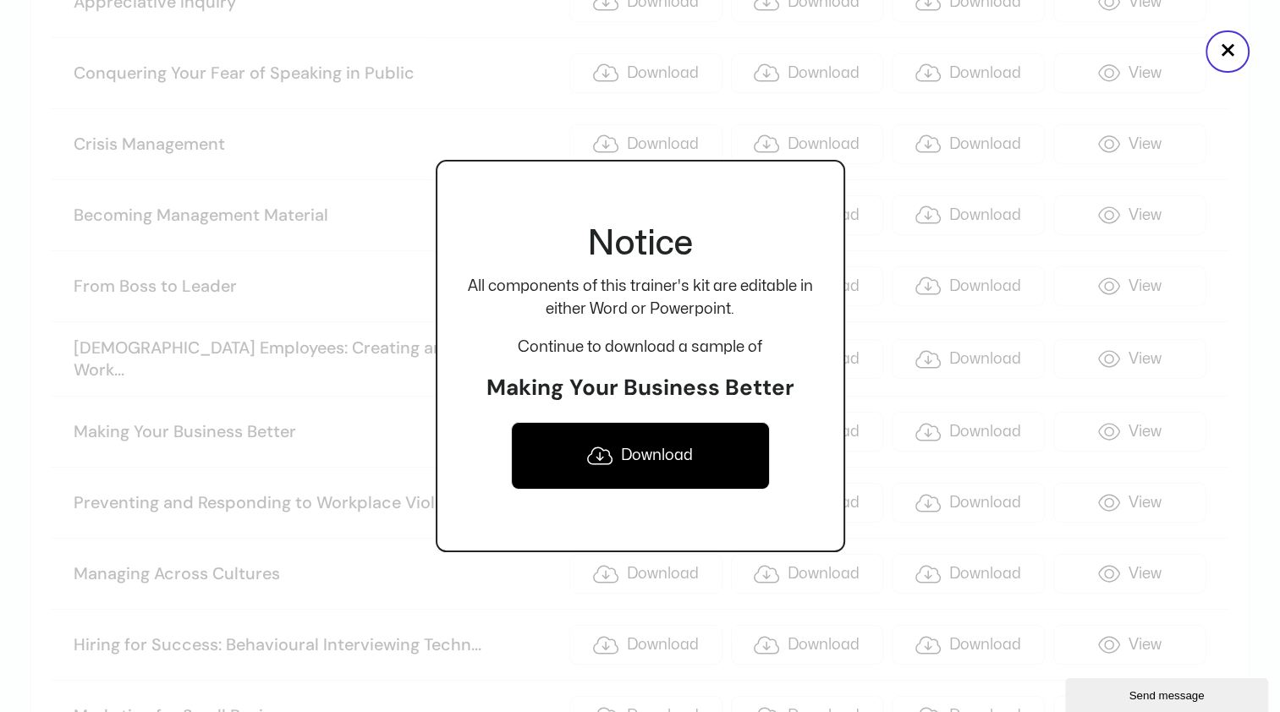
click at [655, 454] on link "Download" at bounding box center [640, 456] width 259 height 68
click at [1231, 52] on button "×" at bounding box center [1227, 51] width 44 height 42
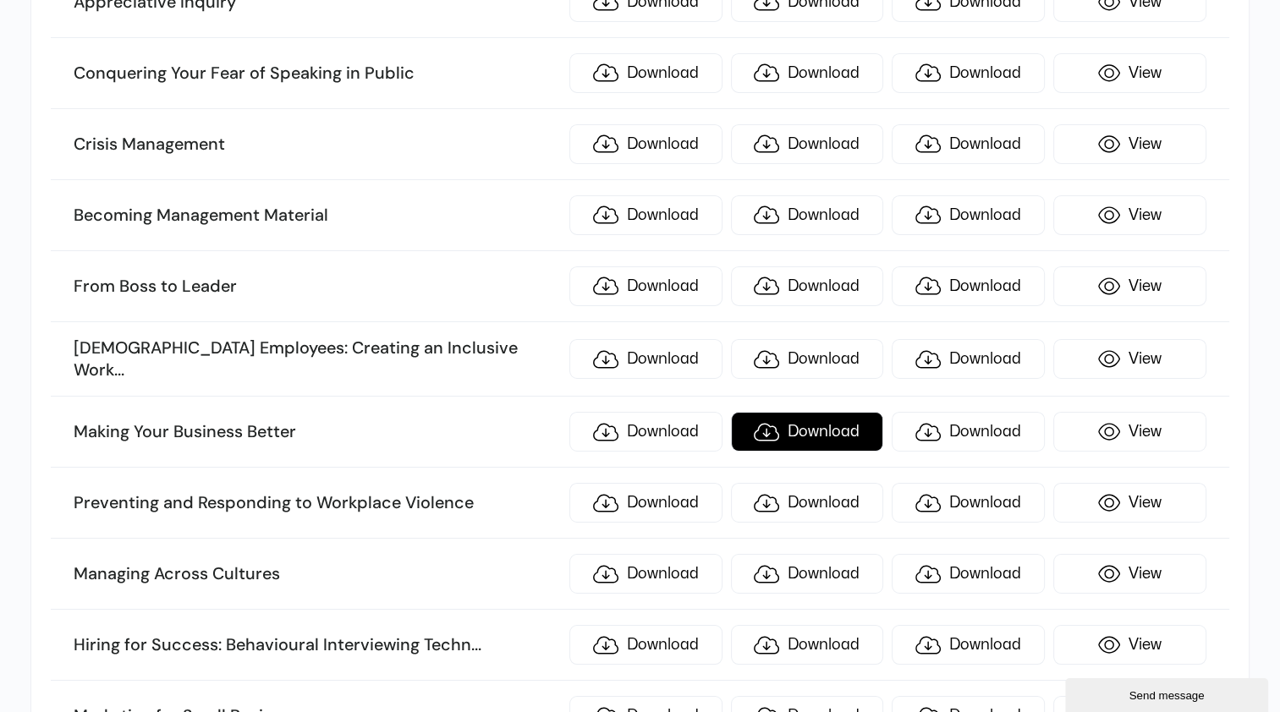
click at [803, 412] on link "Download" at bounding box center [807, 432] width 153 height 40
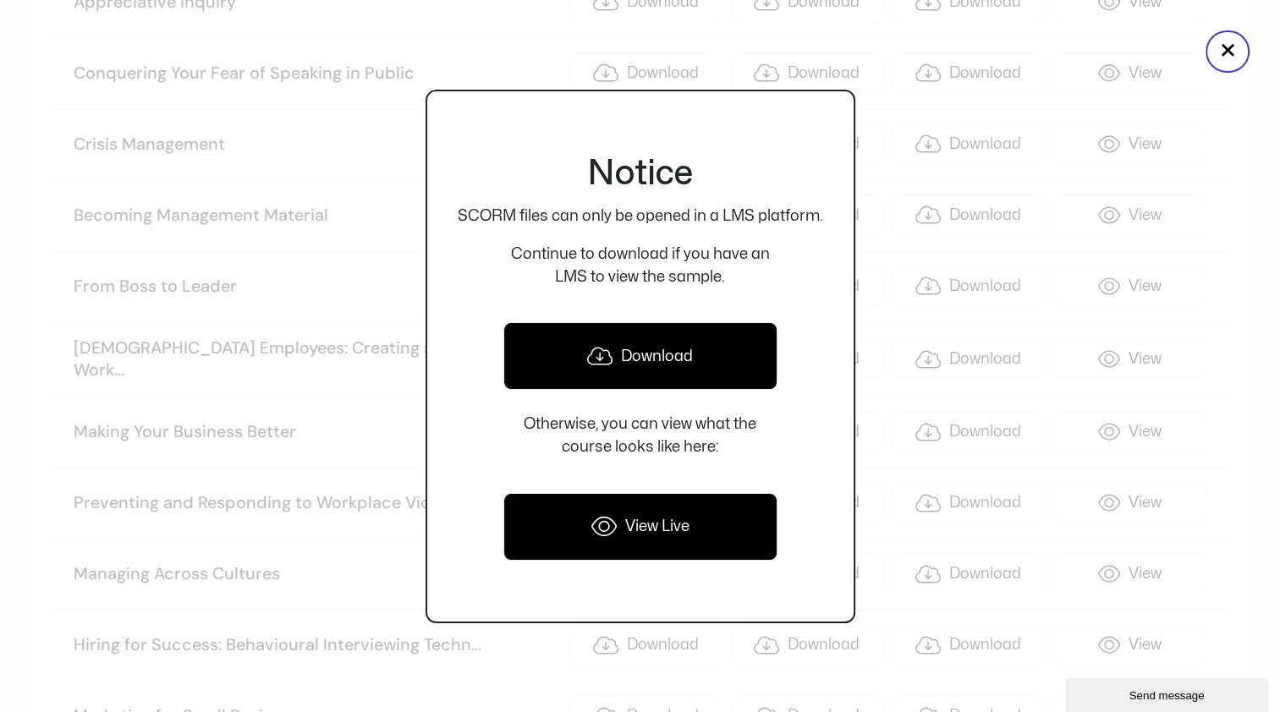
click at [629, 360] on link "Download" at bounding box center [640, 356] width 274 height 68
click at [1227, 57] on button "×" at bounding box center [1227, 51] width 44 height 42
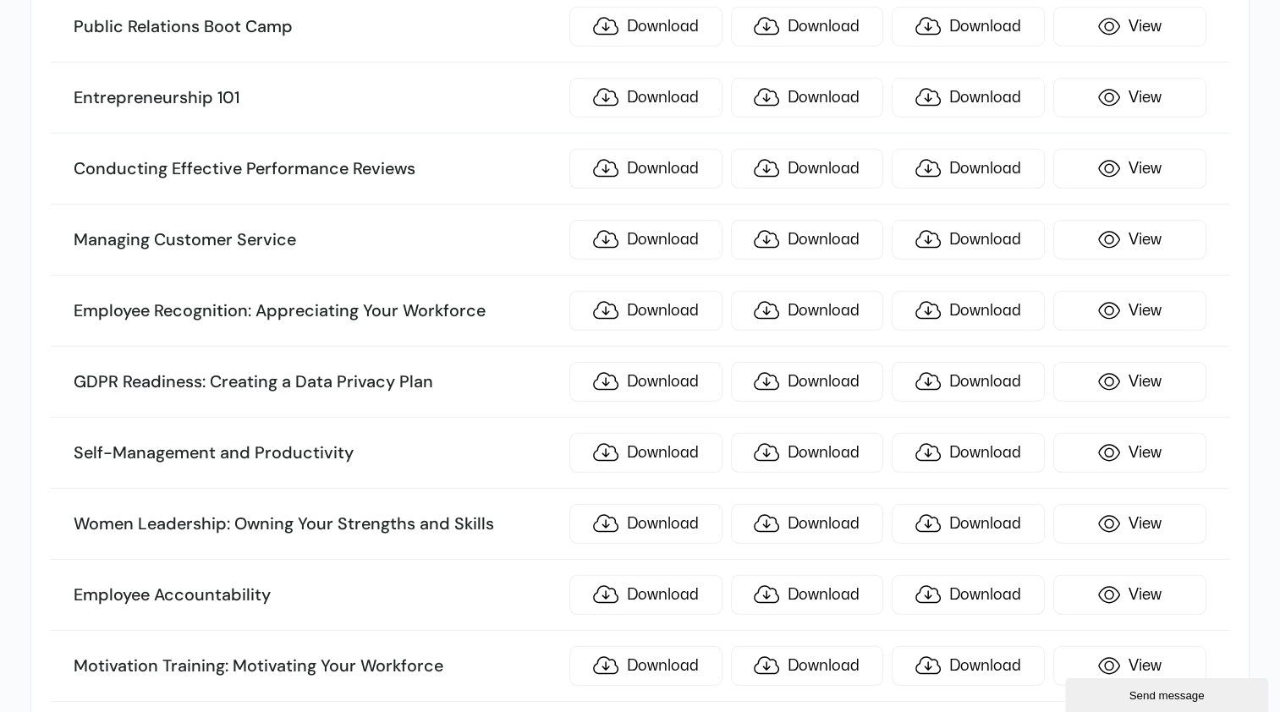
scroll to position [4723, 0]
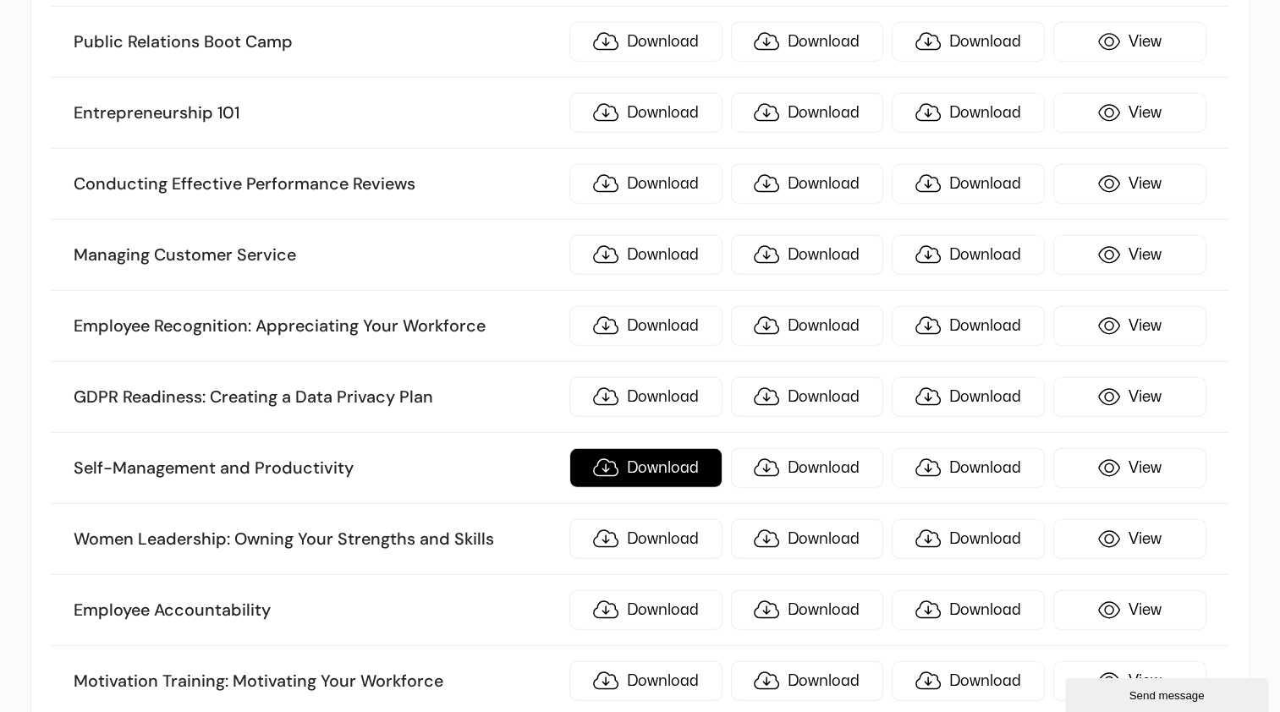
click at [661, 448] on link "Download" at bounding box center [645, 468] width 153 height 40
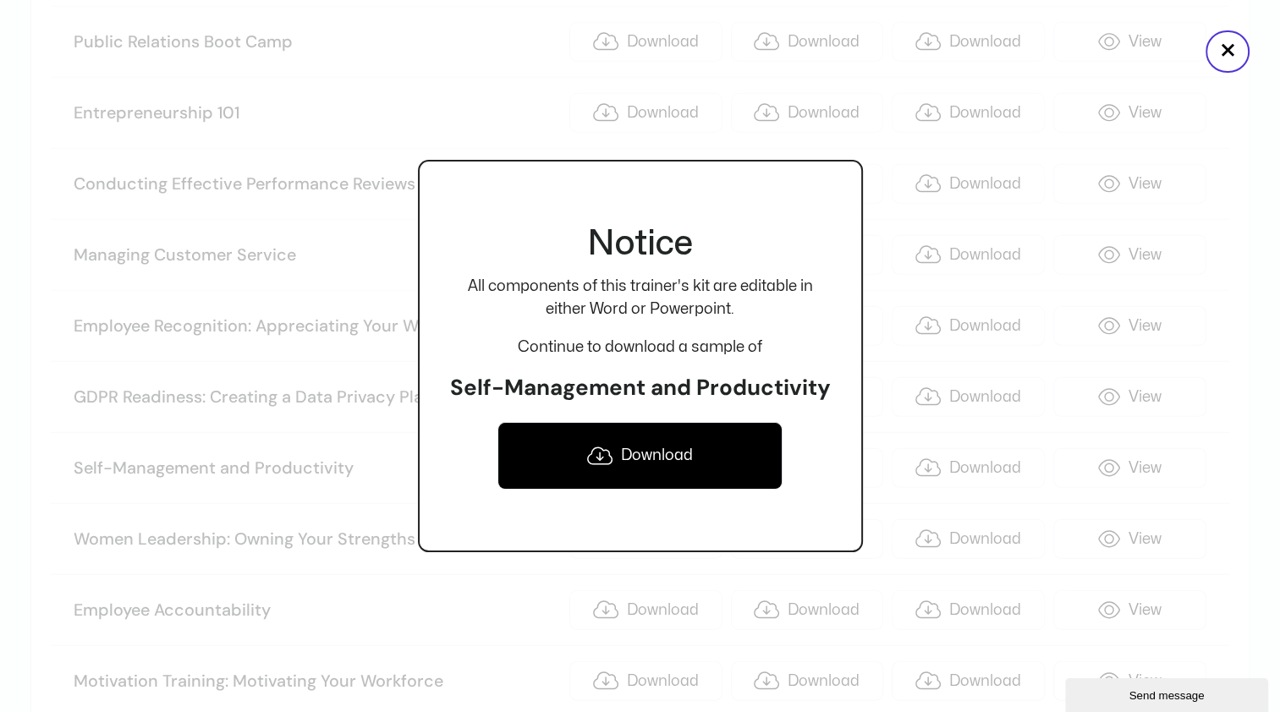
click at [661, 453] on link "Download" at bounding box center [640, 456] width 286 height 68
click at [1230, 49] on button "×" at bounding box center [1227, 51] width 44 height 42
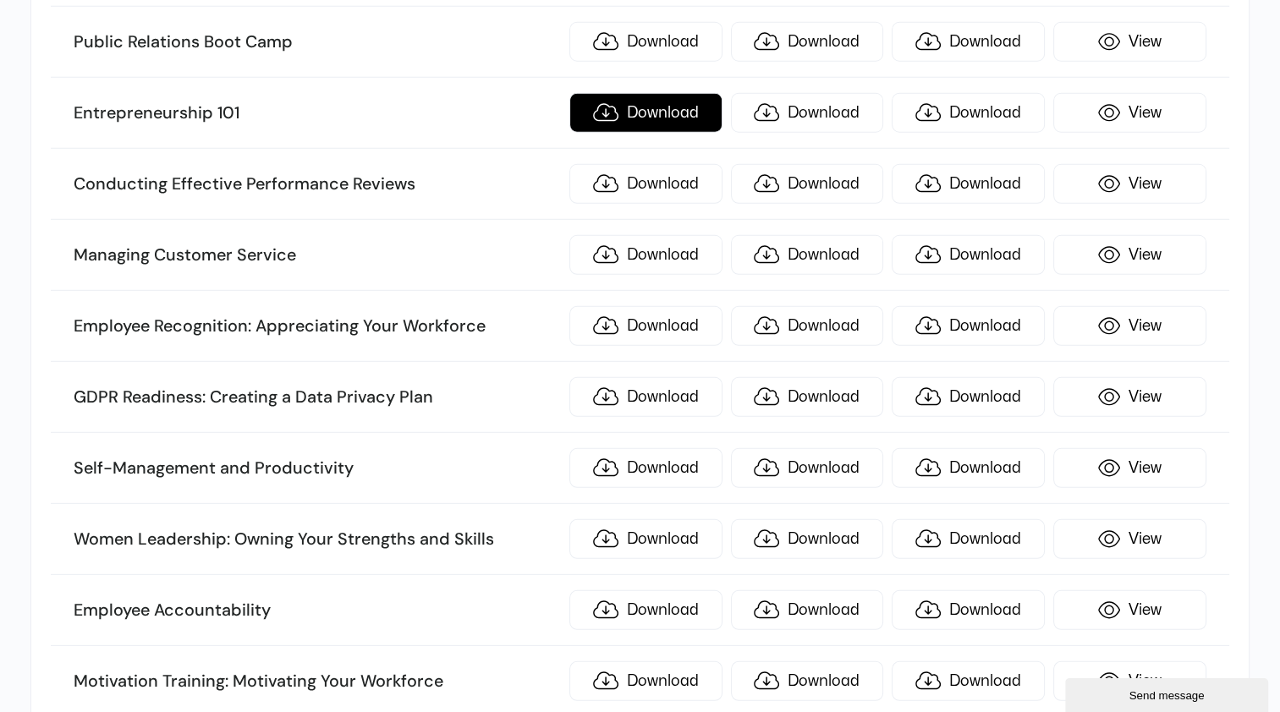
click at [704, 93] on link "Download" at bounding box center [645, 113] width 153 height 40
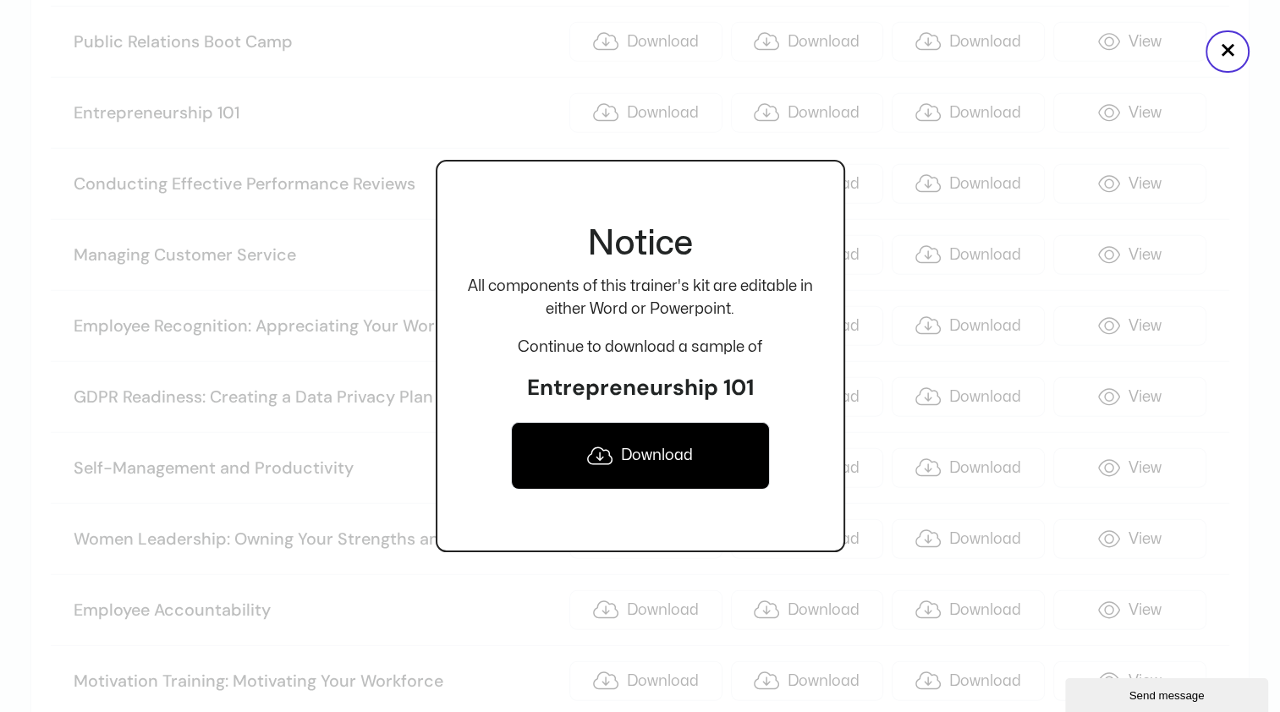
click at [665, 441] on link "Download" at bounding box center [640, 456] width 259 height 68
click at [1225, 56] on button "×" at bounding box center [1227, 51] width 44 height 42
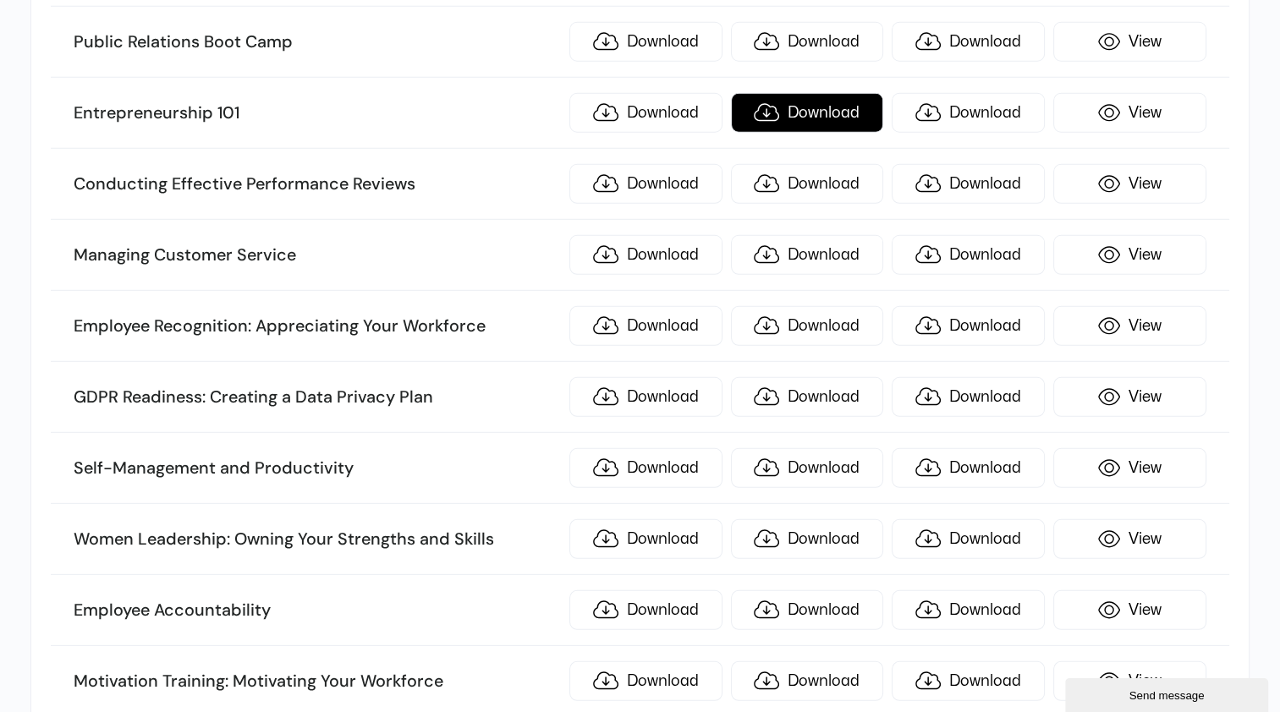
click at [842, 93] on link "Download" at bounding box center [807, 113] width 153 height 40
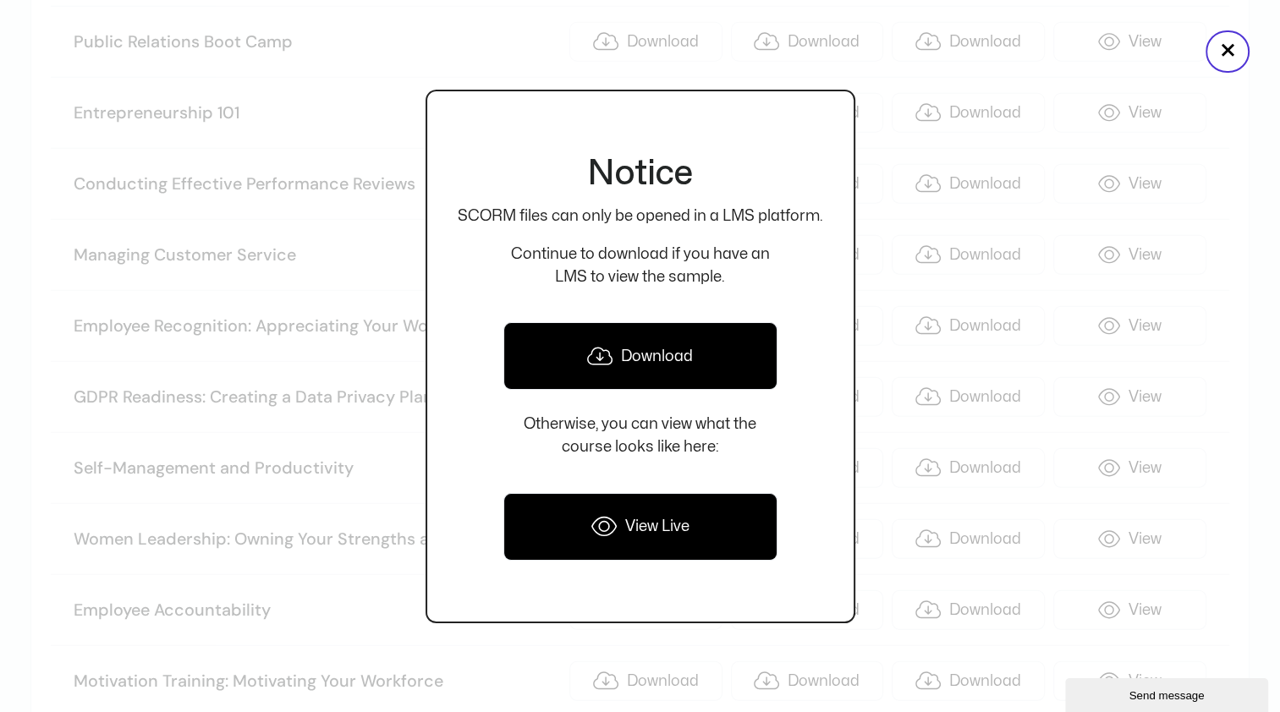
click at [683, 358] on link "Download" at bounding box center [640, 356] width 274 height 68
click at [1231, 56] on button "×" at bounding box center [1227, 51] width 44 height 42
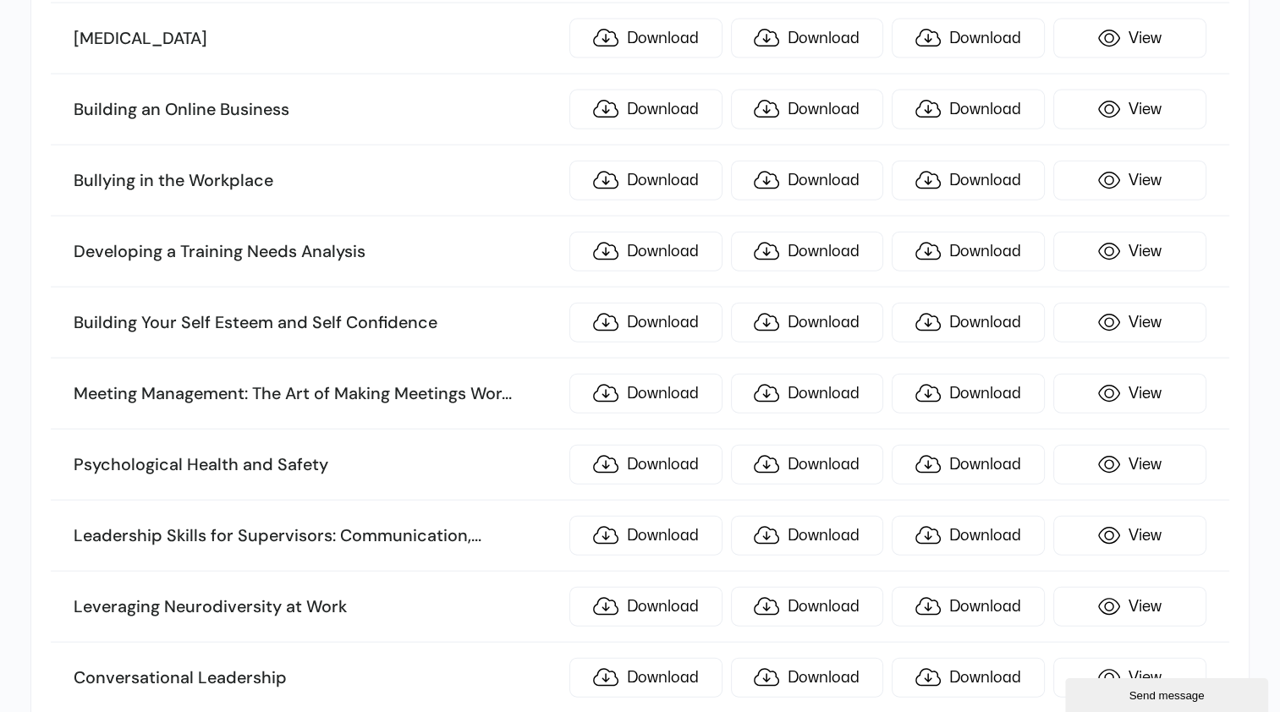
scroll to position [3829, 0]
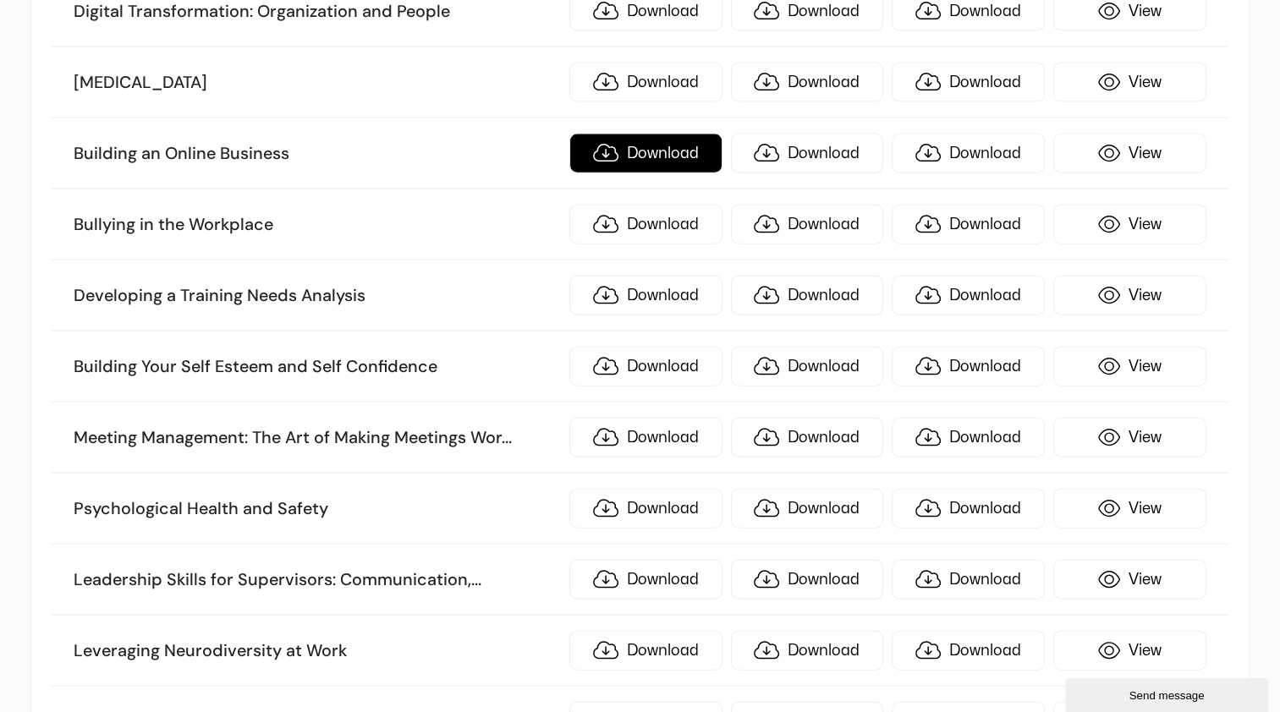
click at [656, 134] on link "Download" at bounding box center [645, 154] width 153 height 40
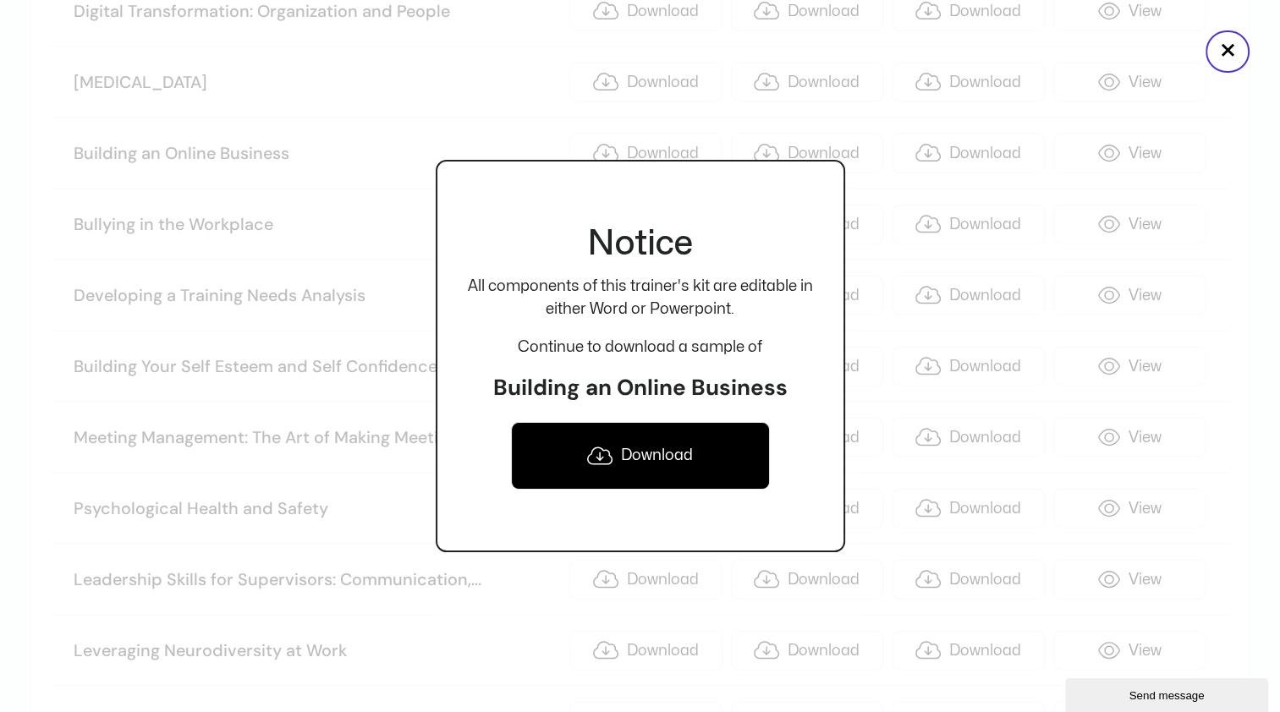
click at [653, 463] on link "Download" at bounding box center [640, 456] width 259 height 68
click at [1235, 51] on button "×" at bounding box center [1227, 51] width 44 height 42
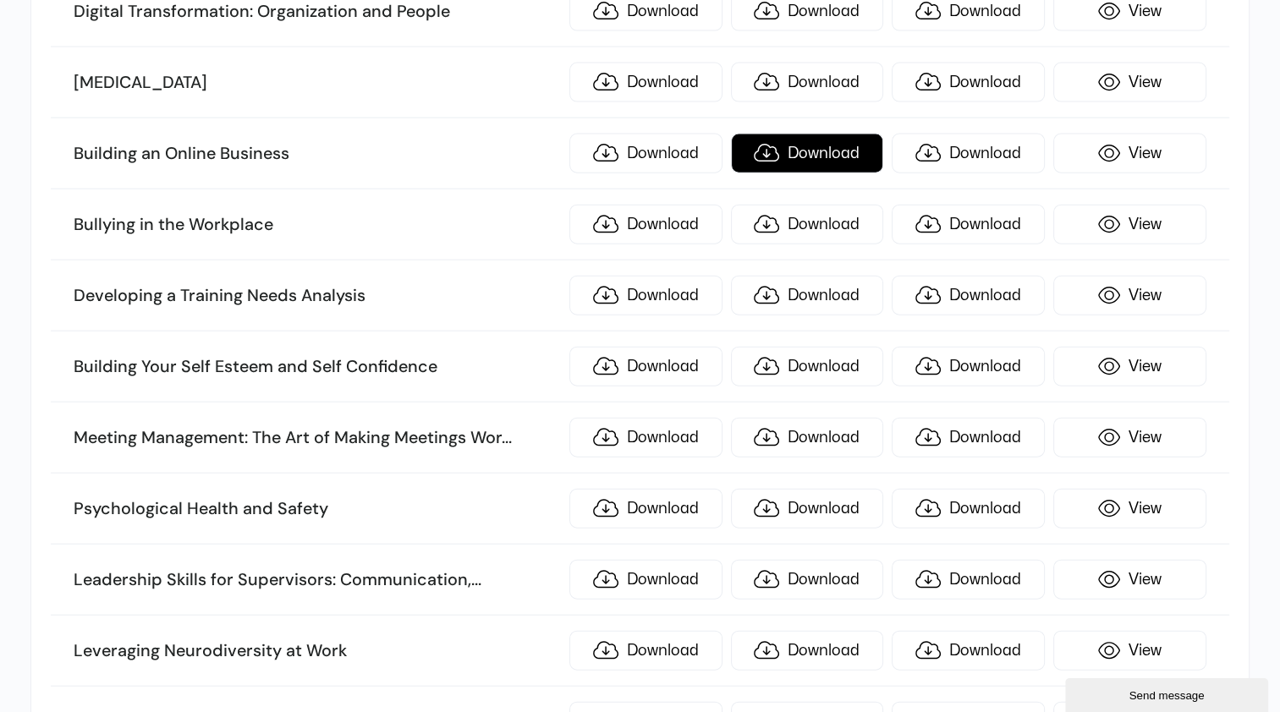
click at [858, 134] on link "Download" at bounding box center [807, 154] width 153 height 40
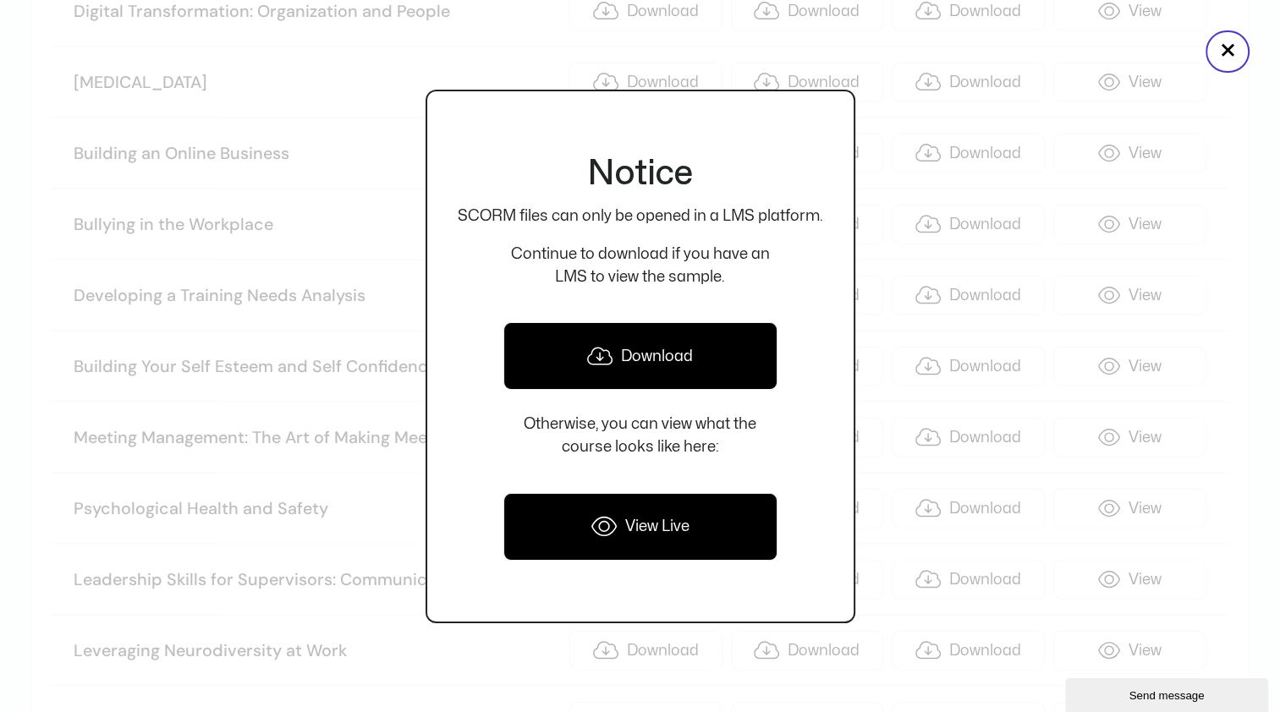
click at [721, 343] on link "Download" at bounding box center [640, 356] width 274 height 68
click at [1226, 52] on button "×" at bounding box center [1227, 51] width 44 height 42
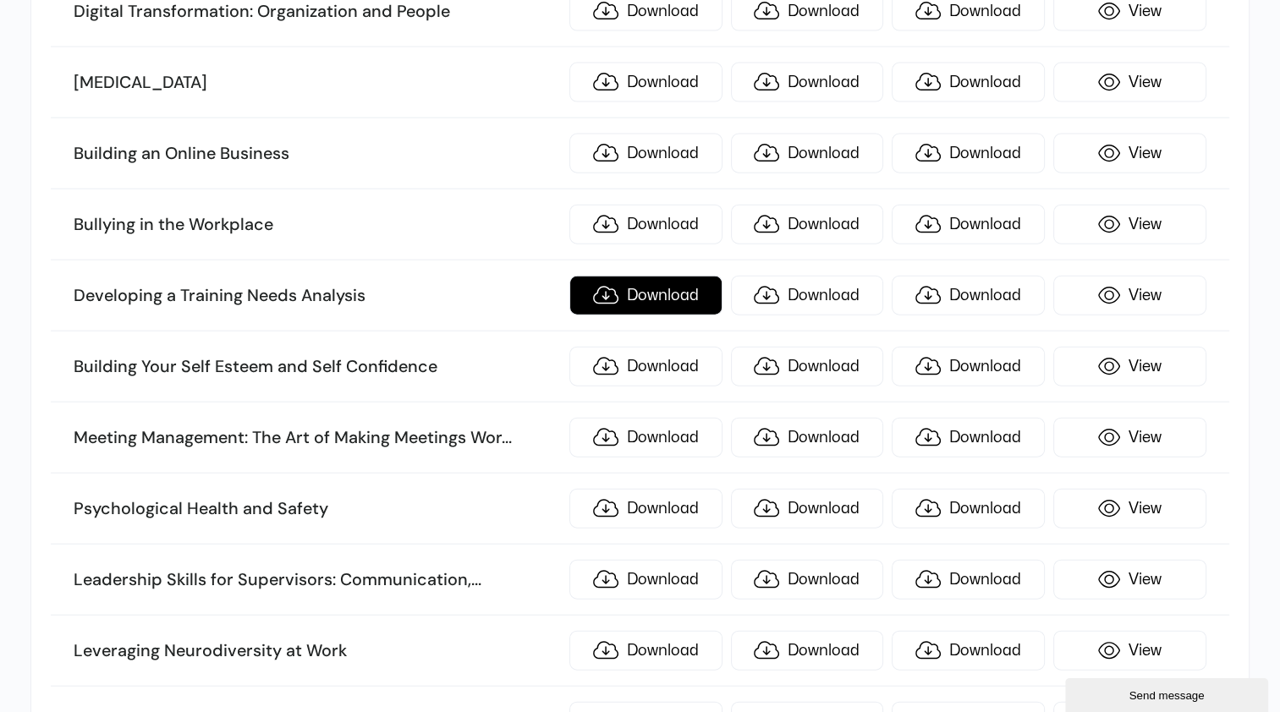
click at [639, 277] on link "Download" at bounding box center [645, 296] width 153 height 40
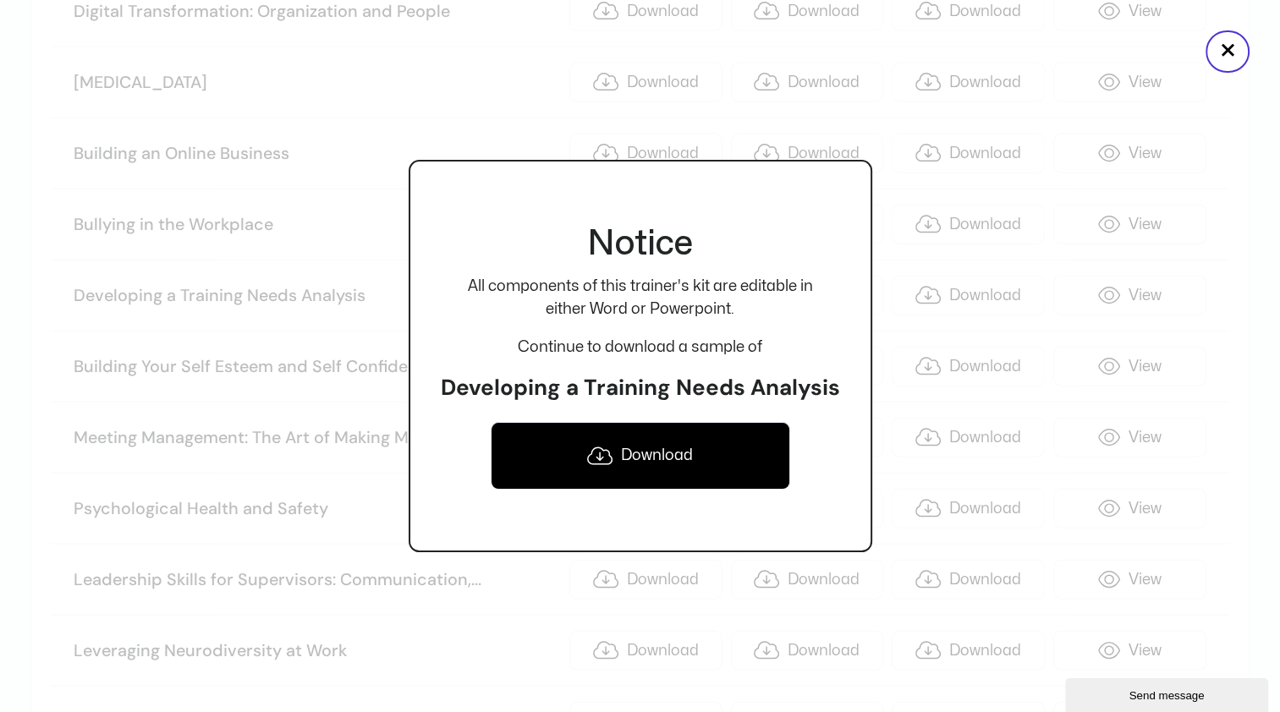
click at [675, 454] on link "Download" at bounding box center [640, 456] width 299 height 68
click at [1225, 51] on button "×" at bounding box center [1227, 51] width 44 height 42
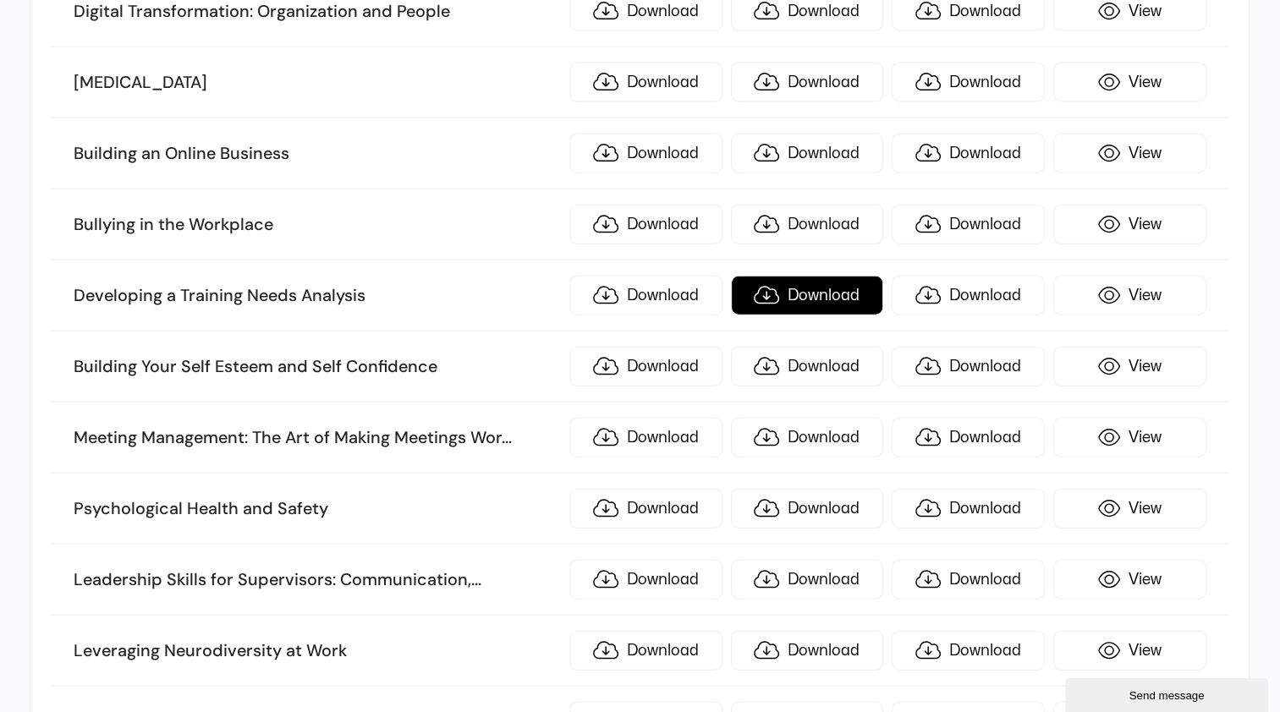
click at [798, 277] on link "Download" at bounding box center [807, 296] width 153 height 40
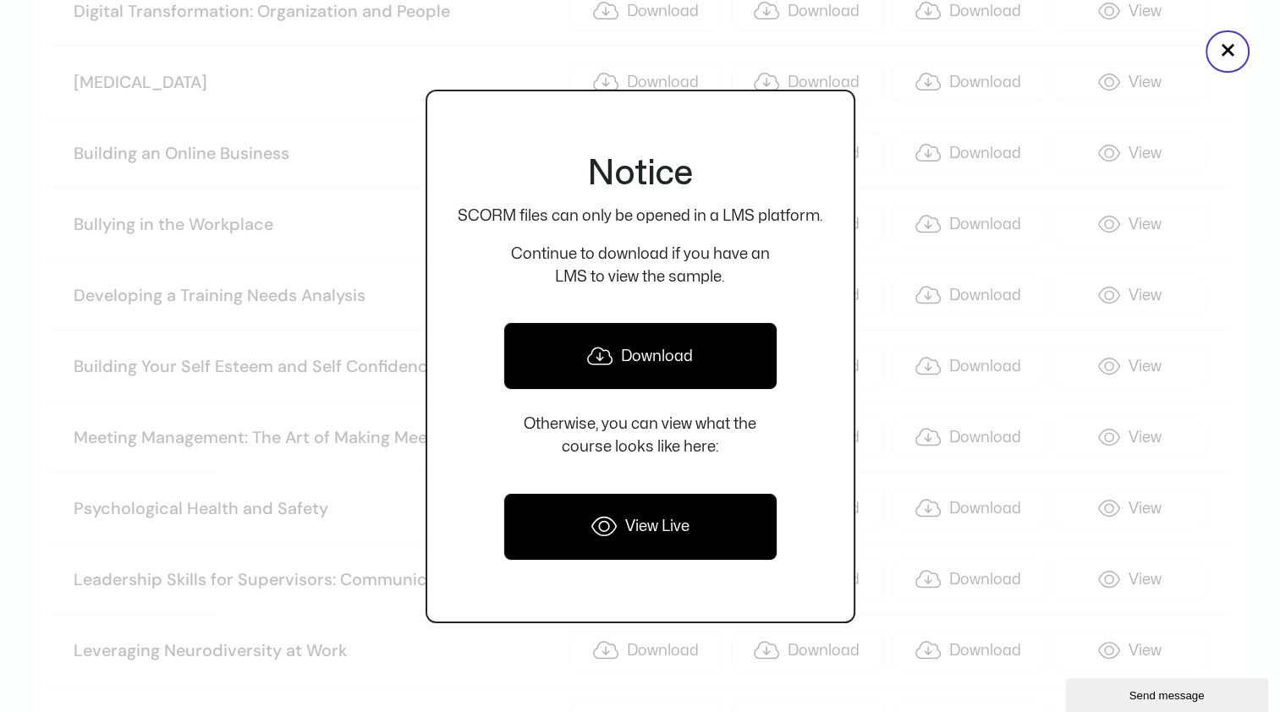
click at [723, 349] on link "Download" at bounding box center [640, 356] width 274 height 68
click at [1228, 52] on button "×" at bounding box center [1227, 51] width 44 height 42
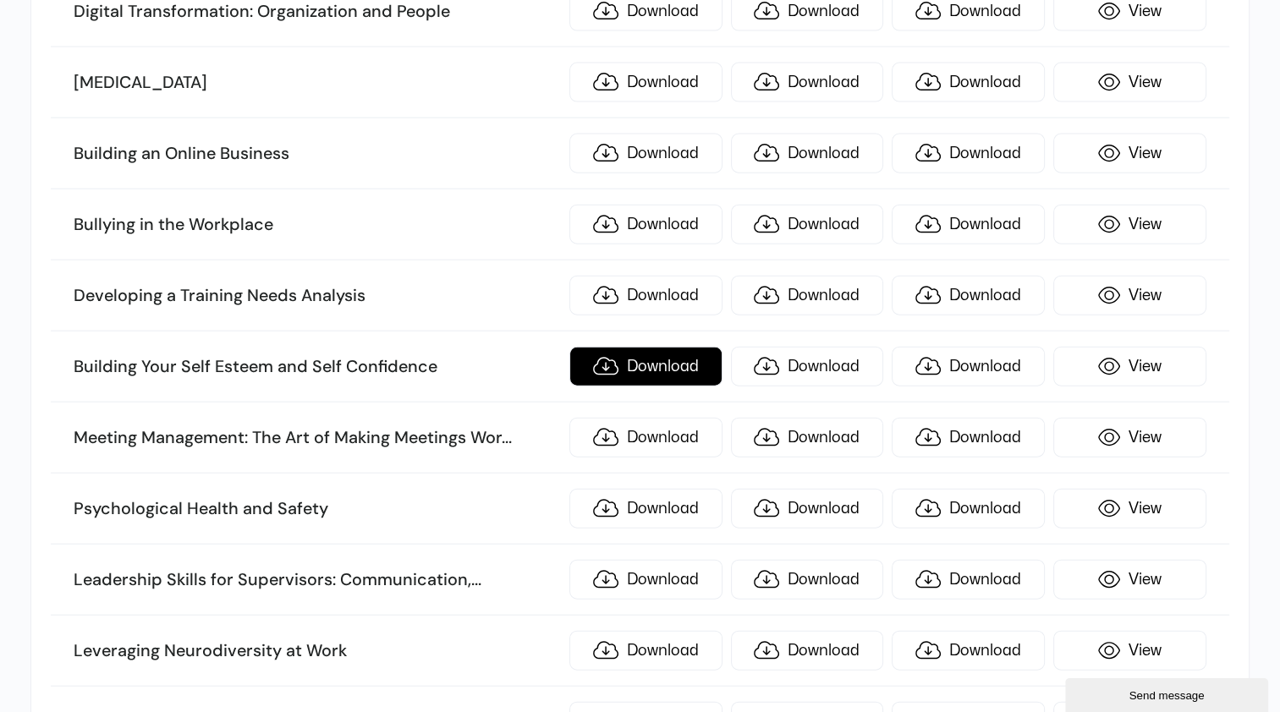
click at [663, 347] on link "Download" at bounding box center [645, 367] width 153 height 40
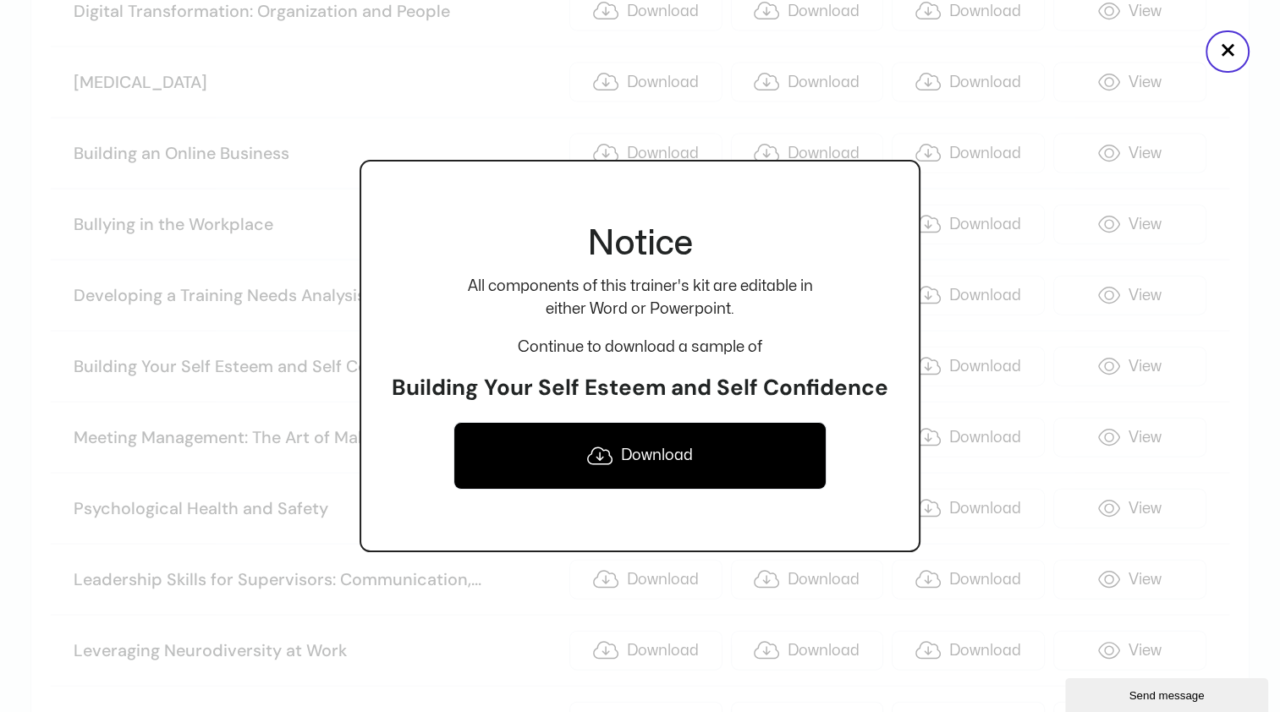
click at [650, 464] on link "Download" at bounding box center [639, 456] width 372 height 68
click at [1224, 49] on button "×" at bounding box center [1227, 51] width 44 height 42
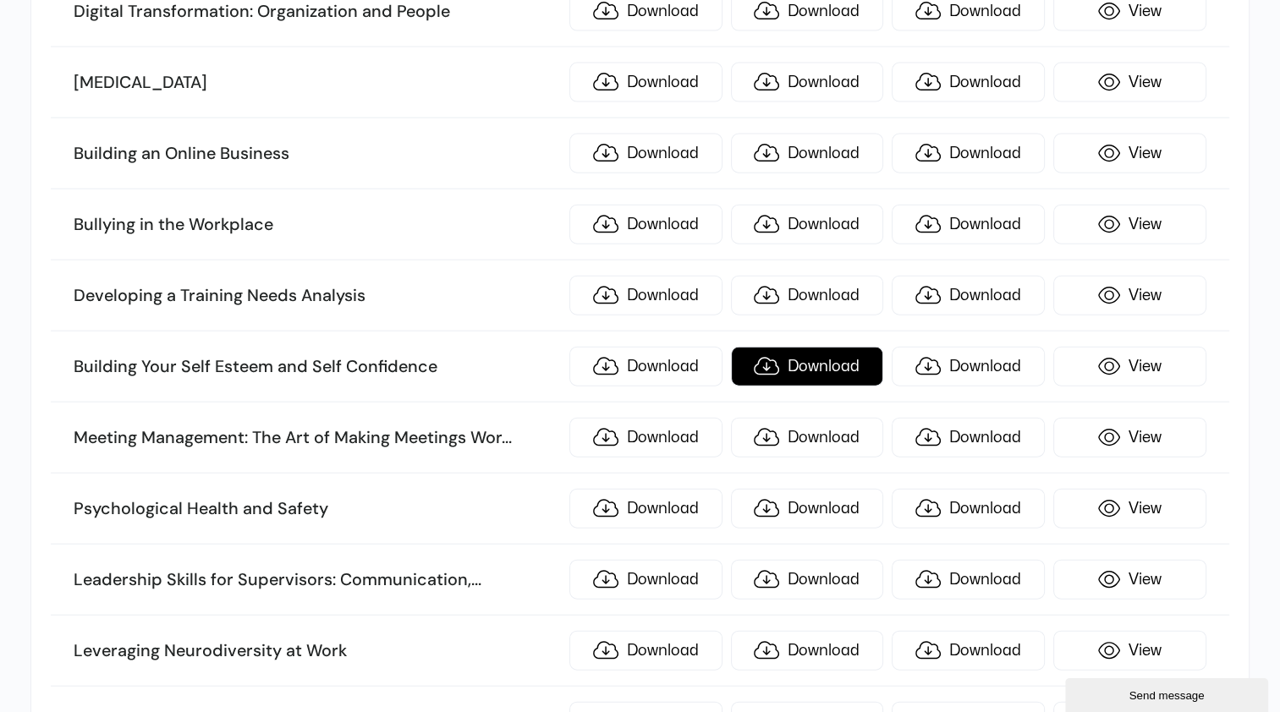
click at [816, 347] on link "Download" at bounding box center [807, 367] width 153 height 40
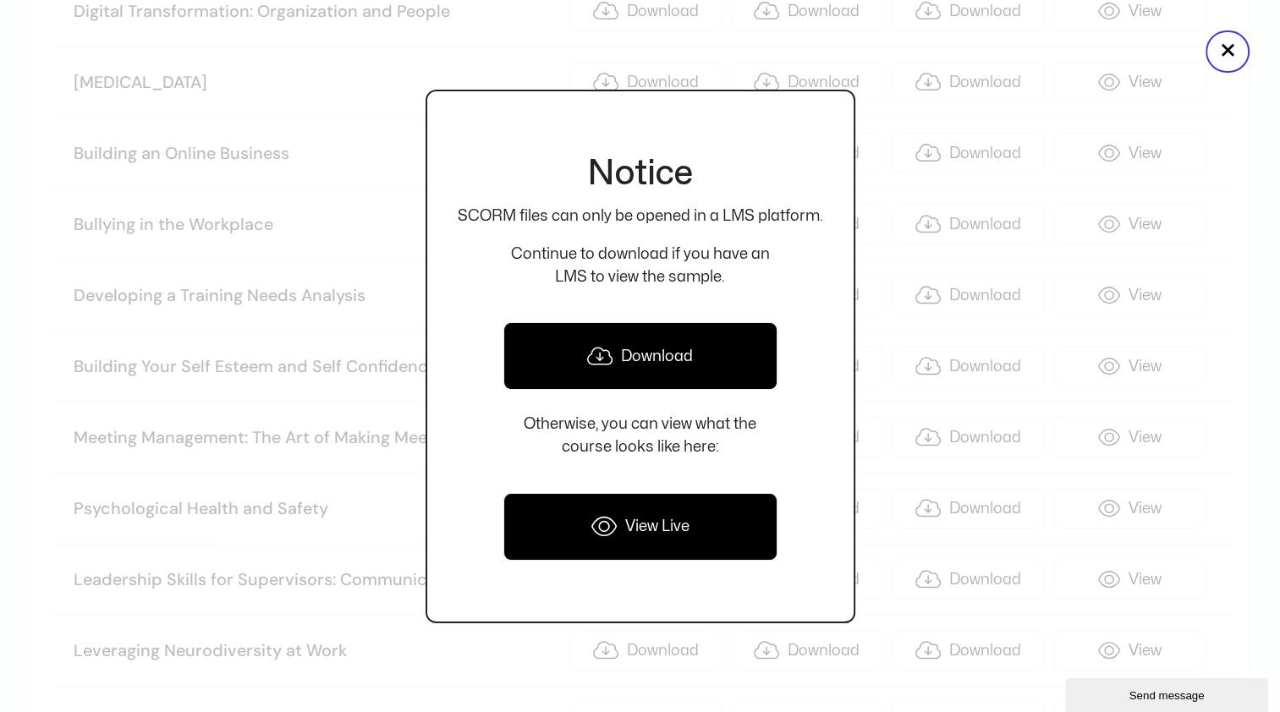
click at [651, 365] on link "Download" at bounding box center [640, 356] width 274 height 68
click at [1223, 53] on button "×" at bounding box center [1227, 51] width 44 height 42
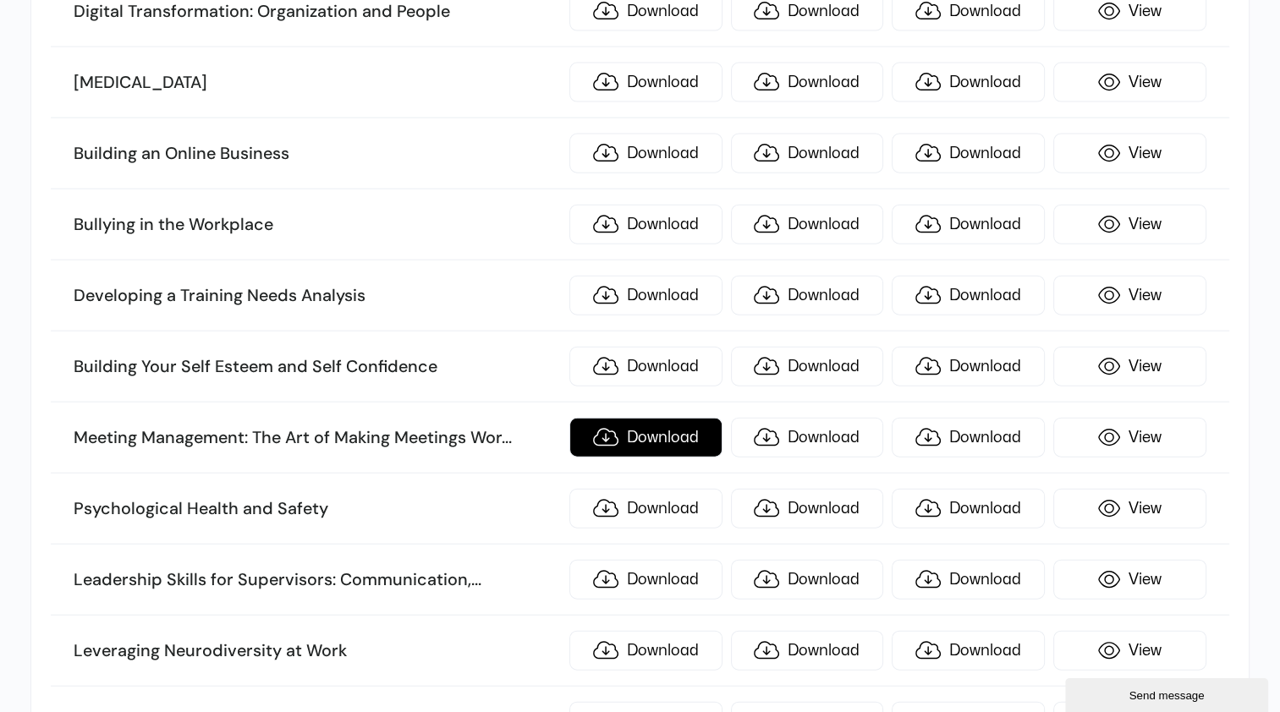
click at [653, 418] on link "Download" at bounding box center [645, 438] width 153 height 40
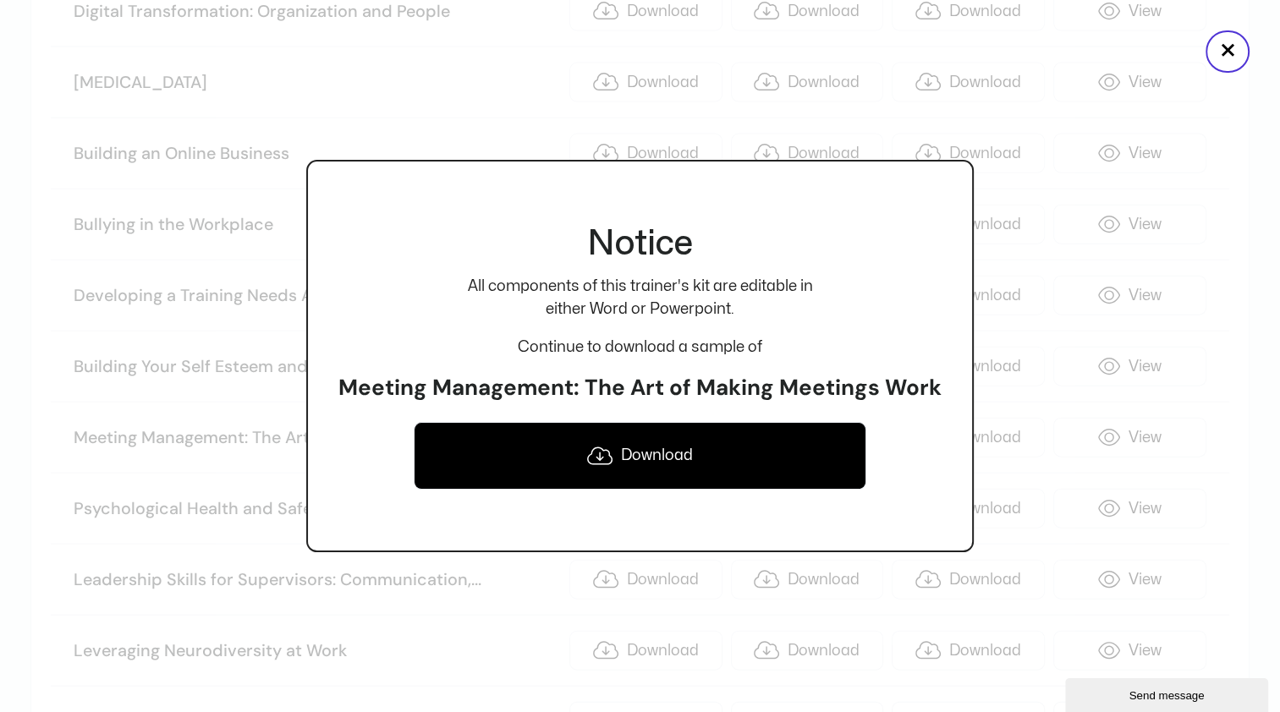
click at [643, 453] on link "Download" at bounding box center [640, 456] width 452 height 68
click at [1225, 56] on button "×" at bounding box center [1227, 51] width 44 height 42
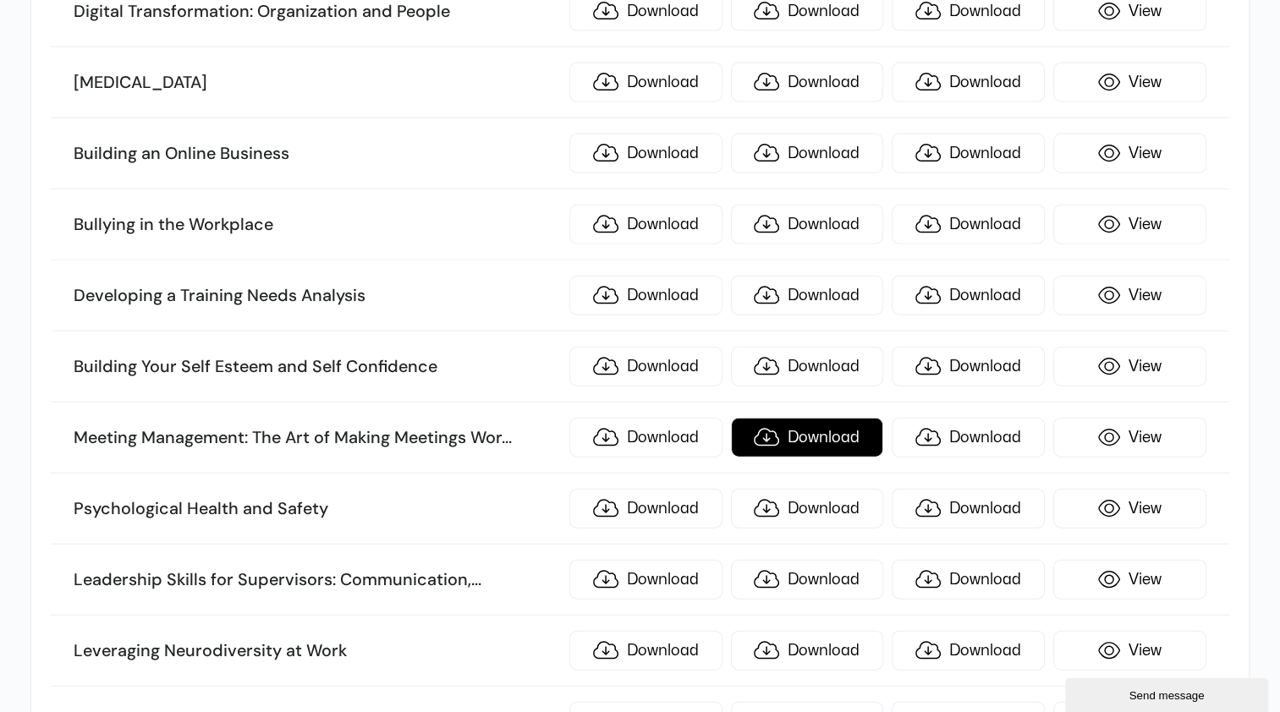
click at [812, 418] on link "Download" at bounding box center [807, 438] width 153 height 40
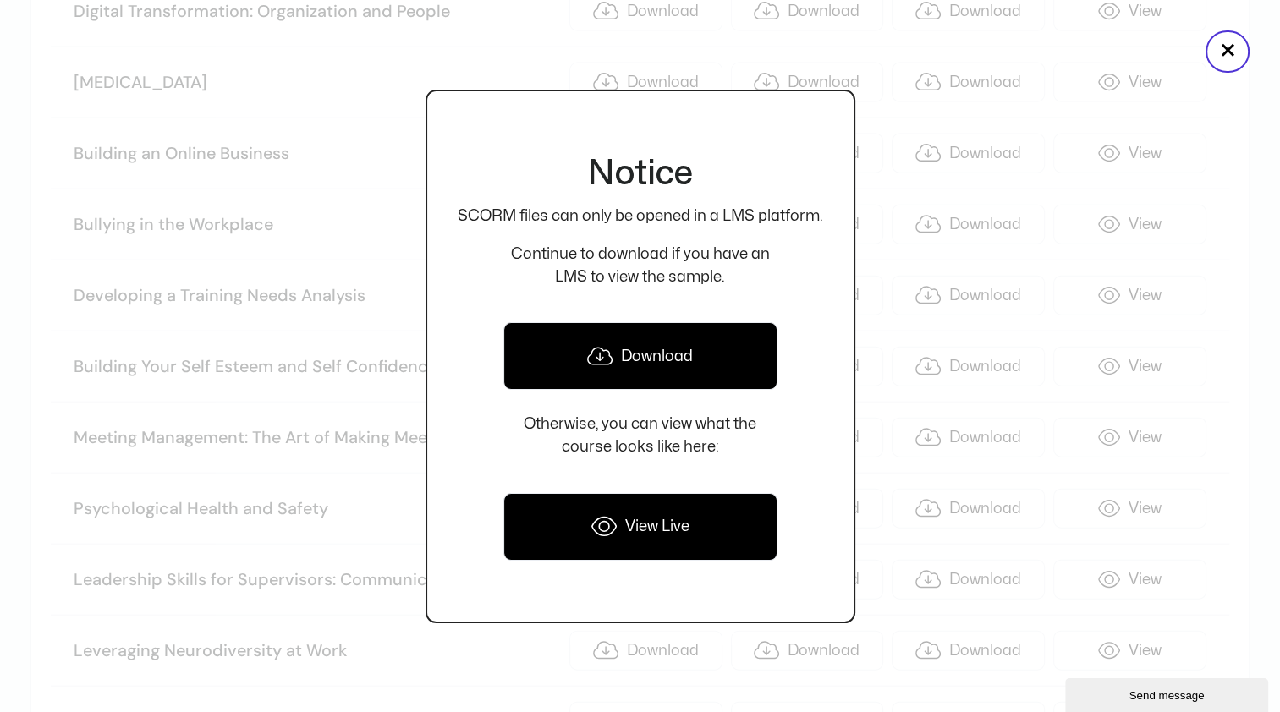
click at [663, 370] on link "Download" at bounding box center [640, 356] width 274 height 68
click at [1232, 52] on button "×" at bounding box center [1227, 51] width 44 height 42
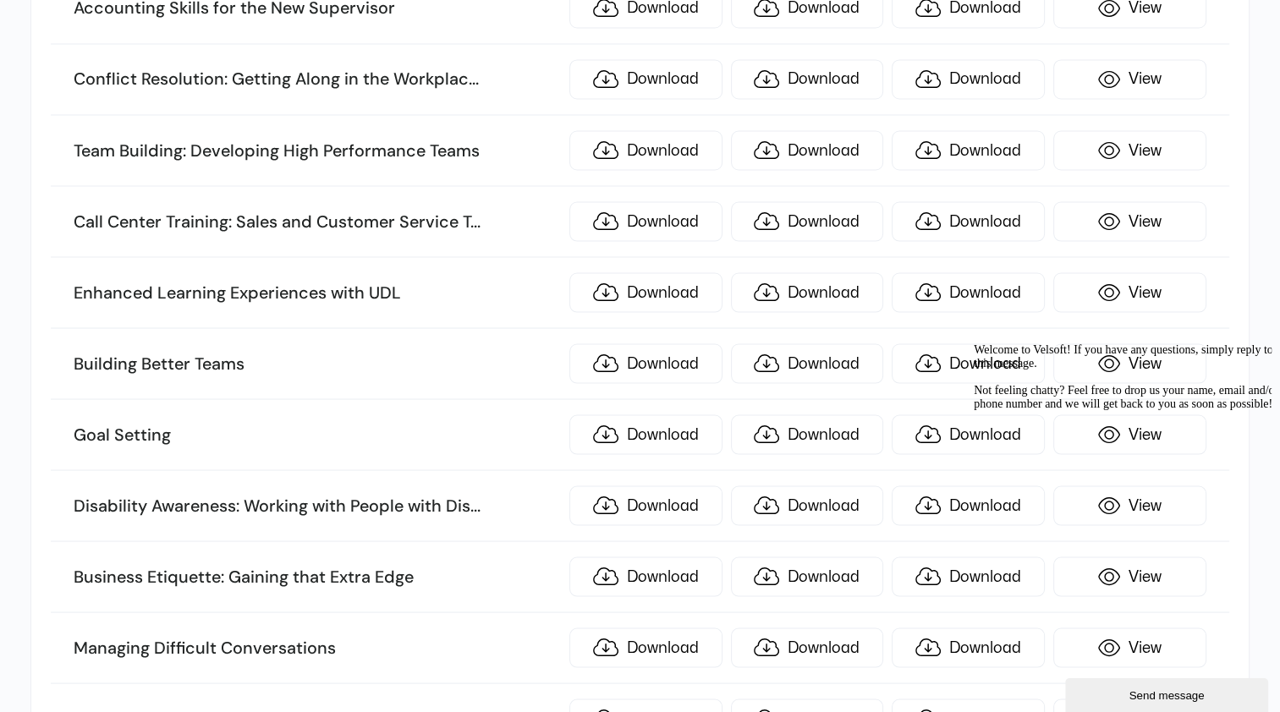
scroll to position [3018, 0]
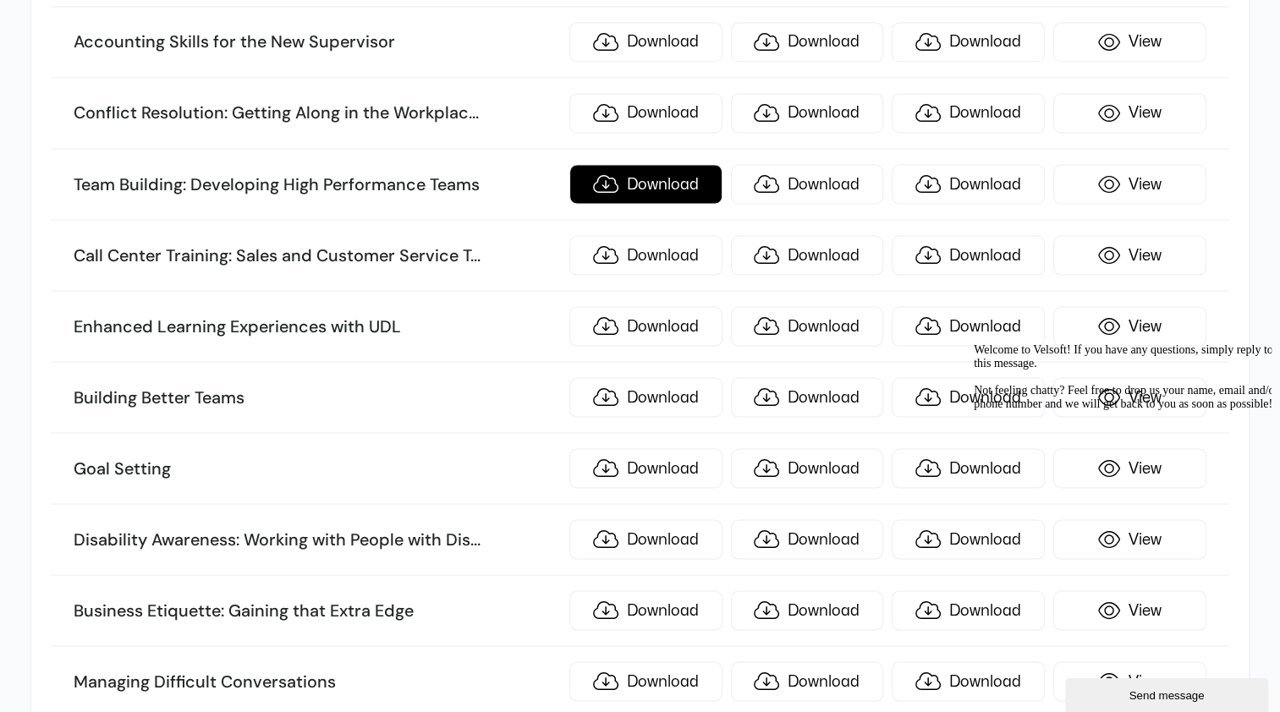
click at [675, 164] on link "Download" at bounding box center [645, 184] width 153 height 40
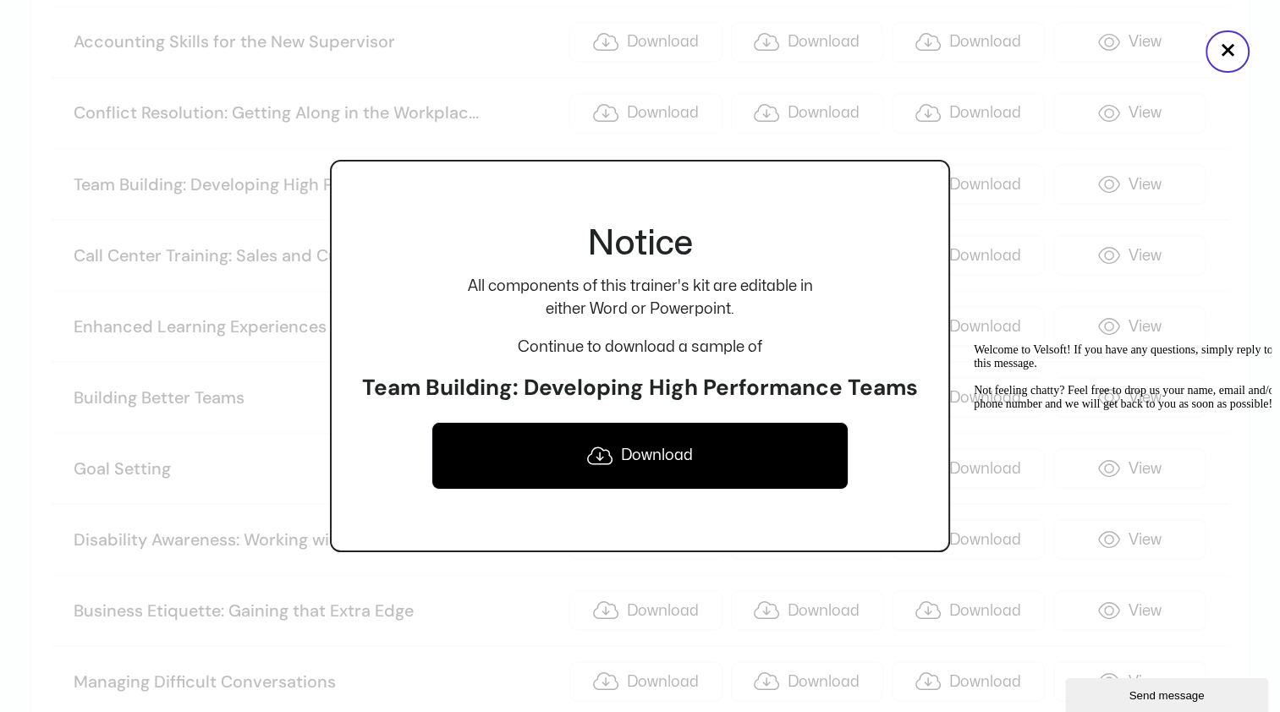
click at [652, 459] on link "Download" at bounding box center [639, 456] width 417 height 68
click at [1228, 51] on button "×" at bounding box center [1227, 51] width 44 height 42
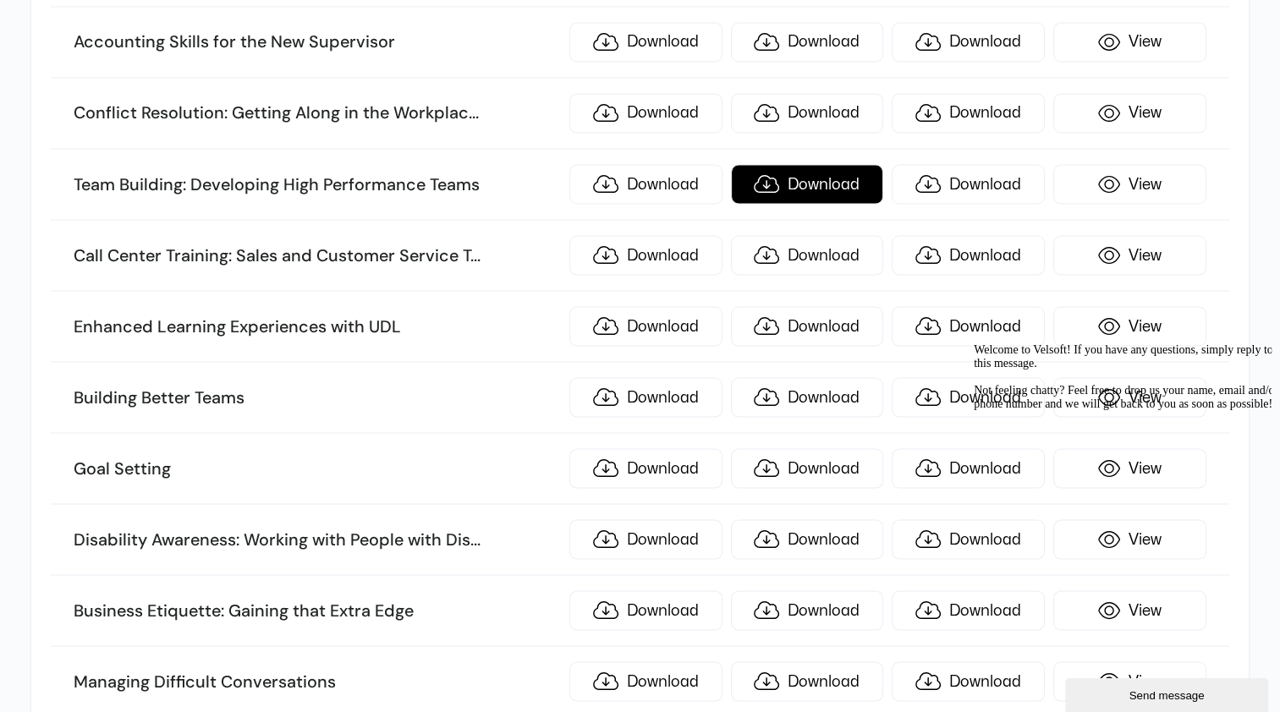
click at [817, 172] on link "Download" at bounding box center [807, 184] width 153 height 40
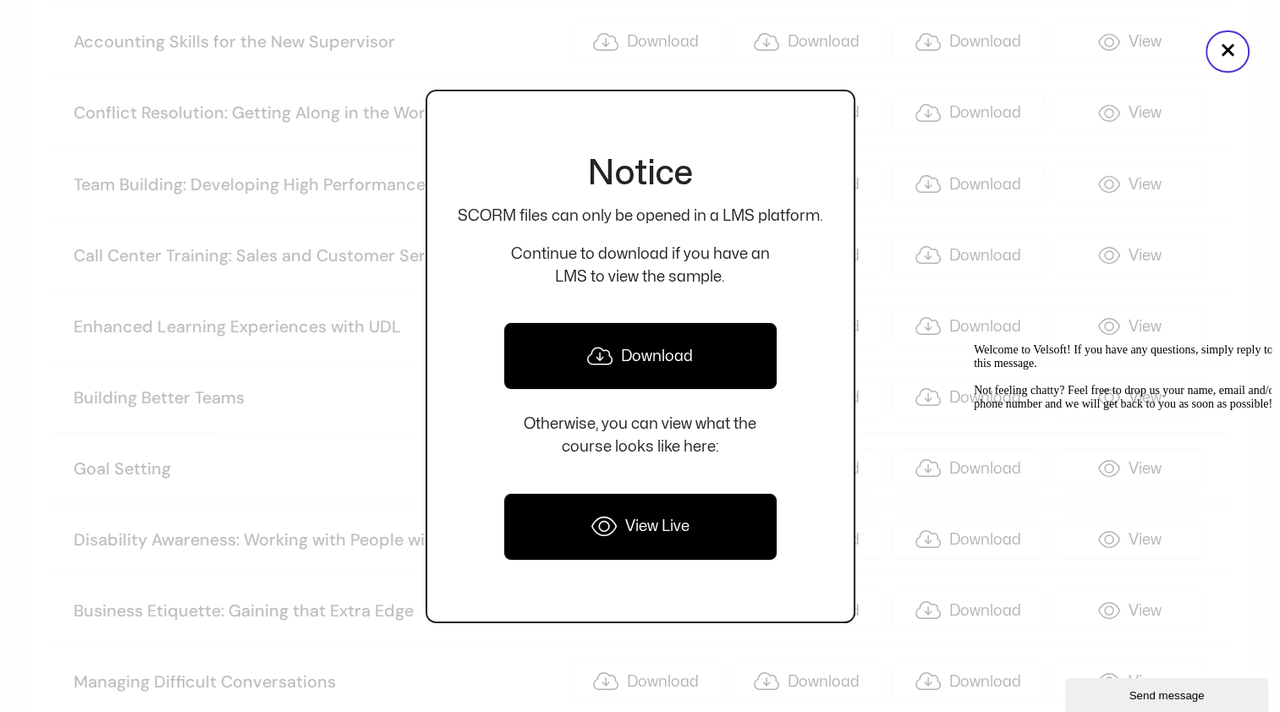
click at [670, 359] on link "Download" at bounding box center [640, 356] width 274 height 68
click at [1226, 60] on button "×" at bounding box center [1227, 51] width 44 height 42
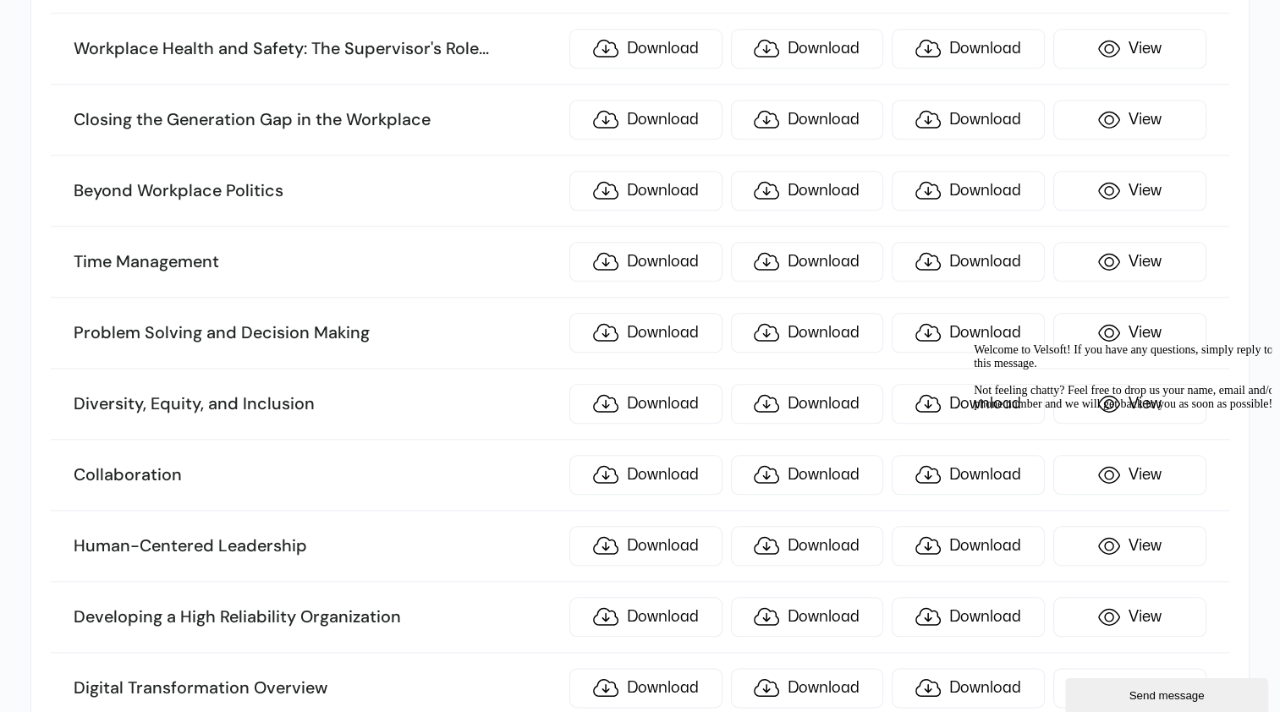
scroll to position [1675, 0]
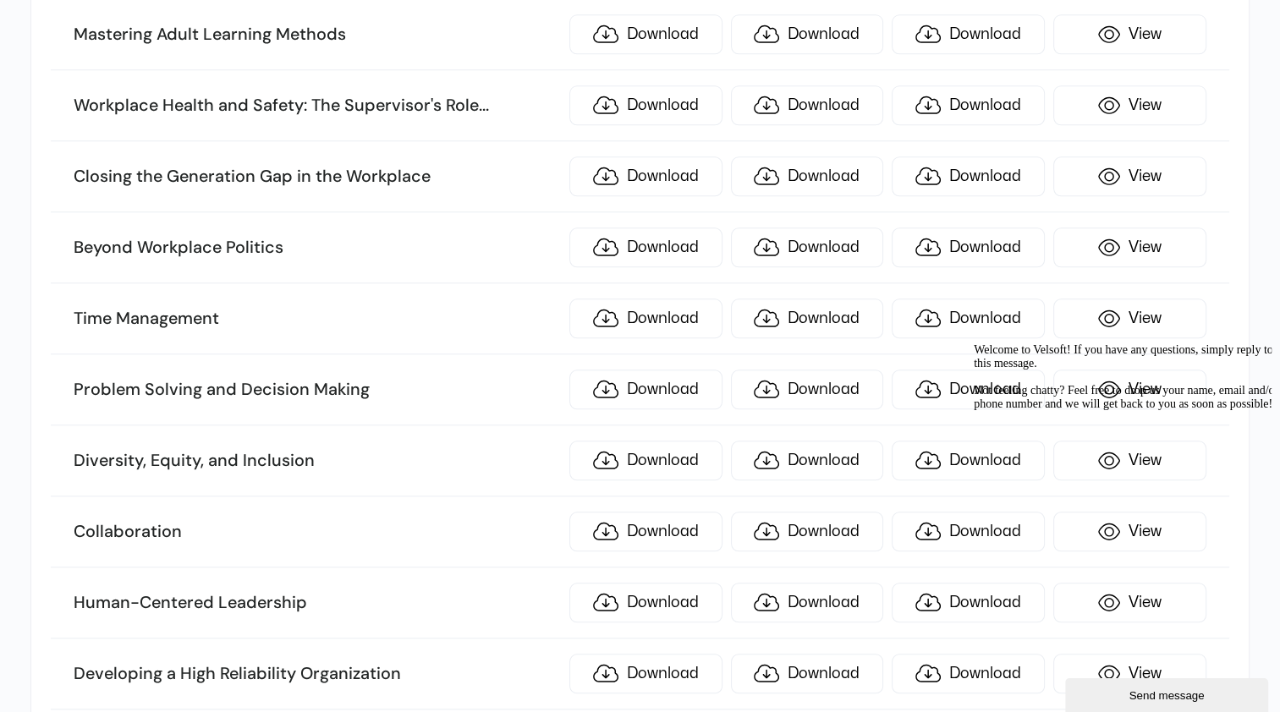
click at [161, 529] on li "Collaboration Download Download Download View" at bounding box center [639, 531] width 1177 height 71
click at [656, 513] on link "Download" at bounding box center [645, 532] width 153 height 40
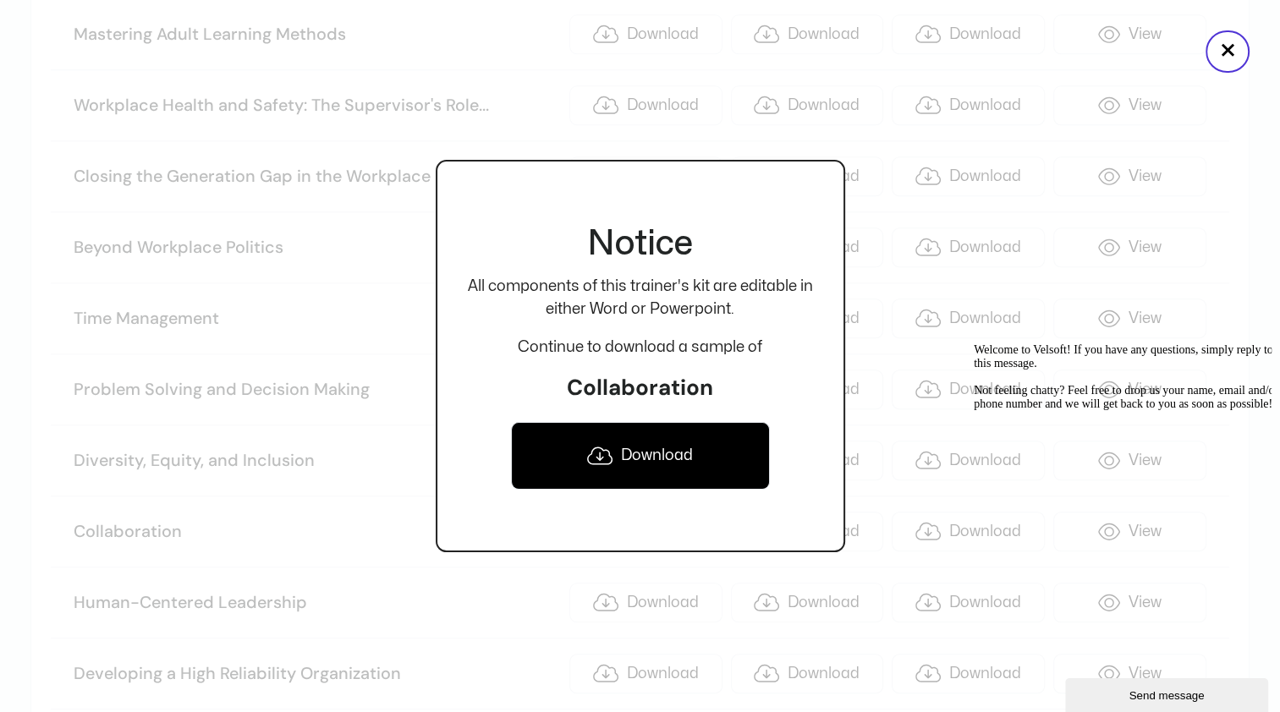
click at [664, 462] on link "Download" at bounding box center [640, 456] width 259 height 68
click at [1221, 58] on button "×" at bounding box center [1227, 51] width 44 height 42
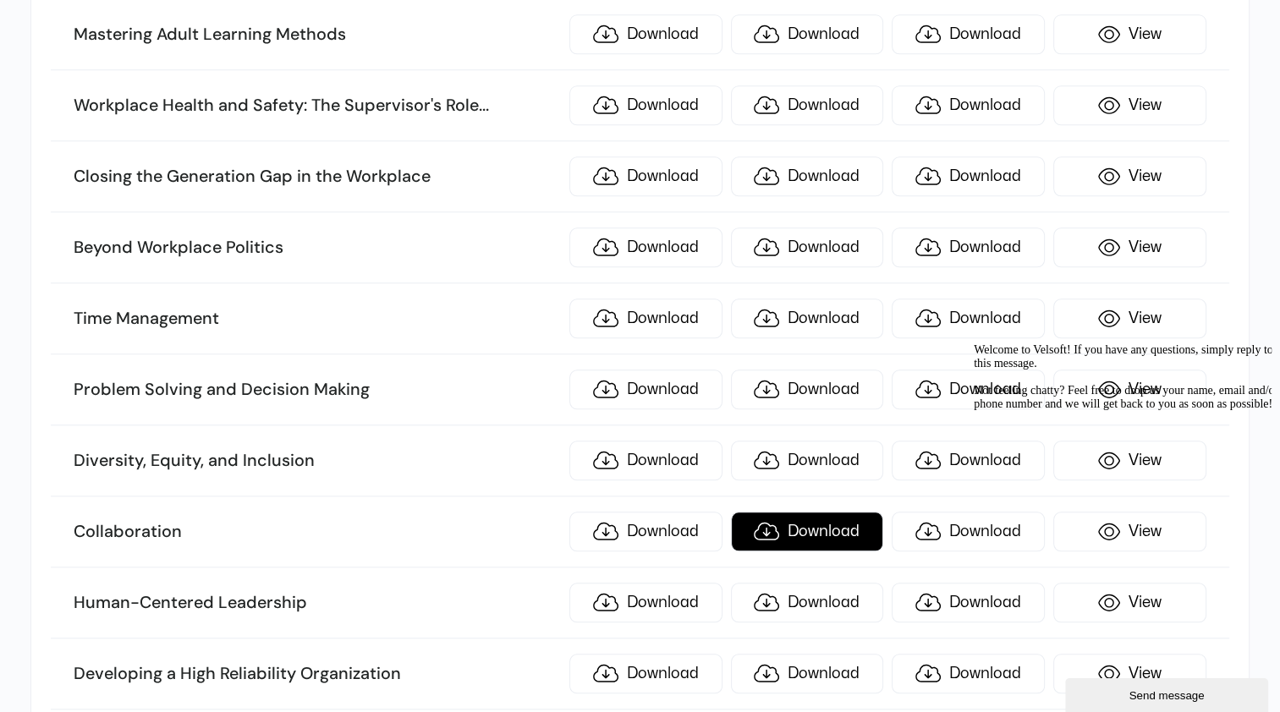
click at [825, 524] on link "Download" at bounding box center [807, 532] width 153 height 40
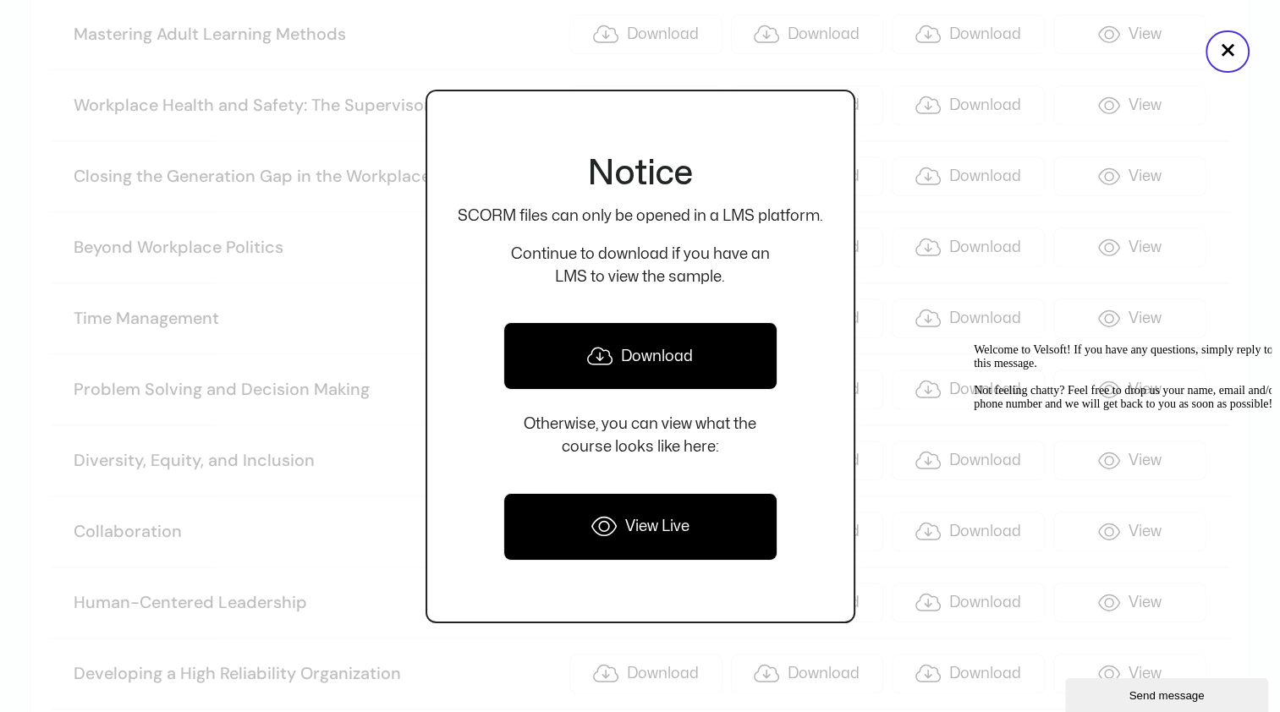
click at [672, 359] on link "Download" at bounding box center [640, 356] width 274 height 68
click at [1231, 56] on button "×" at bounding box center [1227, 51] width 44 height 42
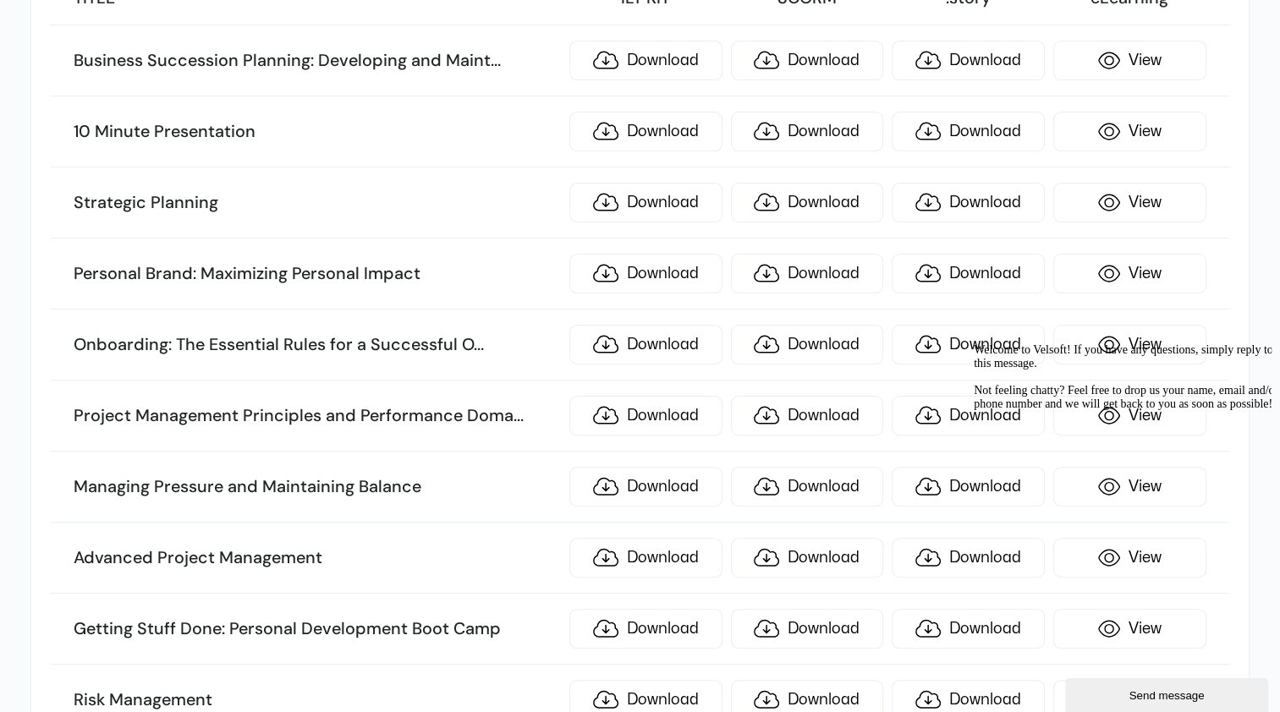
scroll to position [392, 0]
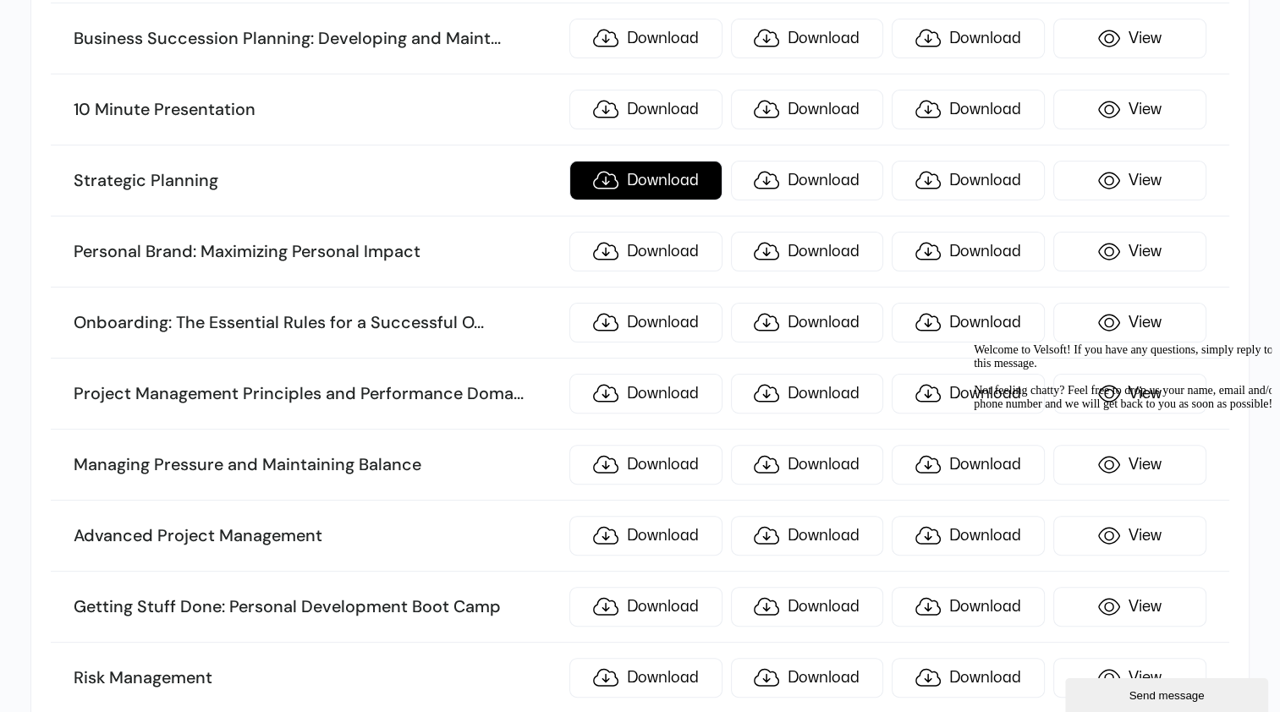
click at [652, 185] on link "Download" at bounding box center [645, 181] width 153 height 40
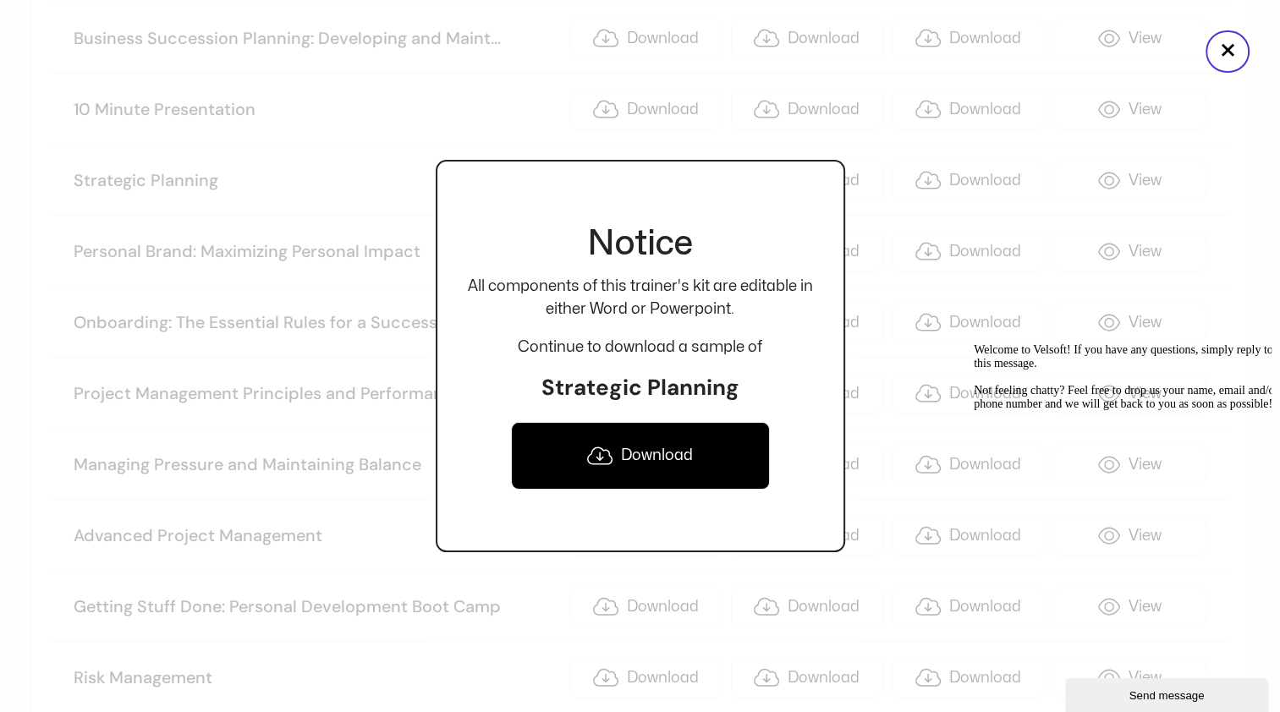
click at [655, 458] on link "Download" at bounding box center [640, 456] width 259 height 68
click at [1219, 59] on button "×" at bounding box center [1227, 51] width 44 height 42
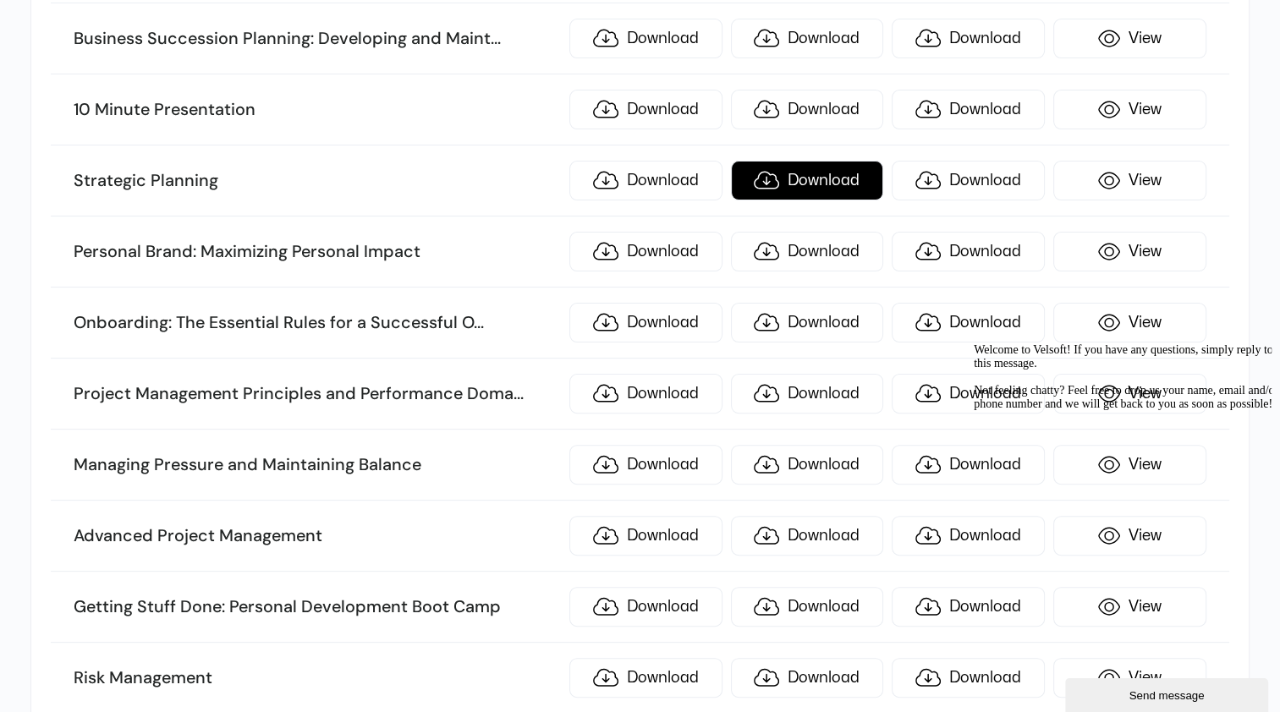
click at [831, 181] on link "Download" at bounding box center [807, 181] width 153 height 40
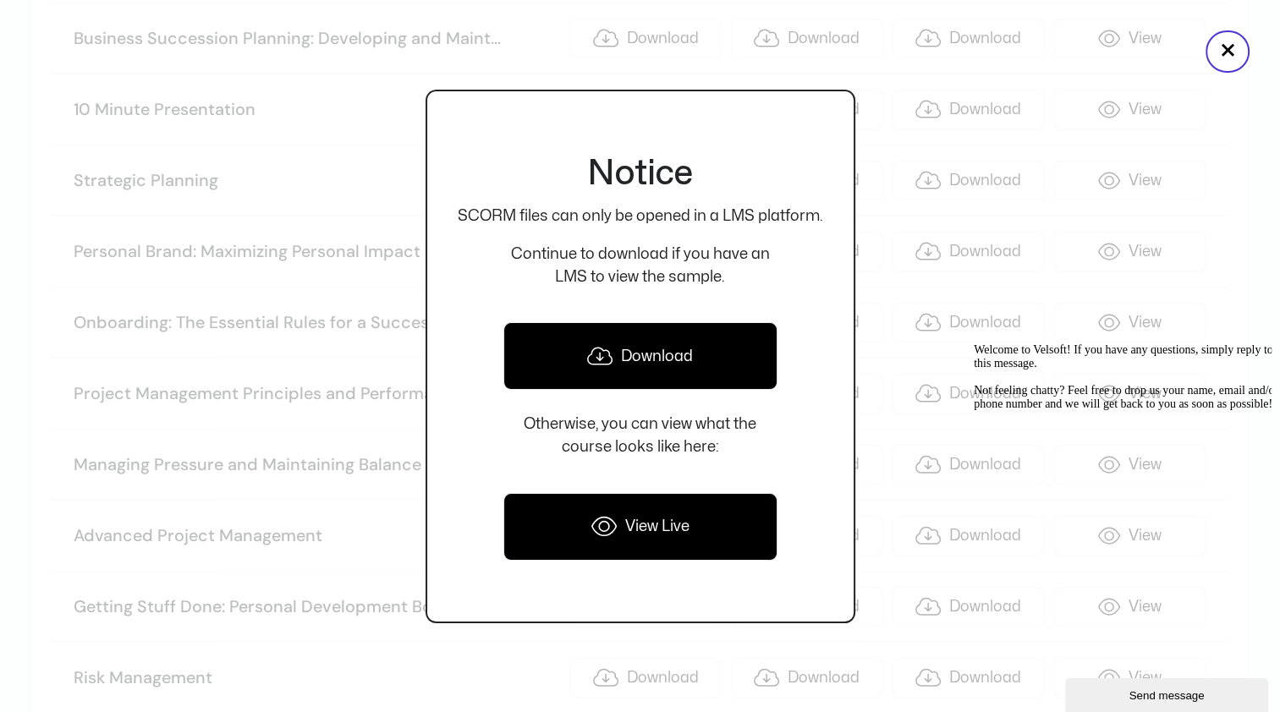
click at [667, 343] on link "Download" at bounding box center [640, 356] width 274 height 68
click at [1228, 55] on button "×" at bounding box center [1227, 51] width 44 height 42
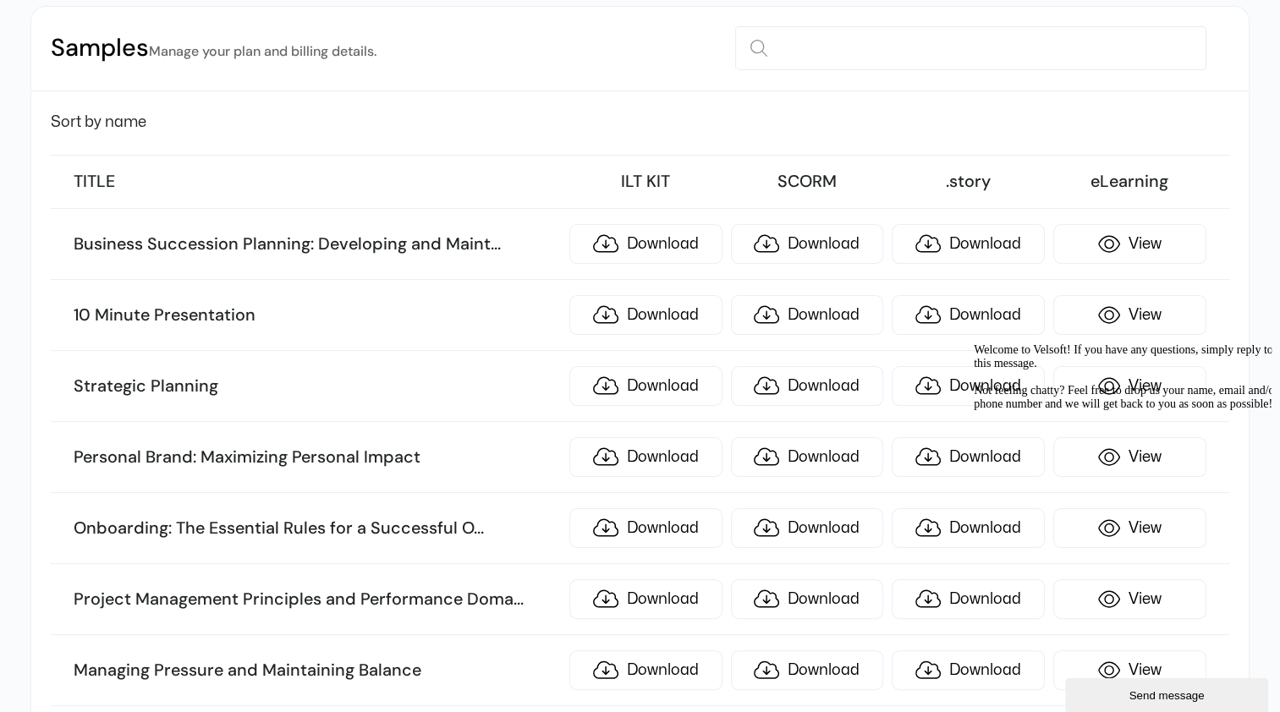
scroll to position [178, 0]
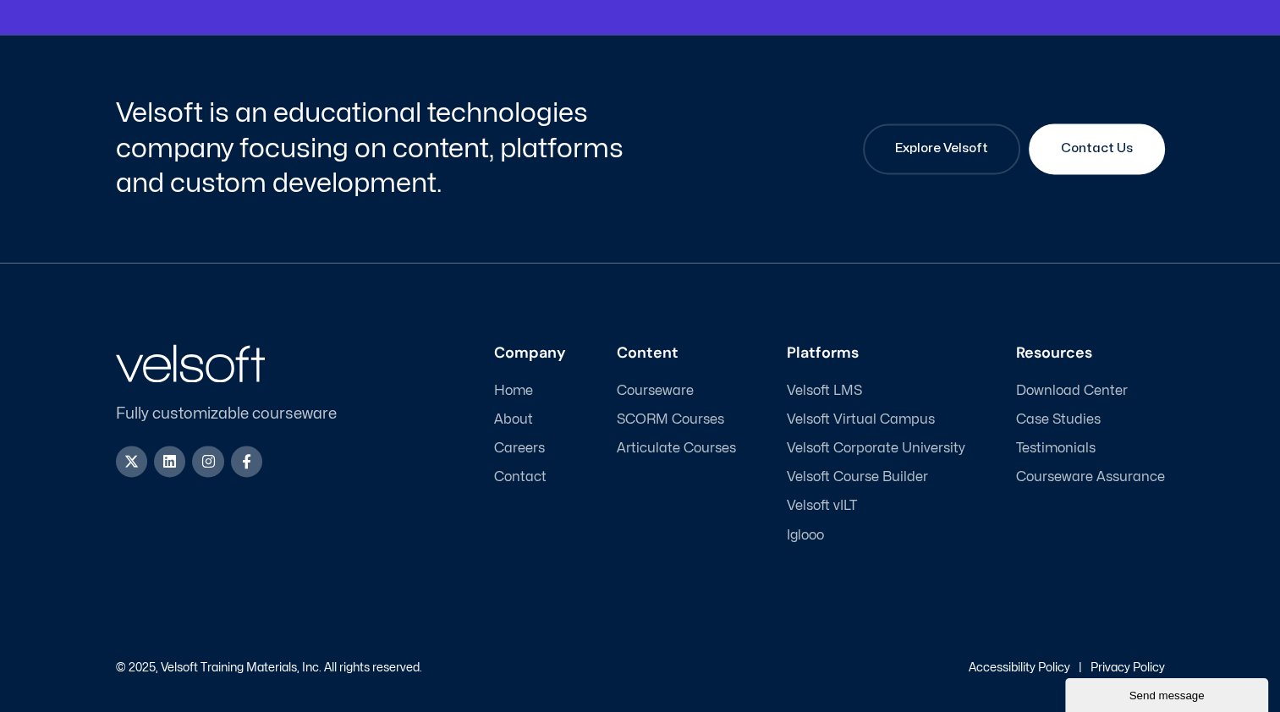
click at [1055, 420] on span "Case Studies" at bounding box center [1058, 420] width 85 height 16
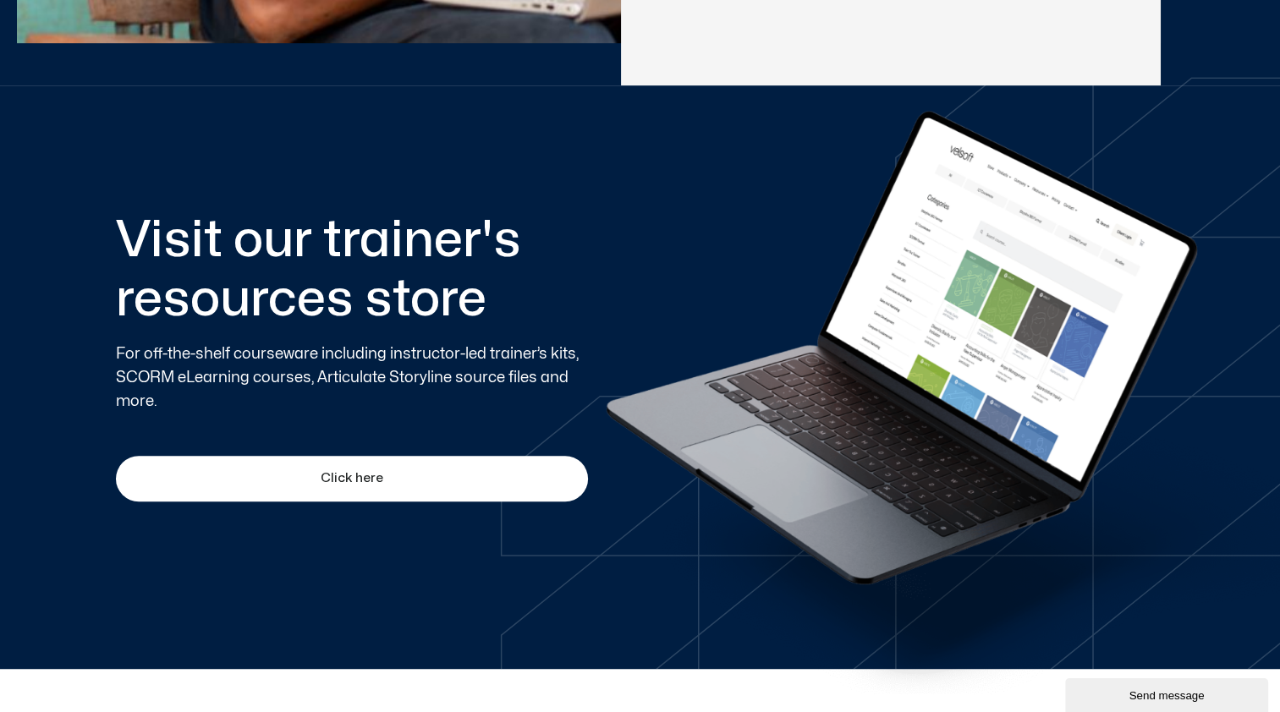
scroll to position [951, 0]
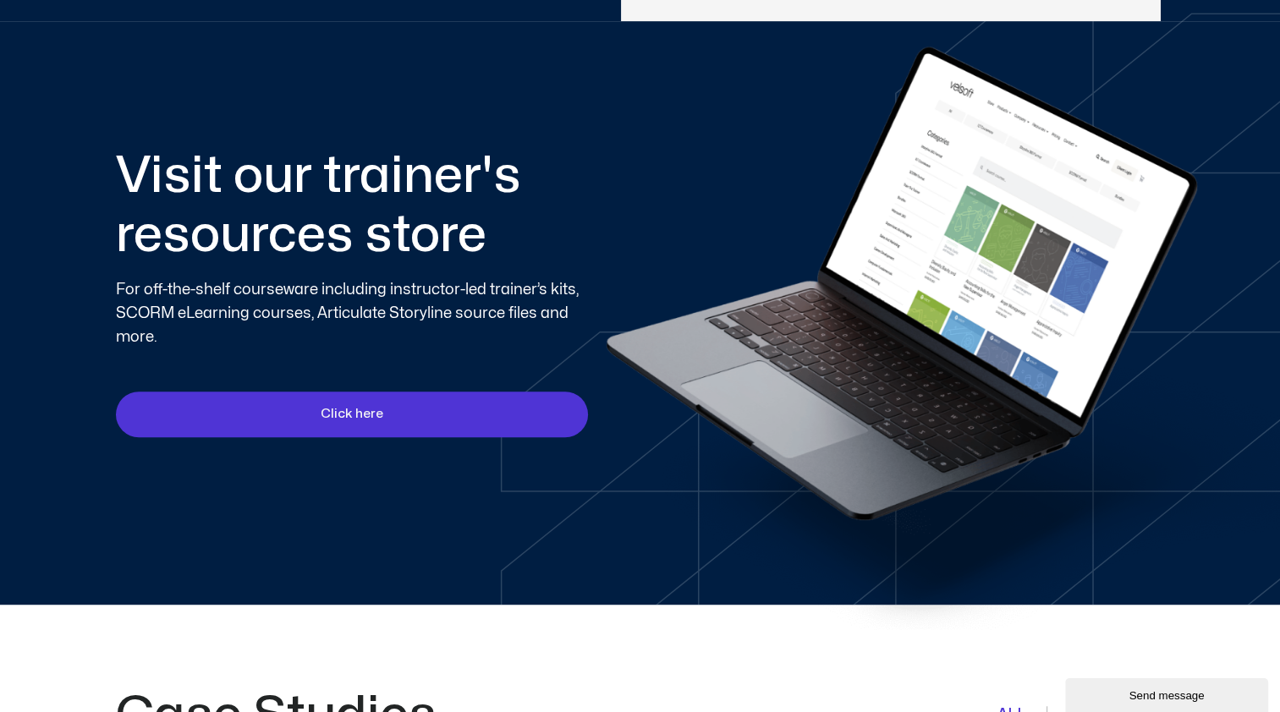
click at [359, 411] on span "Click here" at bounding box center [352, 414] width 63 height 20
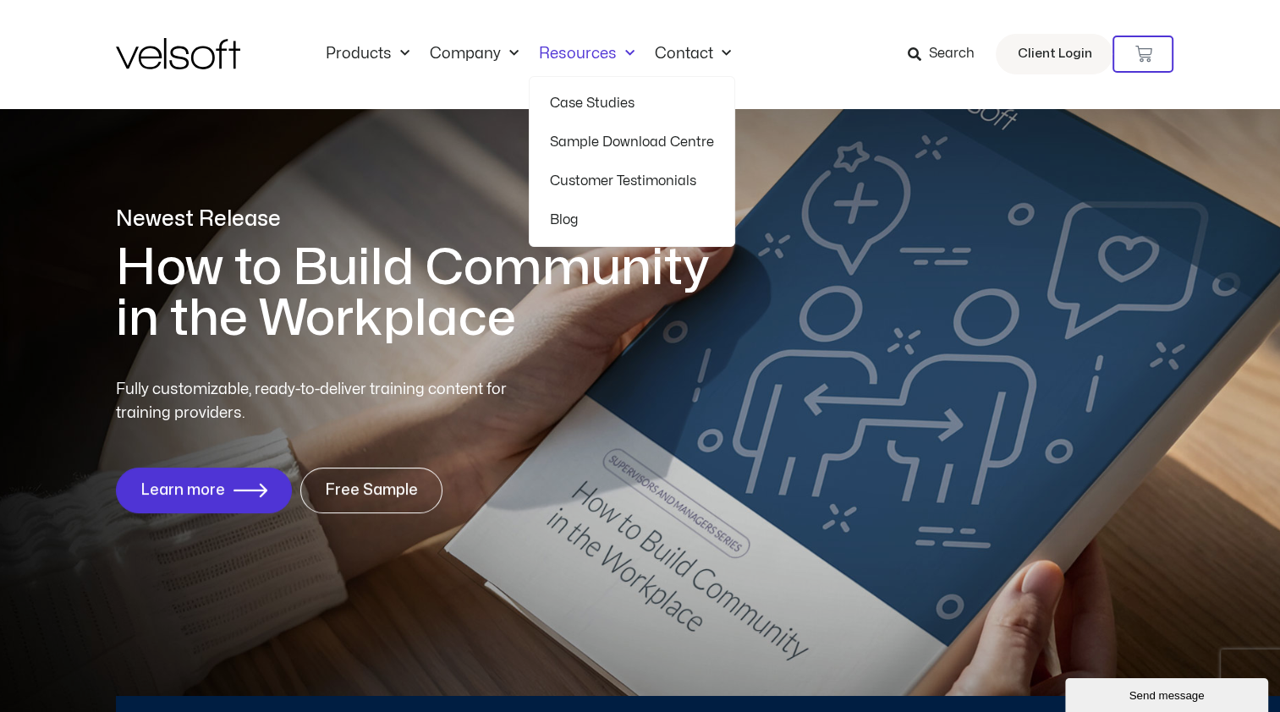
click at [581, 49] on link "Resources" at bounding box center [587, 54] width 116 height 19
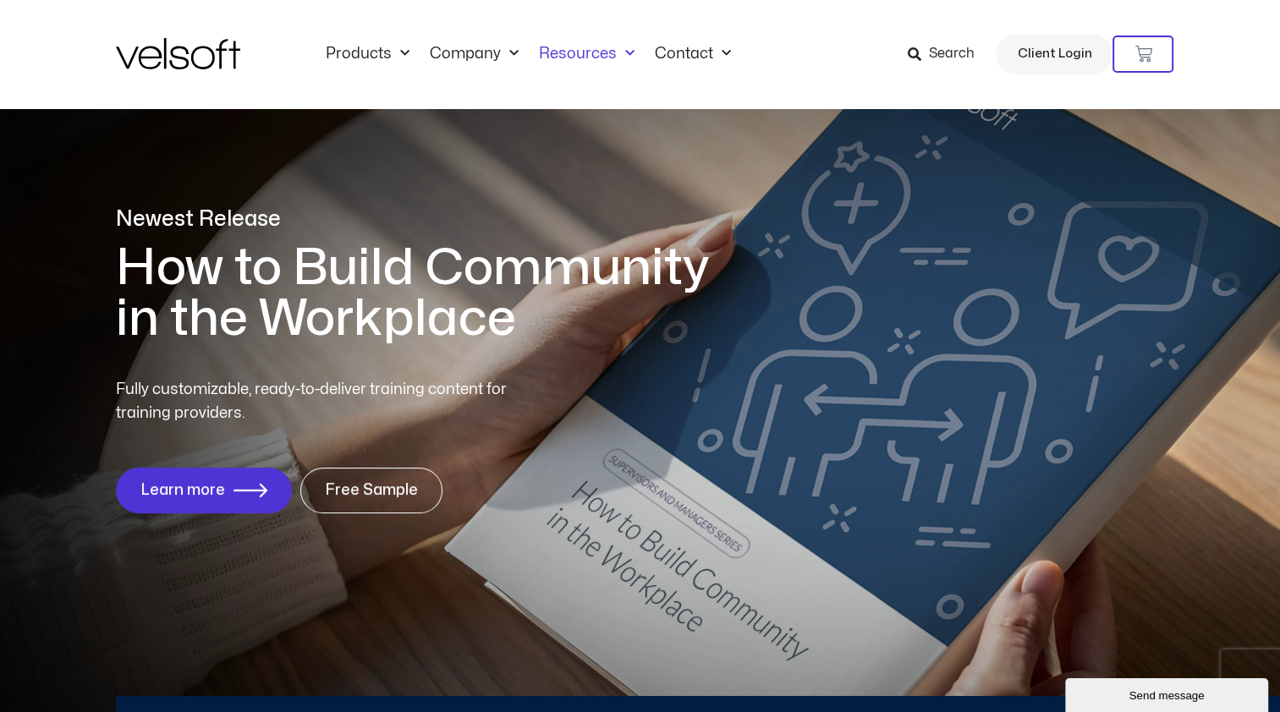
click at [621, 47] on span "Menu" at bounding box center [626, 54] width 18 height 28
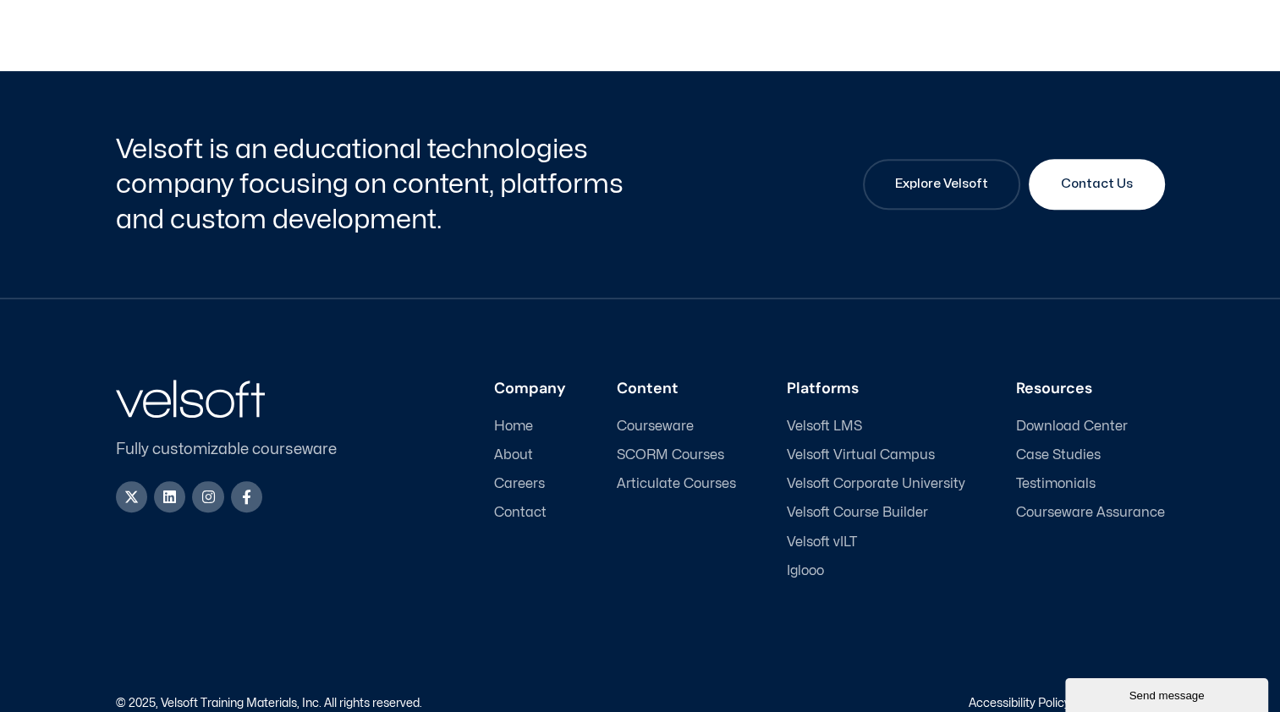
scroll to position [910, 0]
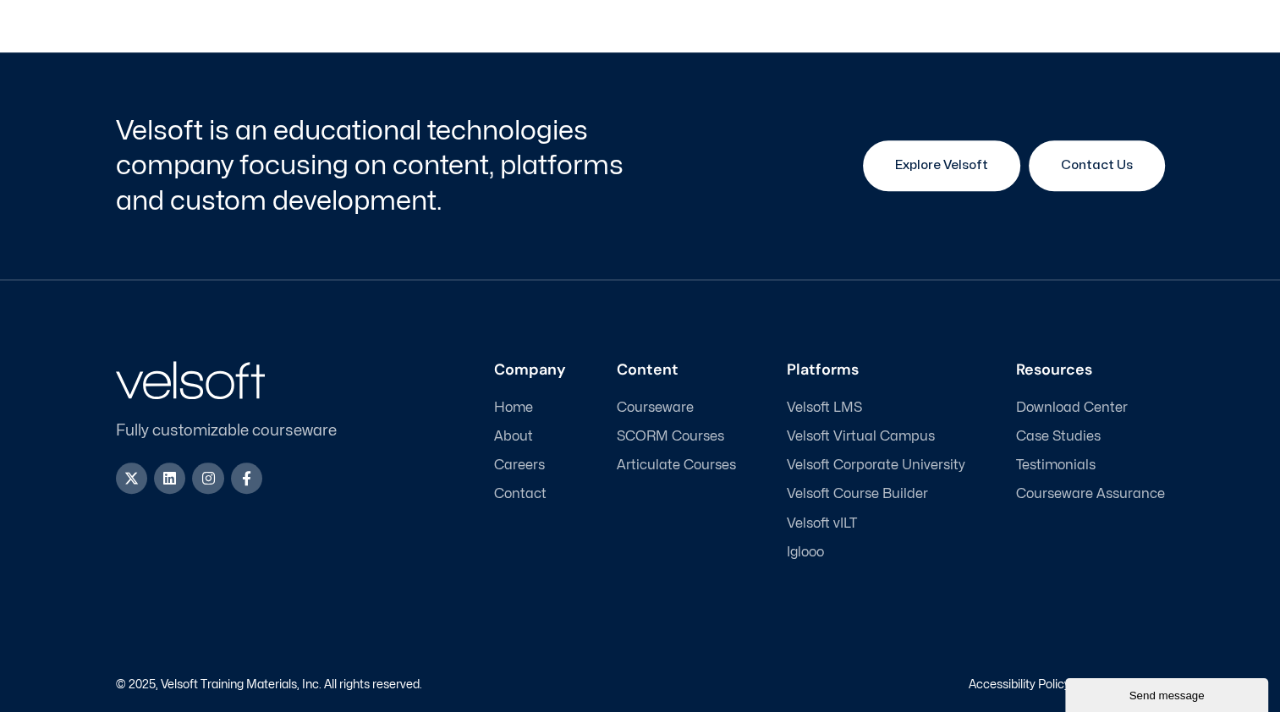
click at [942, 175] on link "Explore Velsoft" at bounding box center [941, 165] width 157 height 51
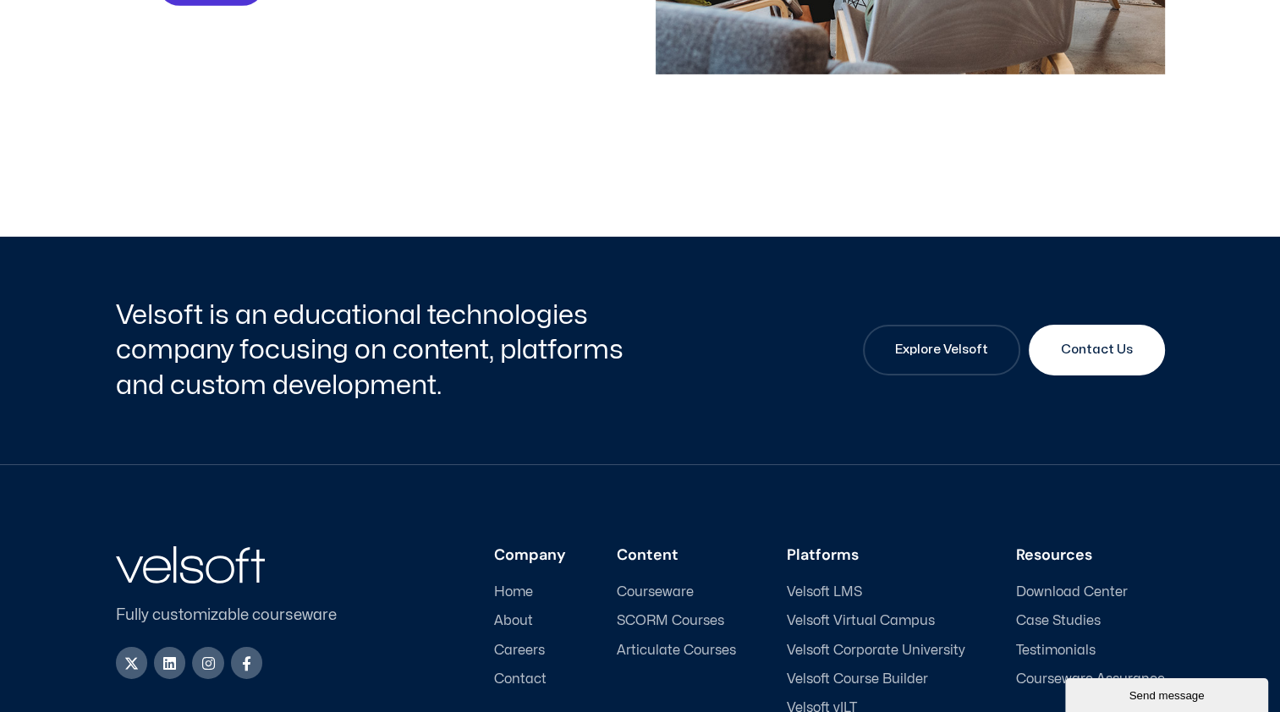
scroll to position [5680, 0]
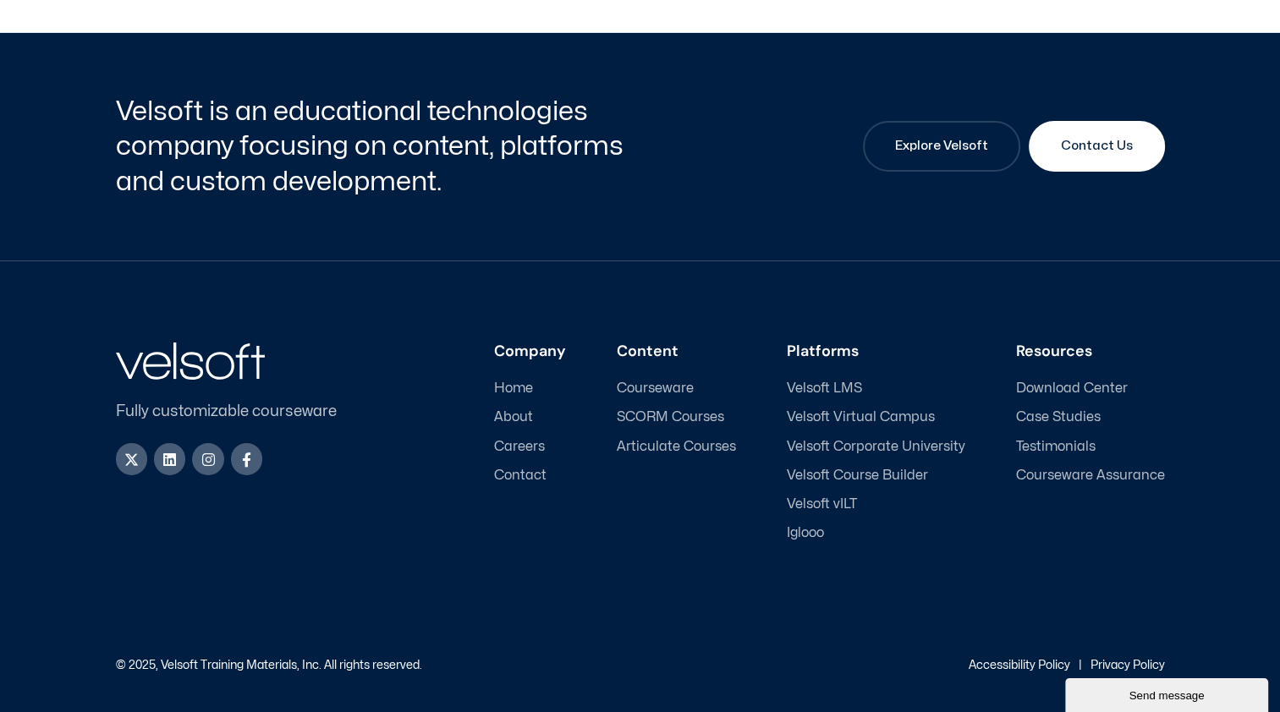
click at [534, 448] on span "Careers" at bounding box center [519, 447] width 51 height 16
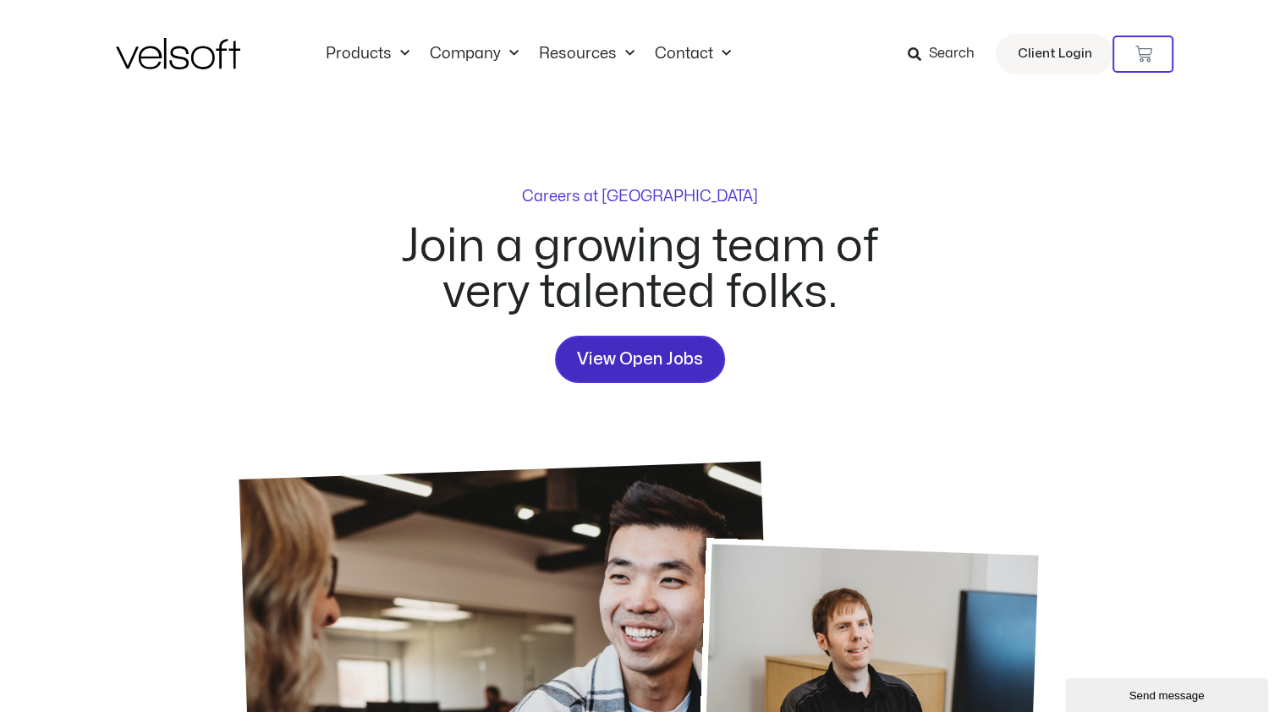
click at [624, 362] on span "View Open Jobs" at bounding box center [640, 359] width 126 height 27
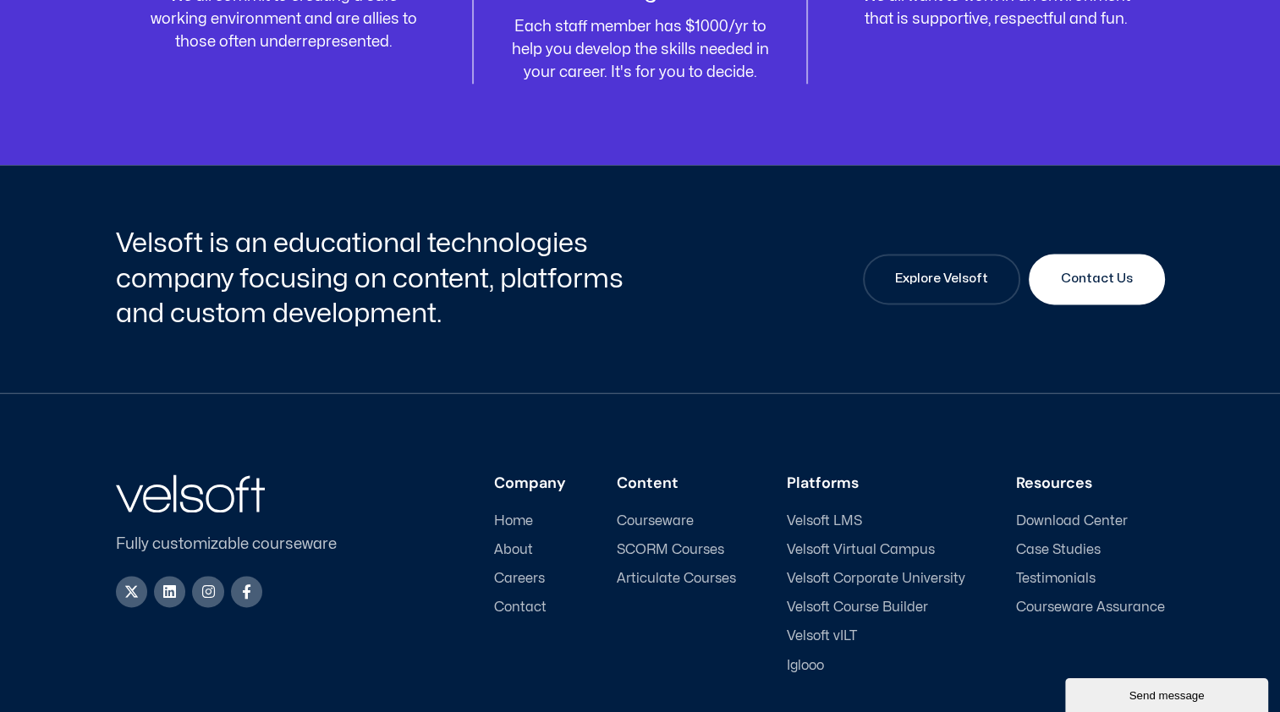
scroll to position [2334, 0]
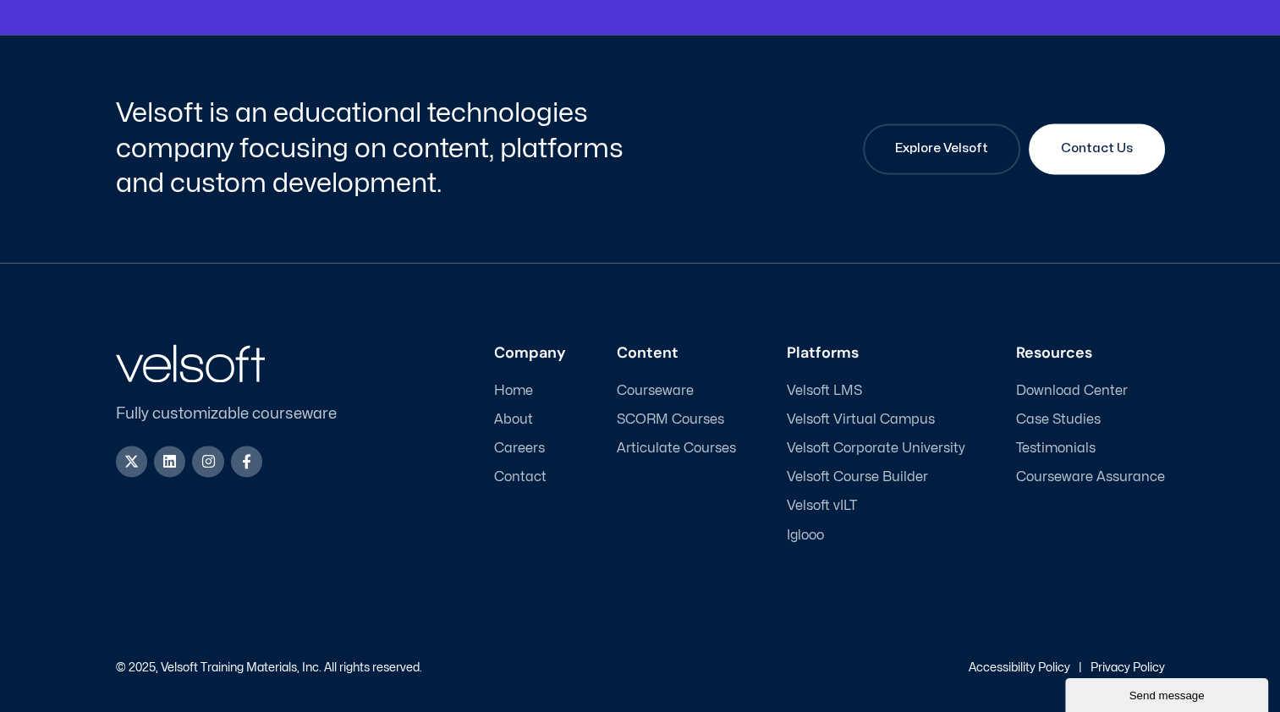
click at [837, 390] on span "Velsoft LMS" at bounding box center [824, 391] width 75 height 16
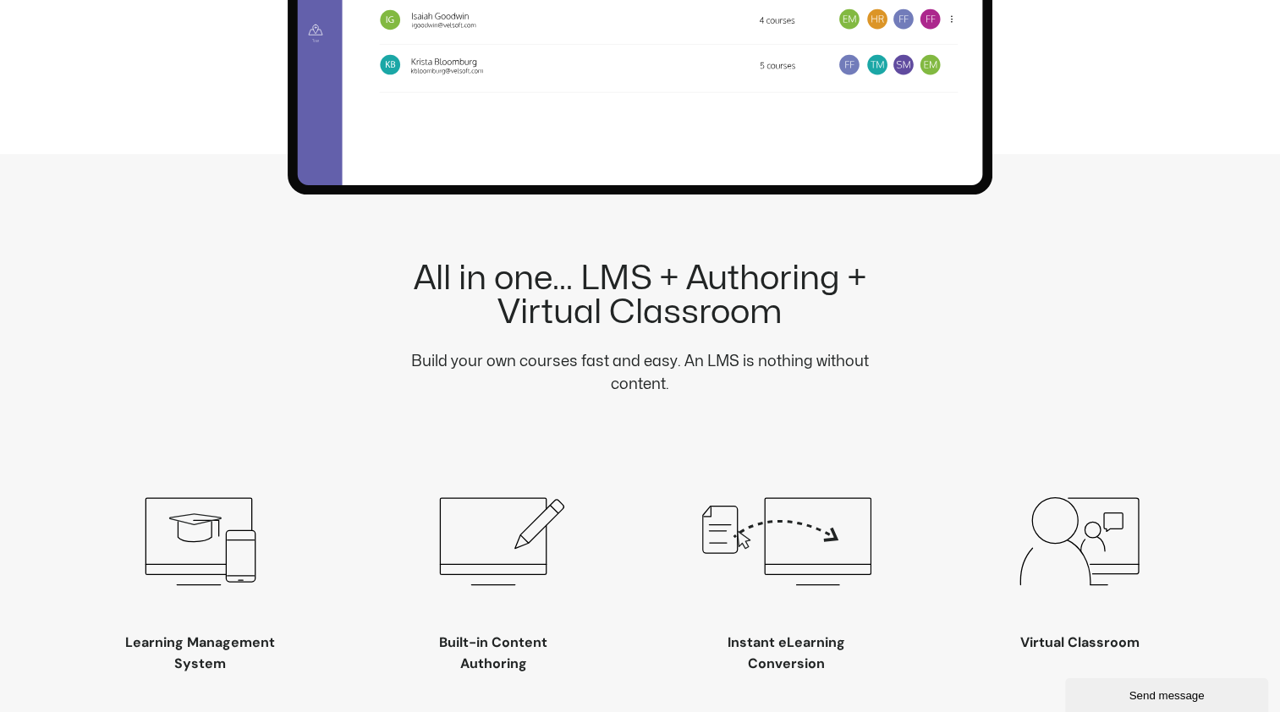
scroll to position [1634, 0]
